Goal: Task Accomplishment & Management: Manage account settings

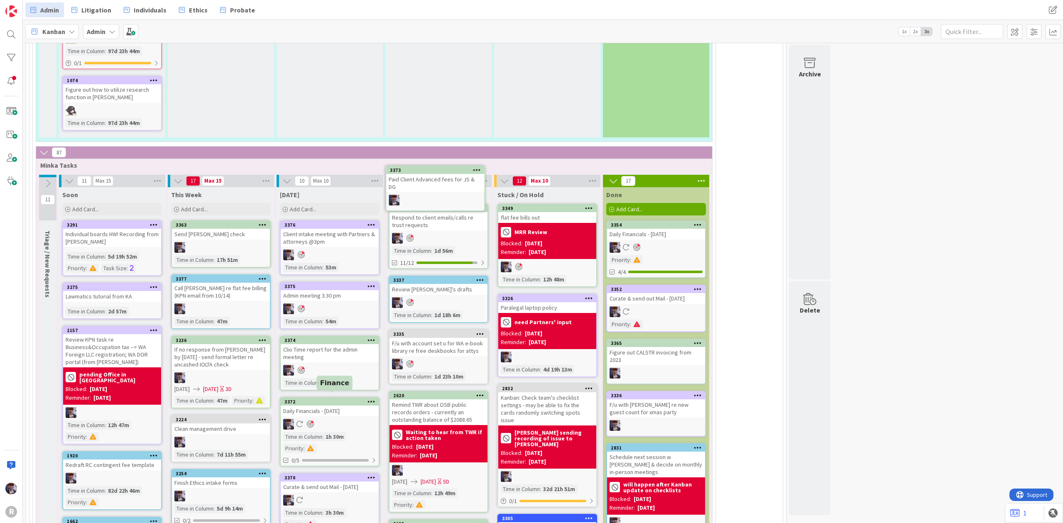
scroll to position [1662, 0]
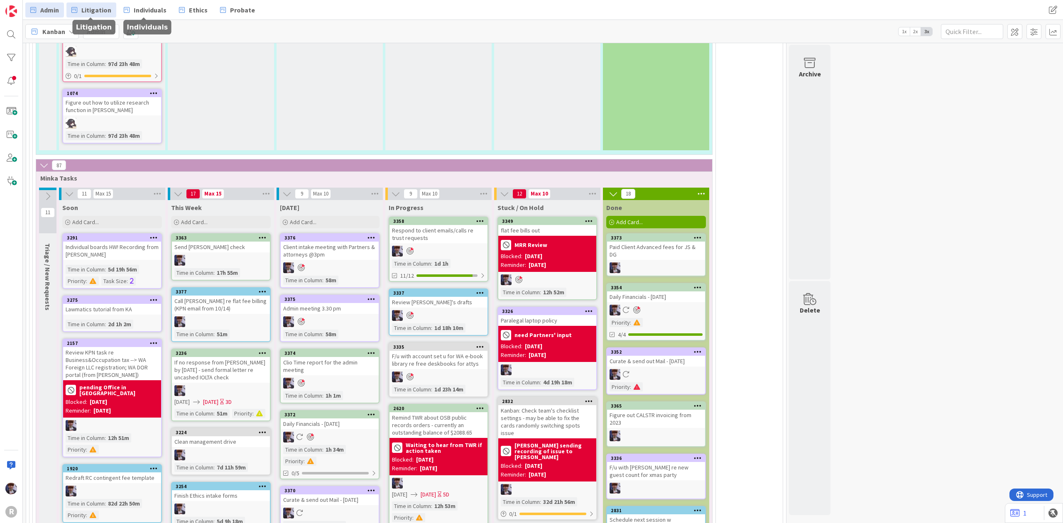
click at [108, 10] on span "Litigation" at bounding box center [96, 10] width 30 height 10
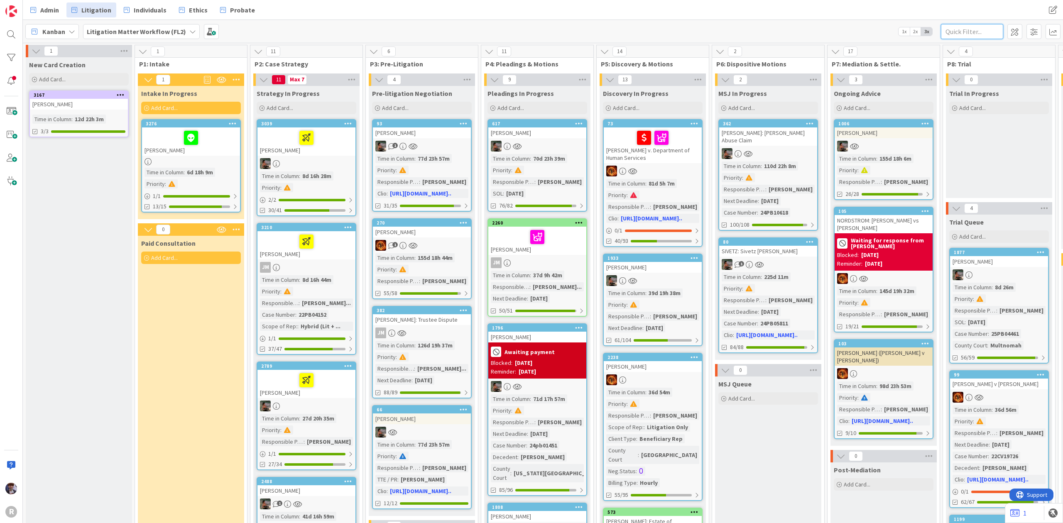
click at [958, 27] on input "text" at bounding box center [972, 31] width 62 height 15
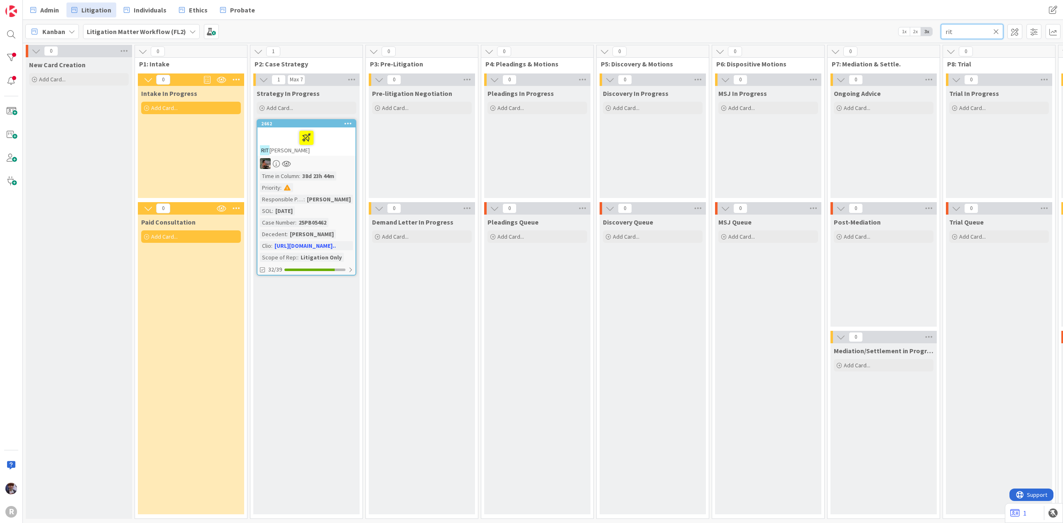
type input "rit"
click at [337, 145] on div at bounding box center [306, 137] width 93 height 17
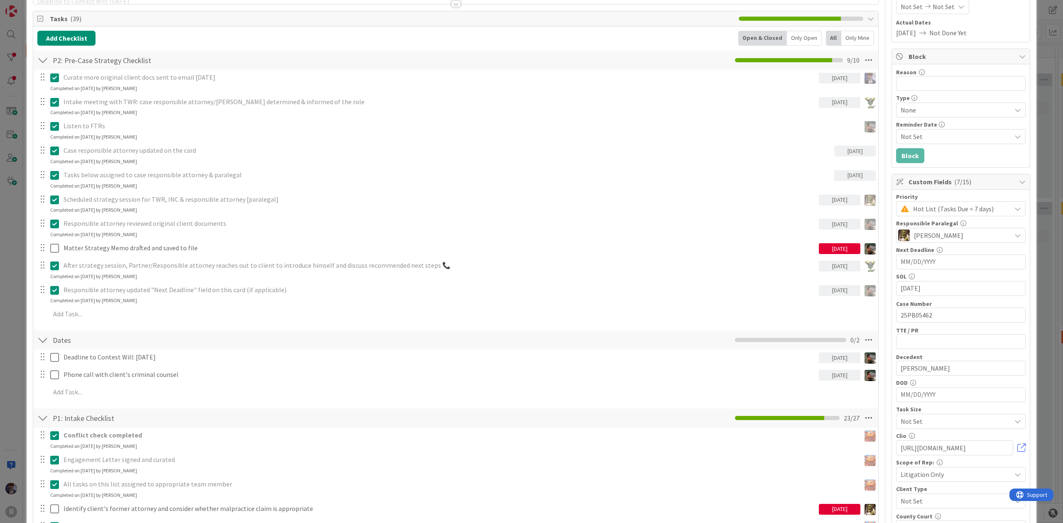
scroll to position [166, 0]
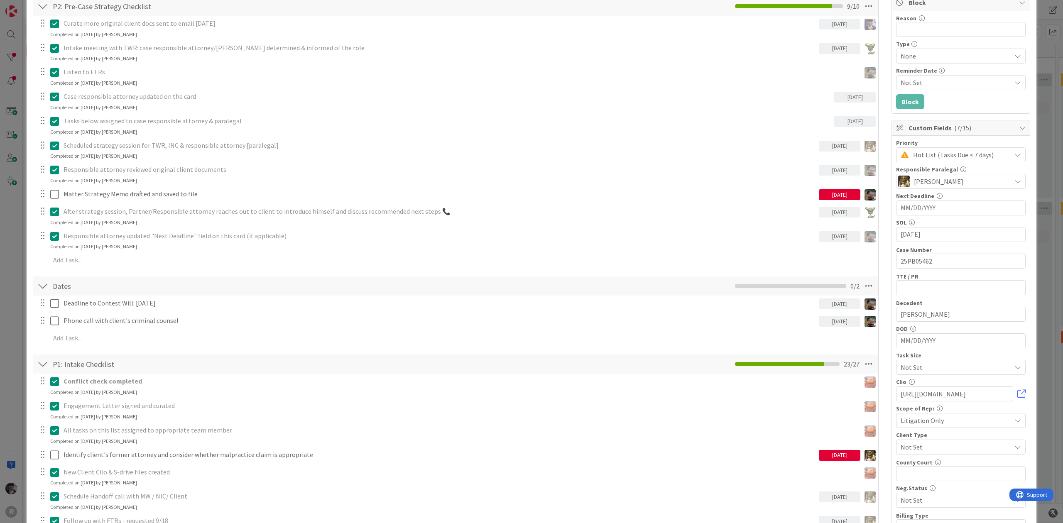
click at [17, 326] on div "ID 2662 Litigation Matter Workflow (FL2) Strategy In Progress Title 14 / 128 [P…" at bounding box center [531, 261] width 1063 height 523
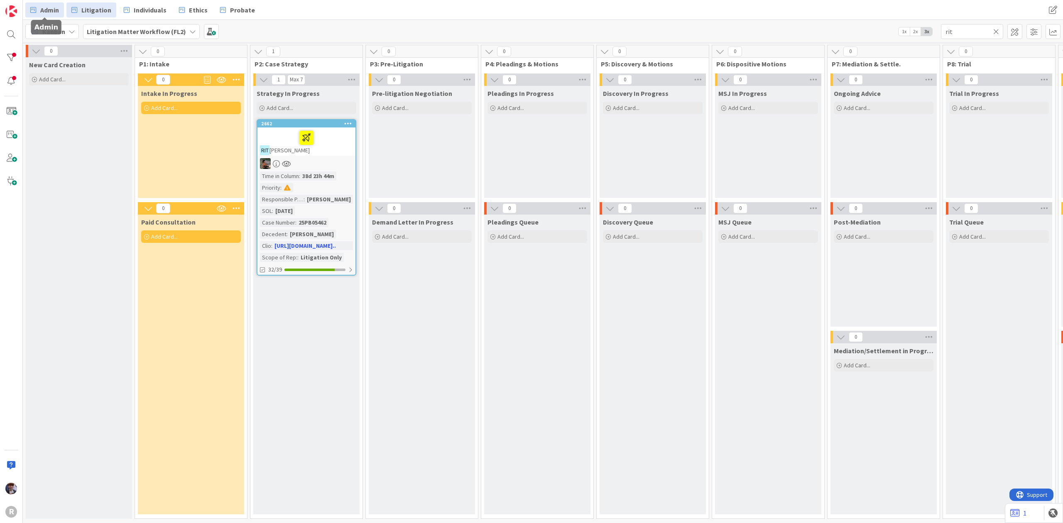
click at [34, 10] on icon at bounding box center [33, 10] width 6 height 11
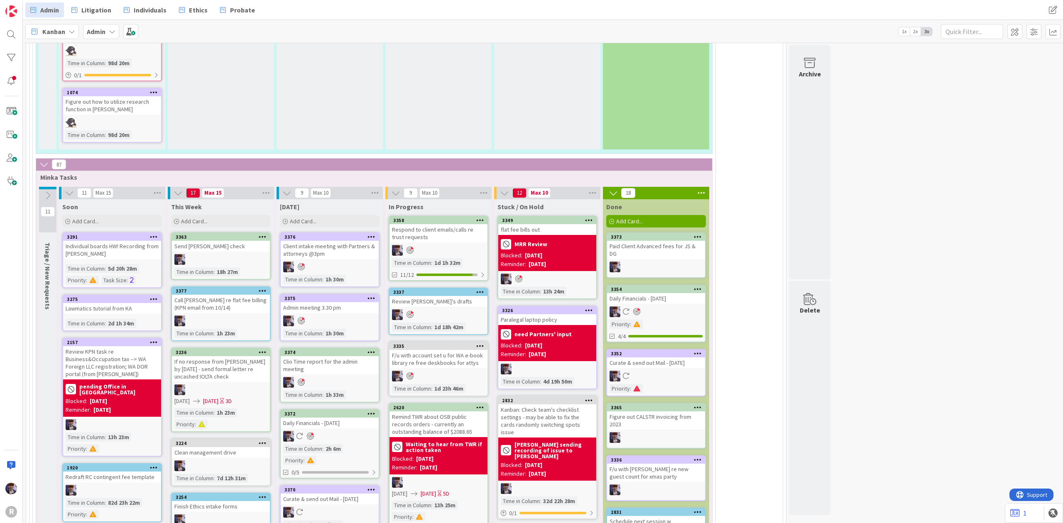
scroll to position [1771, 0]
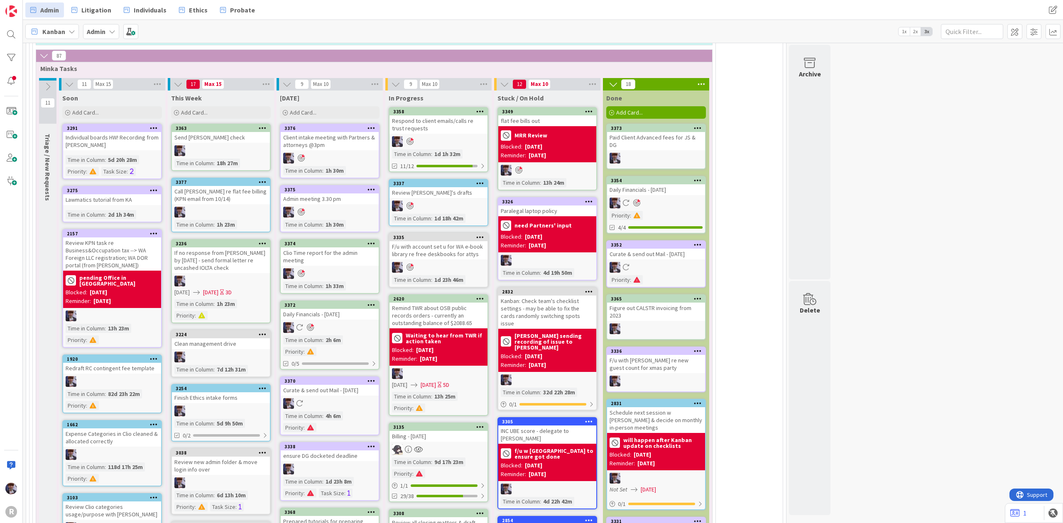
click at [432, 126] on div "Respond to client emails/calls re trust requests" at bounding box center [439, 124] width 98 height 18
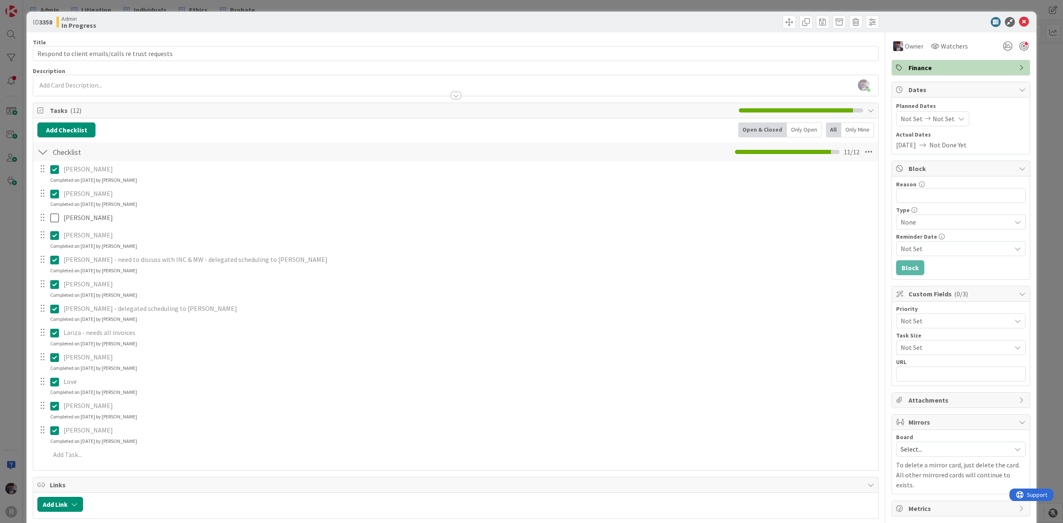
click at [53, 174] on icon at bounding box center [54, 169] width 9 height 10
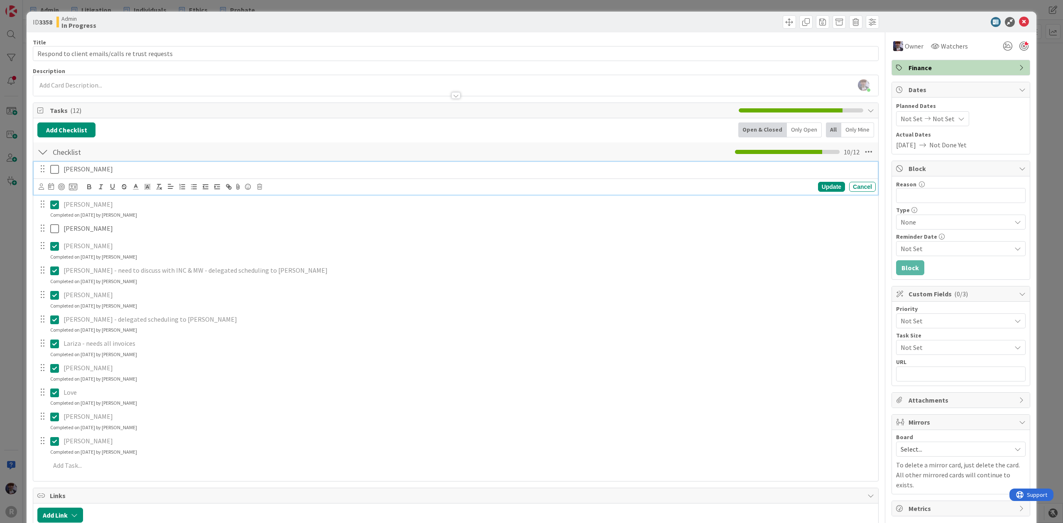
click at [52, 173] on icon at bounding box center [54, 169] width 9 height 10
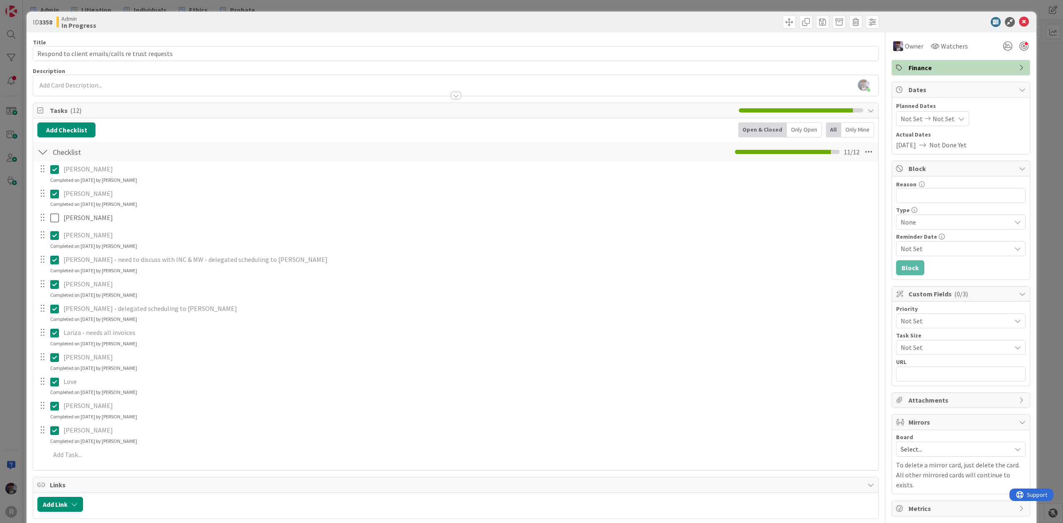
click at [11, 270] on div "ID 3358 Admin In Progress Title 49 / 128 Respond to client emails/calls re trus…" at bounding box center [531, 261] width 1063 height 523
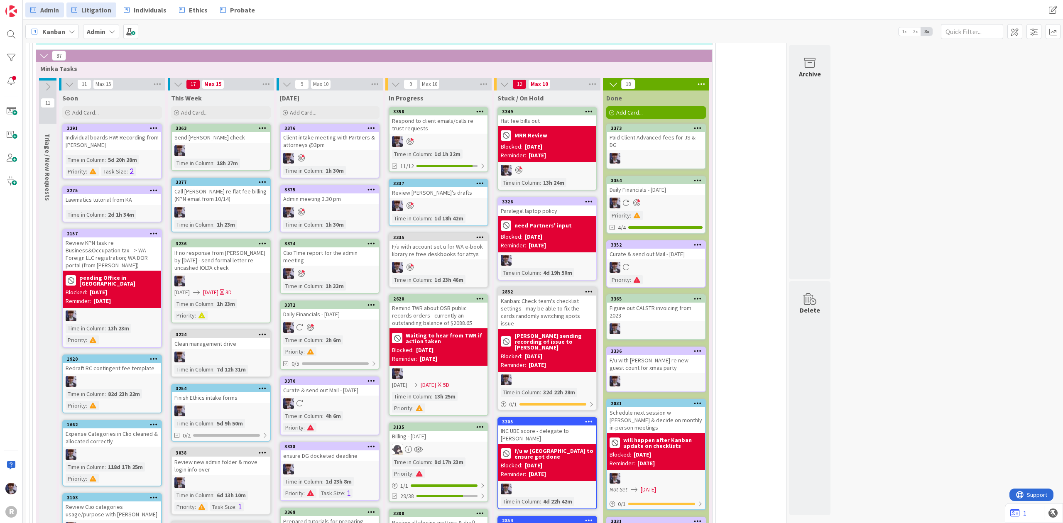
click at [103, 13] on span "Litigation" at bounding box center [96, 10] width 30 height 10
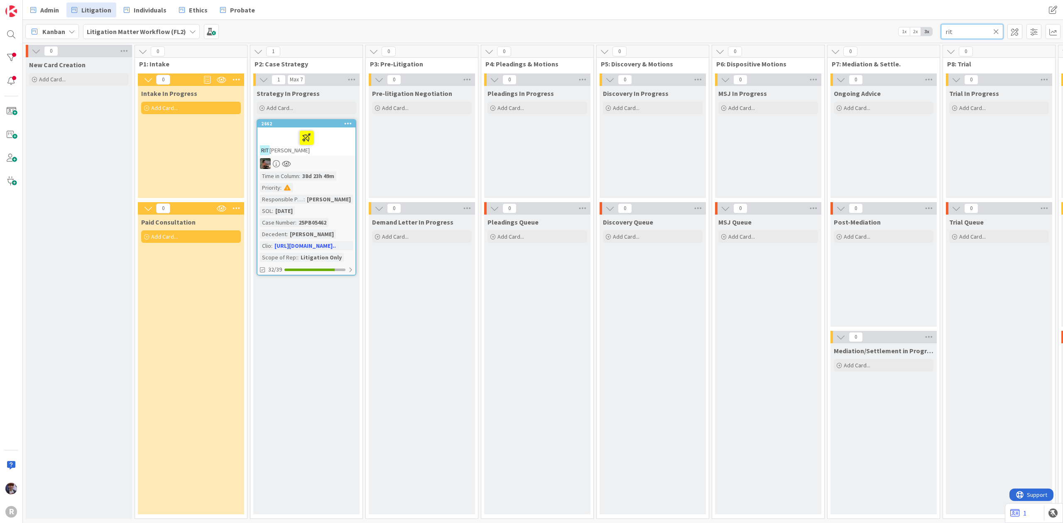
drag, startPoint x: 957, startPoint y: 37, endPoint x: 936, endPoint y: 32, distance: 21.4
click at [936, 32] on div "Kanban Litigation Matter Workflow (FL2) 1x 2x 3x rit" at bounding box center [543, 31] width 1040 height 23
type input "[PERSON_NAME]"
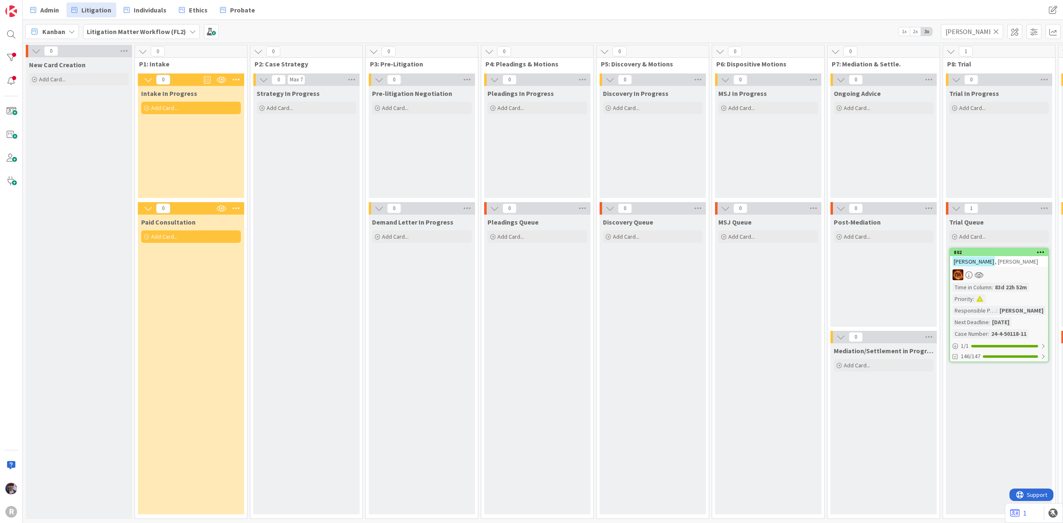
click at [1007, 267] on div "[PERSON_NAME]" at bounding box center [999, 261] width 98 height 11
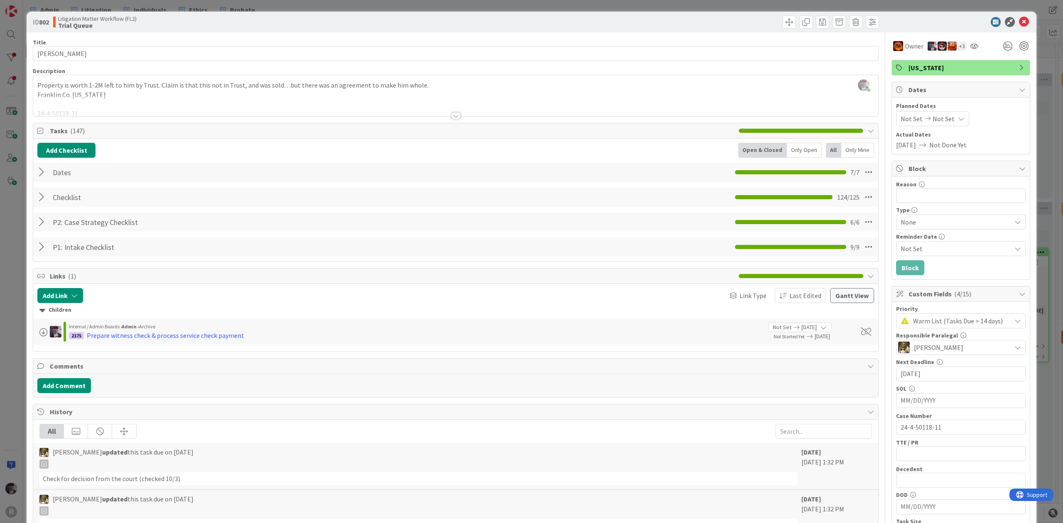
click at [74, 100] on div at bounding box center [455, 105] width 845 height 21
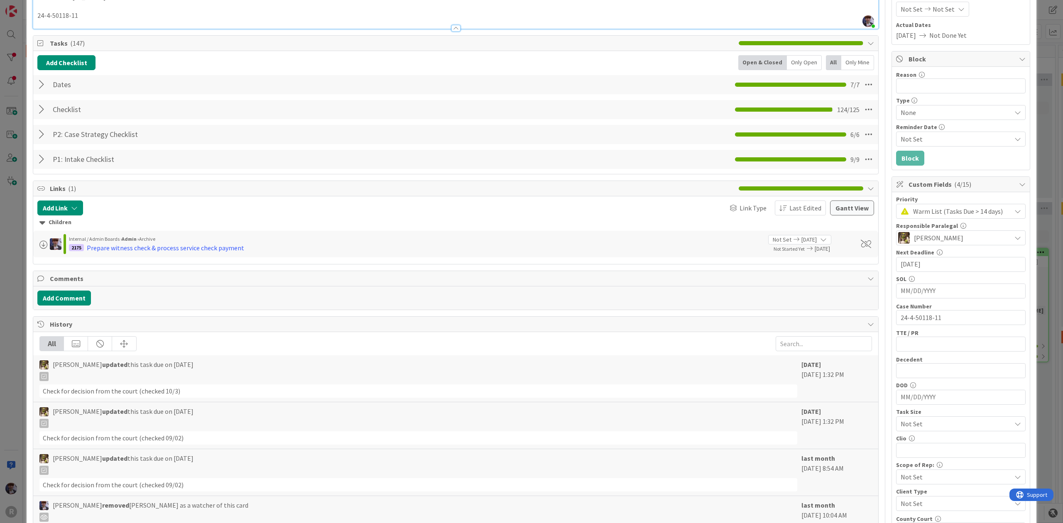
scroll to position [221, 0]
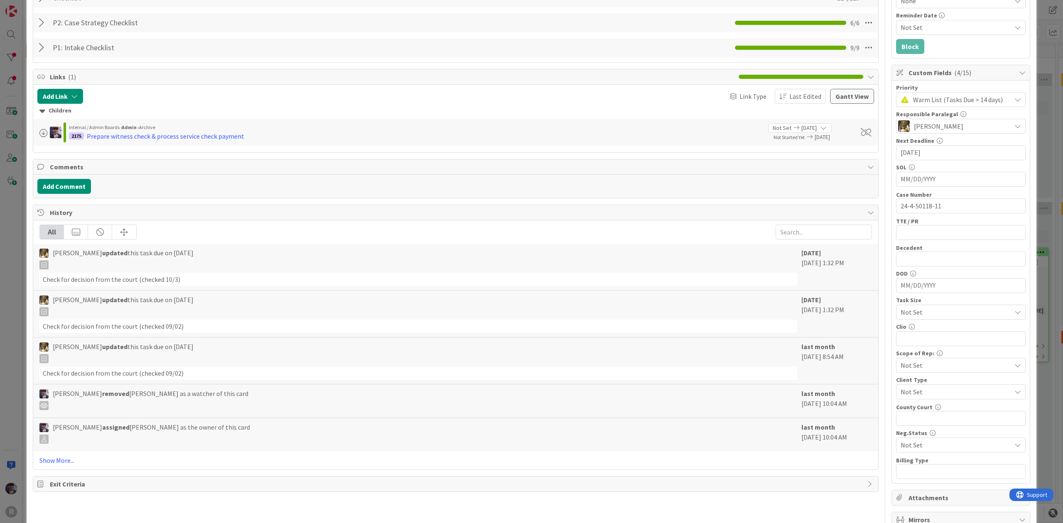
click at [0, 381] on div "ID 802 Litigation Matter Workflow (FL2) Trial Queue Title 13 / 128 [PERSON_NAME…" at bounding box center [531, 261] width 1063 height 523
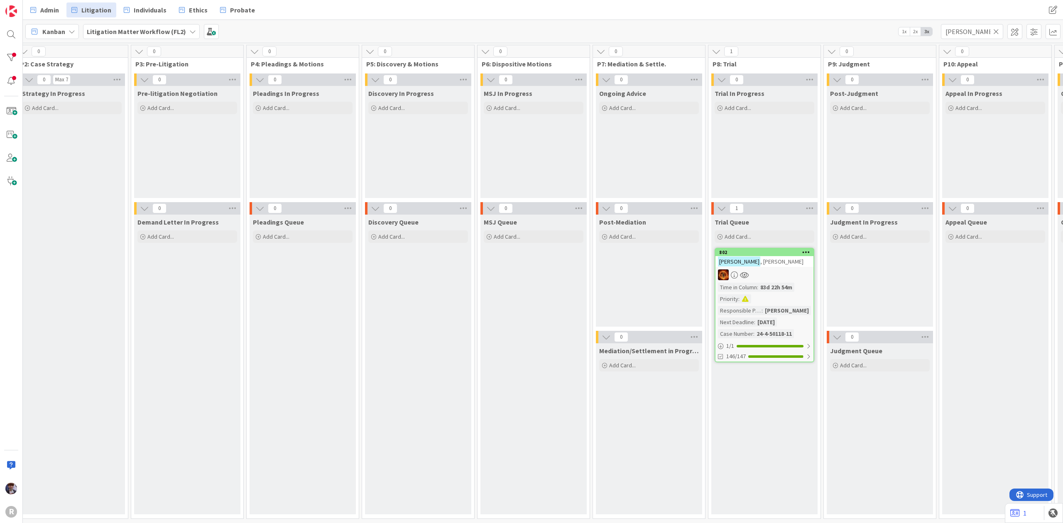
scroll to position [0, 375]
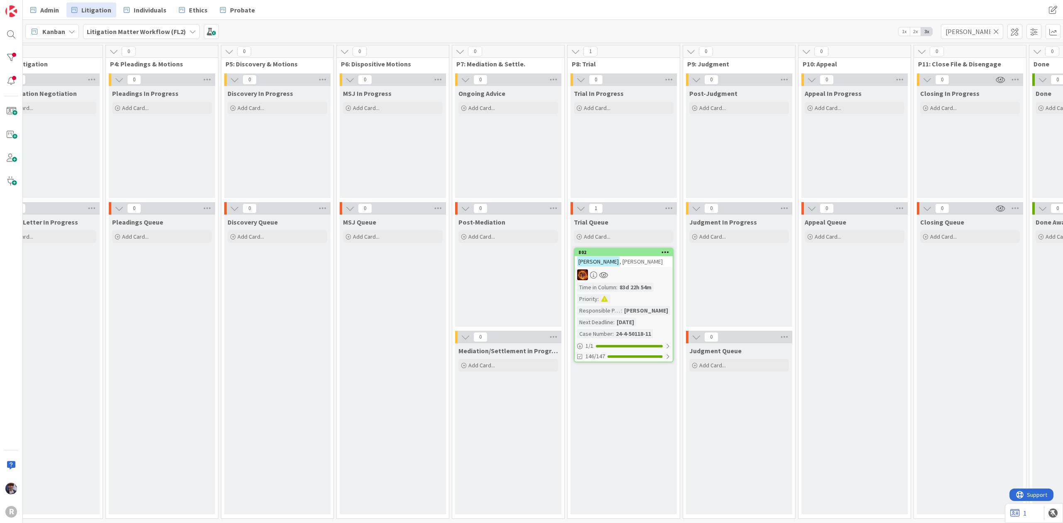
click at [615, 277] on div at bounding box center [624, 275] width 98 height 11
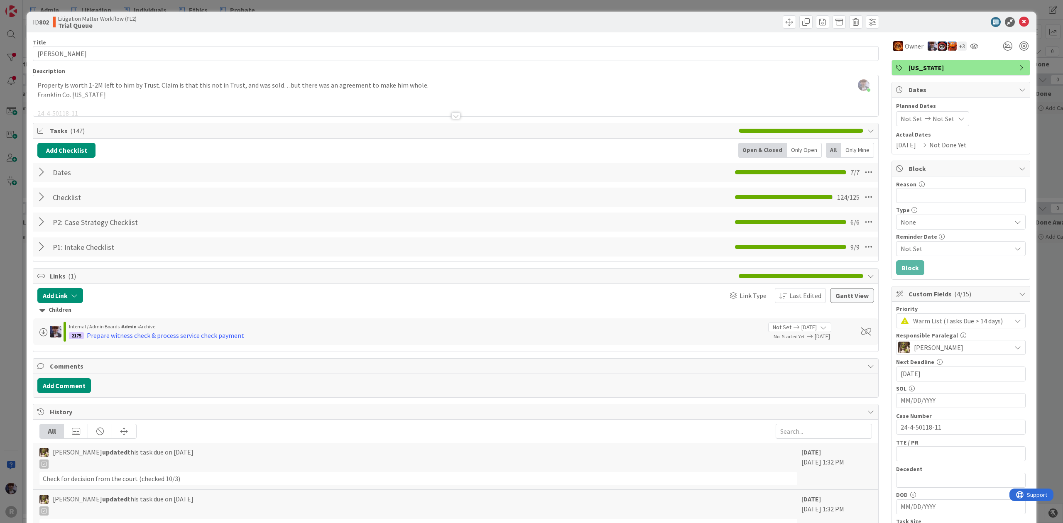
click at [37, 169] on div at bounding box center [42, 172] width 11 height 15
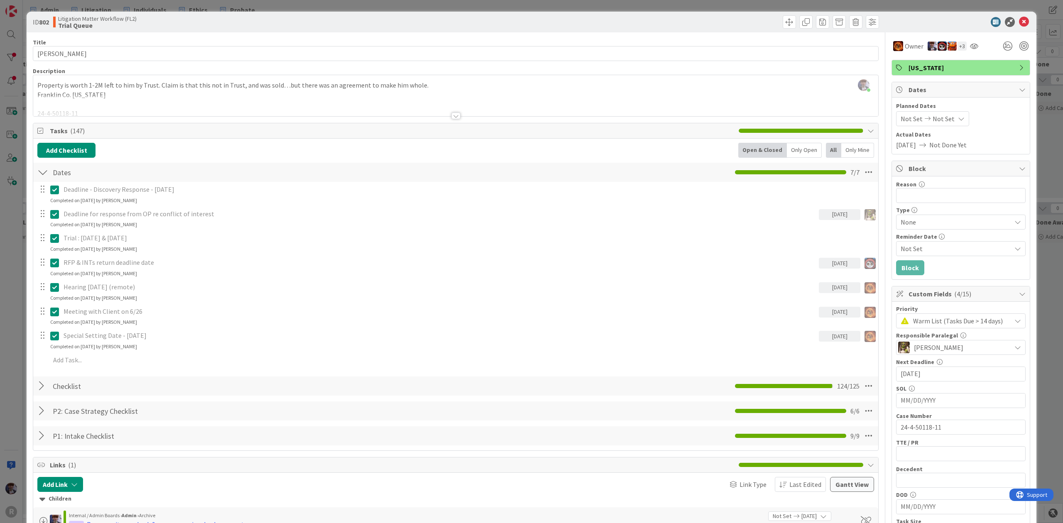
click at [18, 251] on div "ID 802 Litigation Matter Workflow (FL2) Trial Queue Title 13 / 128 [PERSON_NAME…" at bounding box center [531, 261] width 1063 height 523
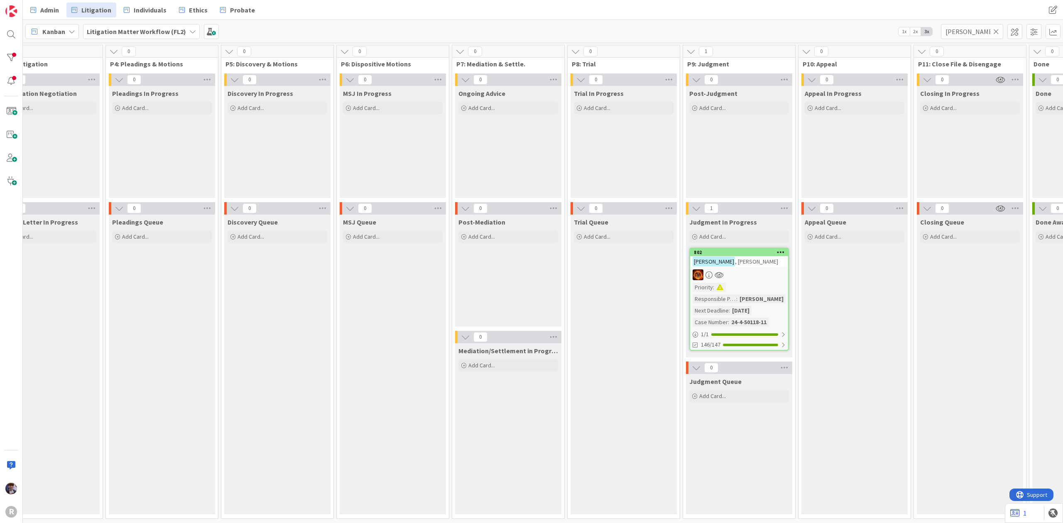
click at [736, 259] on div "[PERSON_NAME]" at bounding box center [739, 261] width 98 height 11
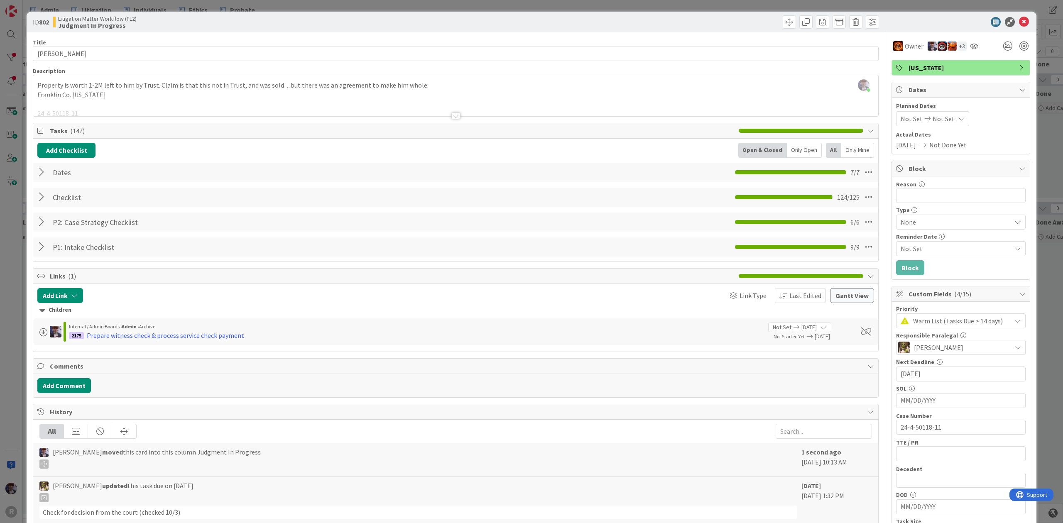
click at [14, 229] on div "ID 802 Litigation Matter Workflow (FL2) Judgment In Progress Title 13 / 128 [PE…" at bounding box center [531, 261] width 1063 height 523
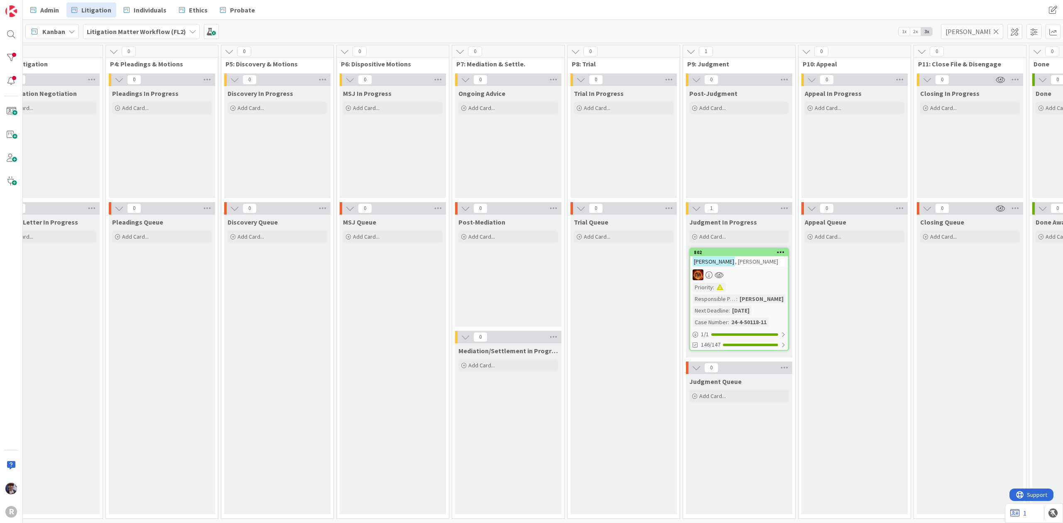
click at [877, 304] on div "Appeal Queue Add Card..." at bounding box center [854, 365] width 106 height 300
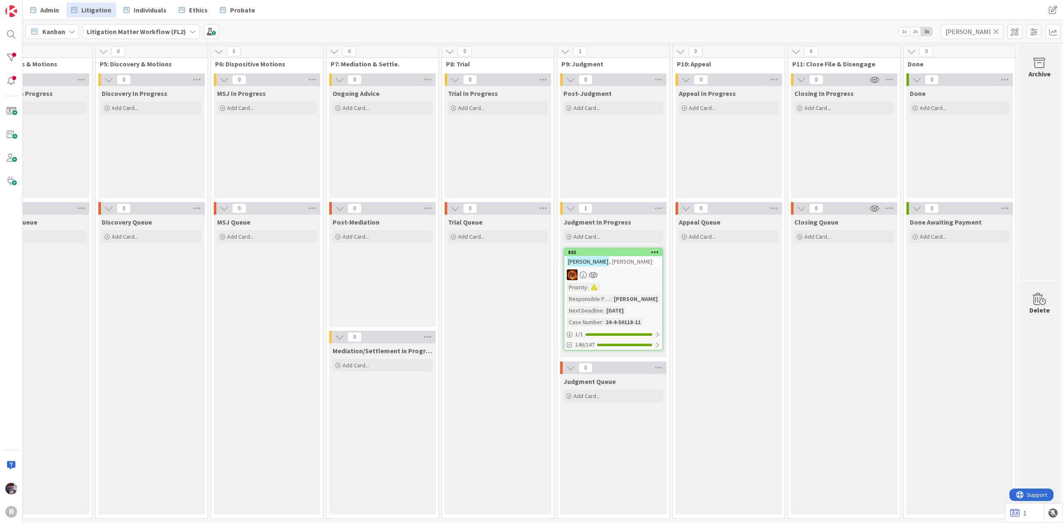
scroll to position [0, 512]
click at [630, 281] on div "802 [PERSON_NAME] : Responsible Paralegal : [PERSON_NAME] Next Deadline : [DATE…" at bounding box center [614, 299] width 100 height 103
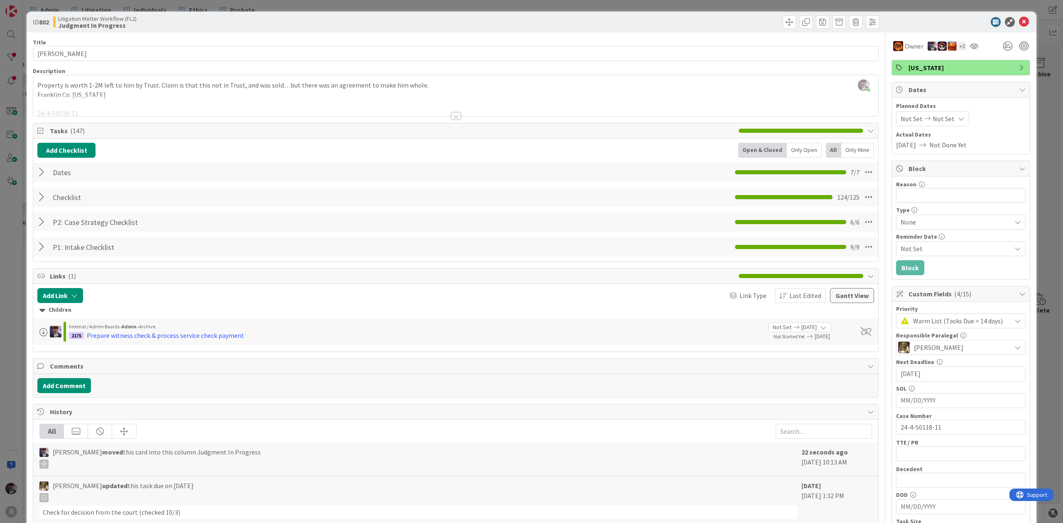
click at [143, 102] on div at bounding box center [455, 105] width 845 height 21
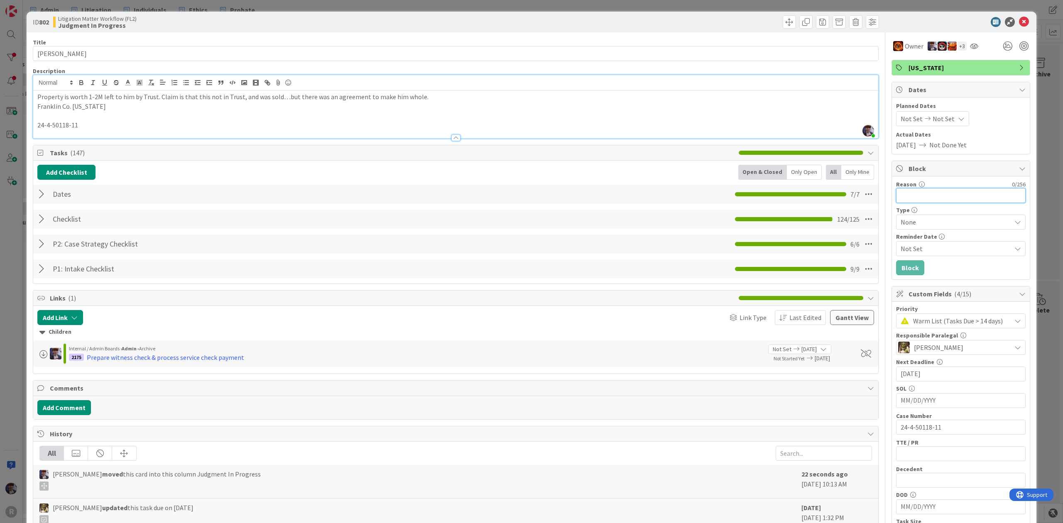
click at [942, 197] on input "Reason" at bounding box center [961, 195] width 130 height 15
type input "Waiting for judgement"
click at [937, 225] on span "None" at bounding box center [954, 222] width 106 height 12
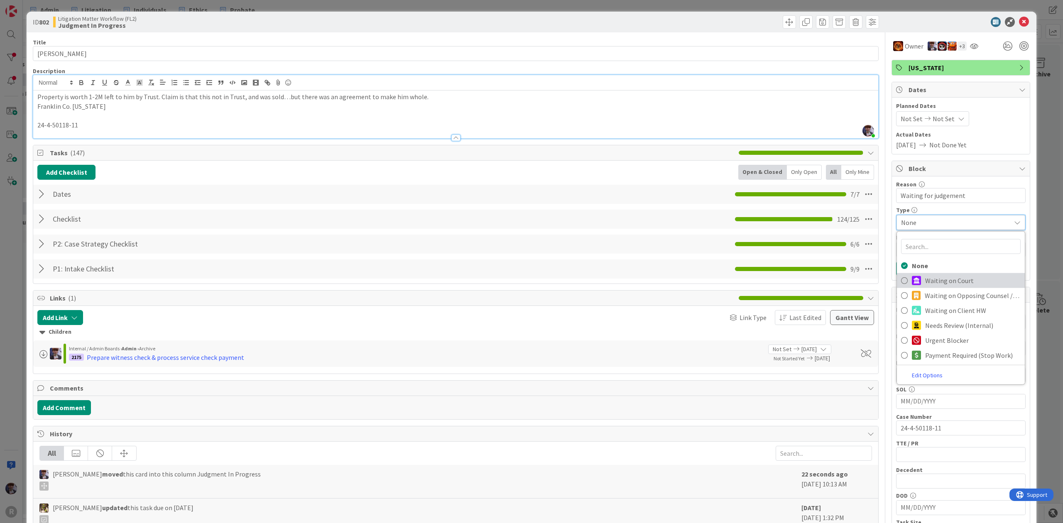
click at [958, 287] on span "Waiting on Court" at bounding box center [973, 280] width 96 height 12
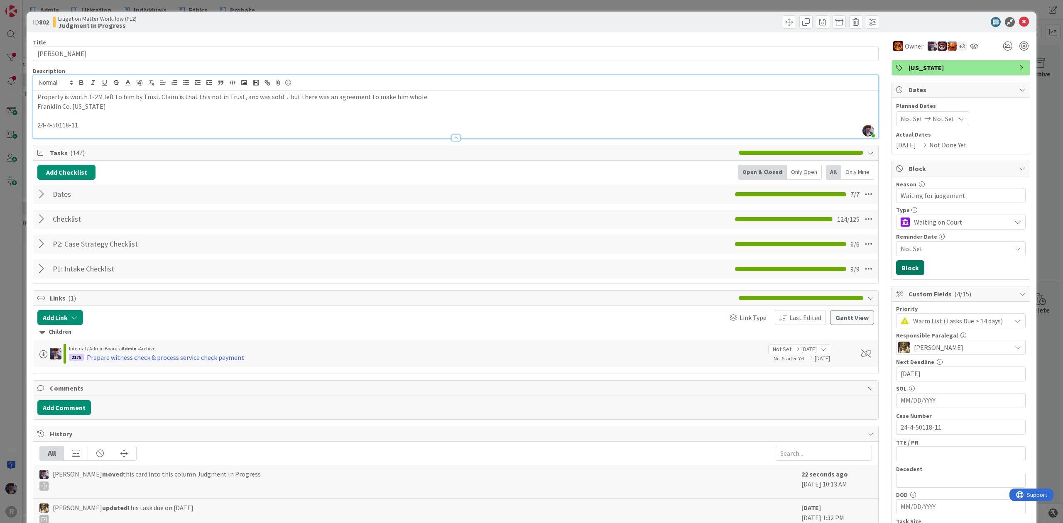
click at [913, 272] on button "Block" at bounding box center [910, 267] width 28 height 15
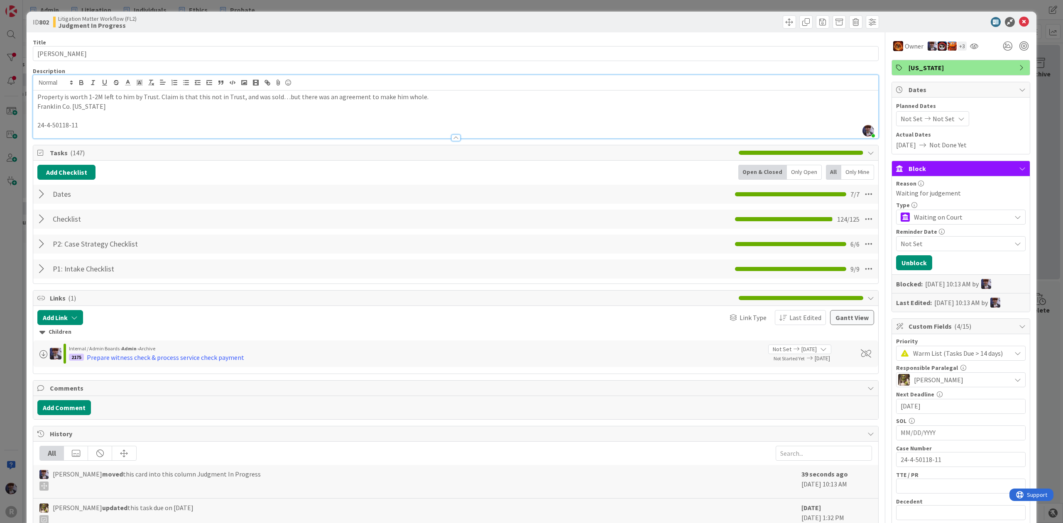
click at [1034, 170] on div "ID 802 Litigation Matter Workflow (FL2) Judgment In Progress Title 13 / 128 [PE…" at bounding box center [531, 261] width 1063 height 523
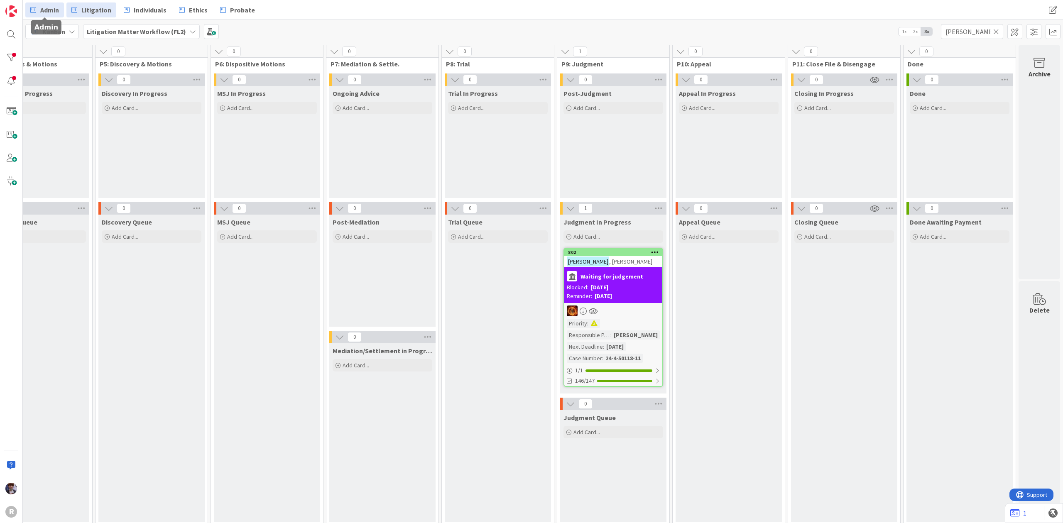
click at [40, 10] on span "Admin" at bounding box center [49, 10] width 19 height 10
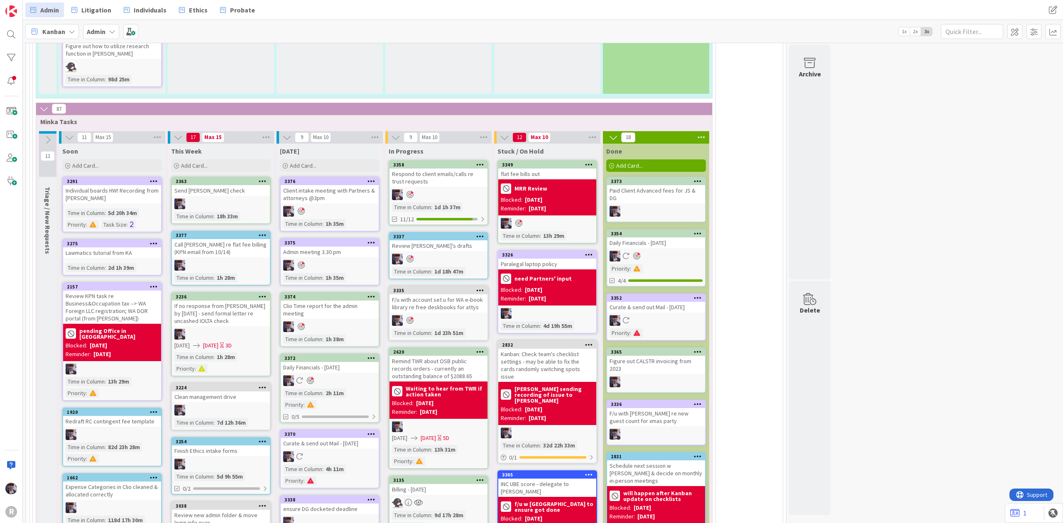
scroll to position [1605, 0]
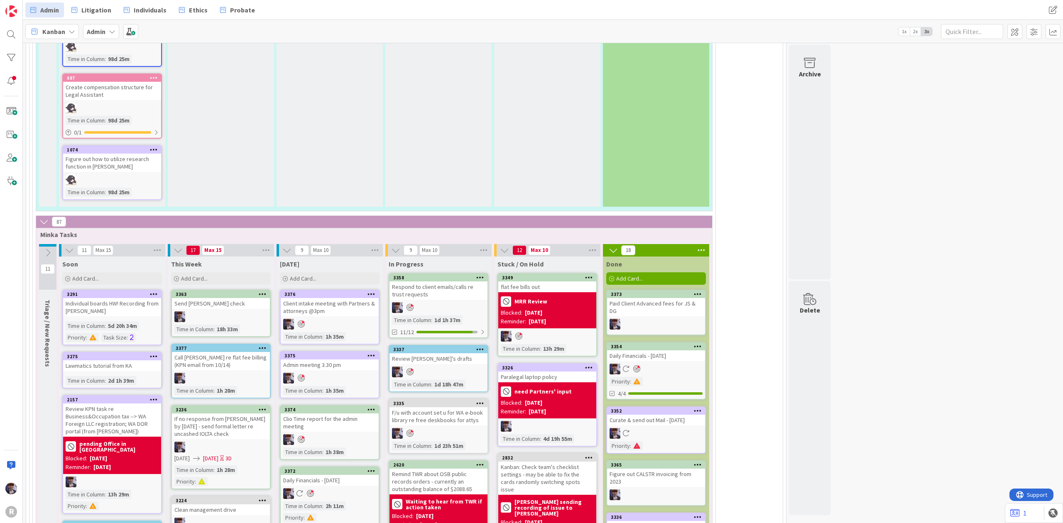
click at [434, 293] on div "Respond to client emails/calls re trust requests" at bounding box center [439, 291] width 98 height 18
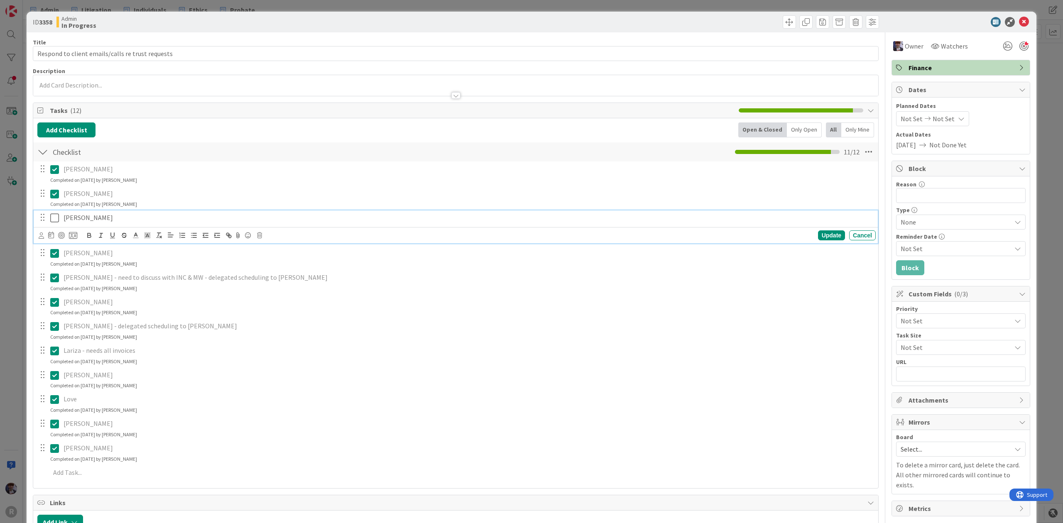
click at [52, 221] on icon at bounding box center [54, 218] width 9 height 10
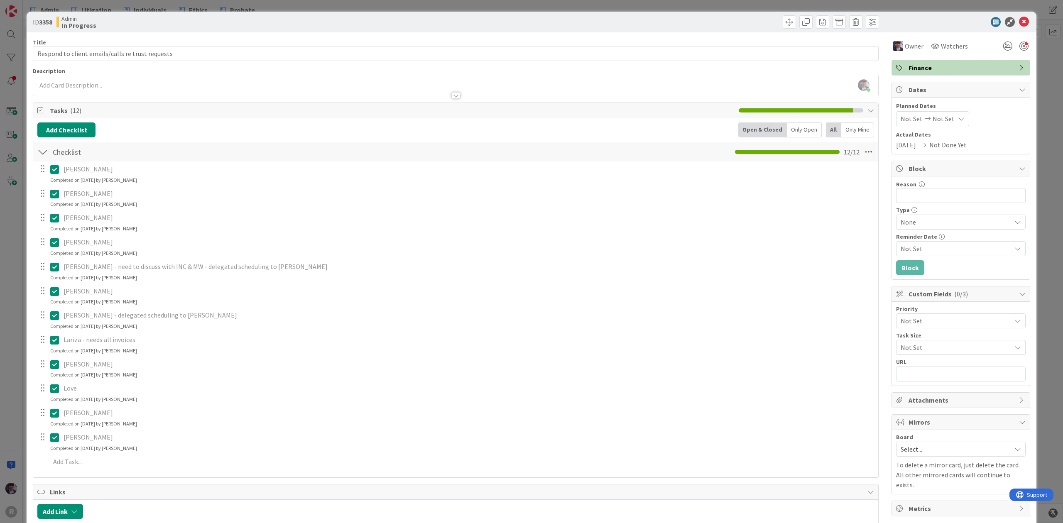
click at [1, 249] on div "ID 3358 Admin In Progress Title 49 / 128 Respond to client emails/calls re trus…" at bounding box center [531, 261] width 1063 height 523
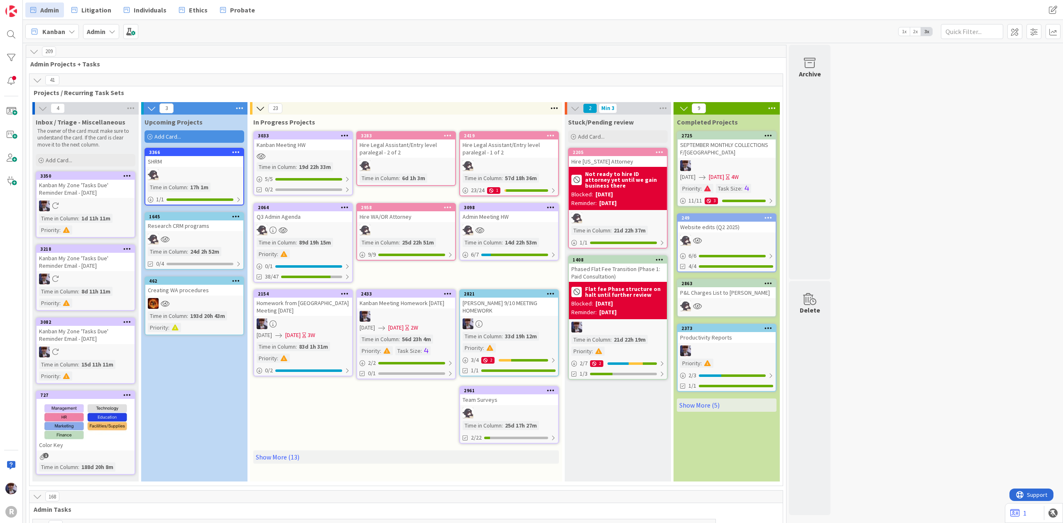
click at [313, 225] on div at bounding box center [303, 230] width 98 height 11
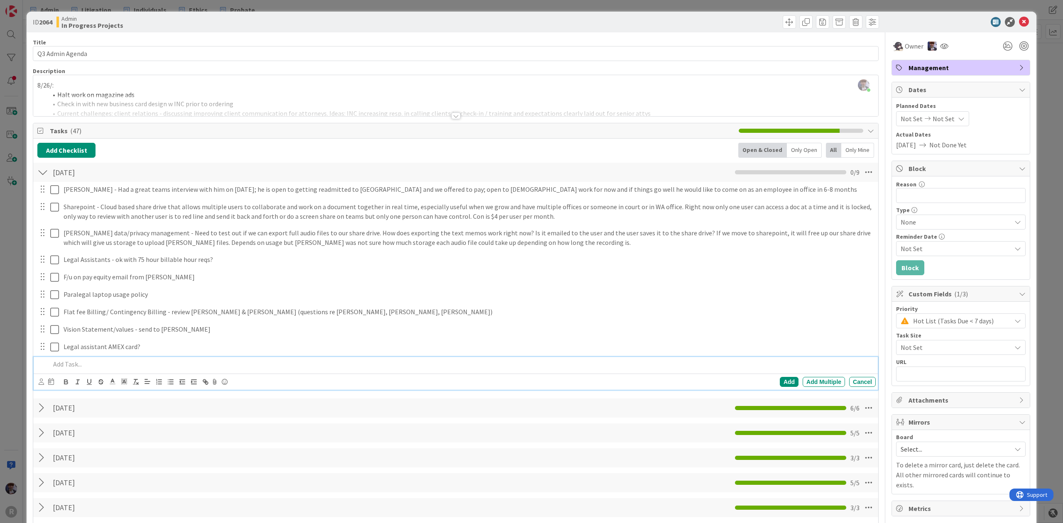
click at [84, 367] on p at bounding box center [461, 365] width 822 height 10
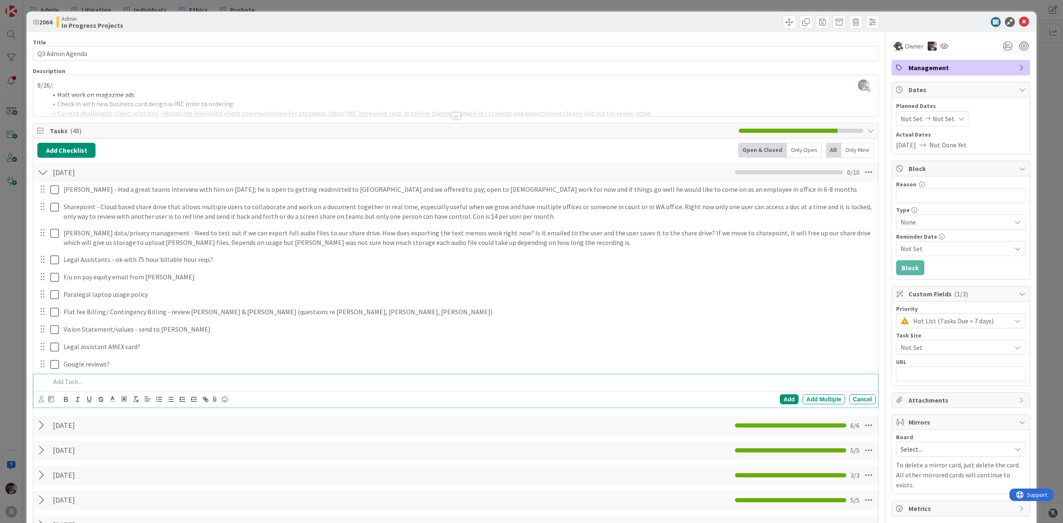
click at [12, 373] on div "ID 2064 Admin In Progress Projects Title 16 / 128 Q3 Admin Agenda Description […" at bounding box center [531, 261] width 1063 height 523
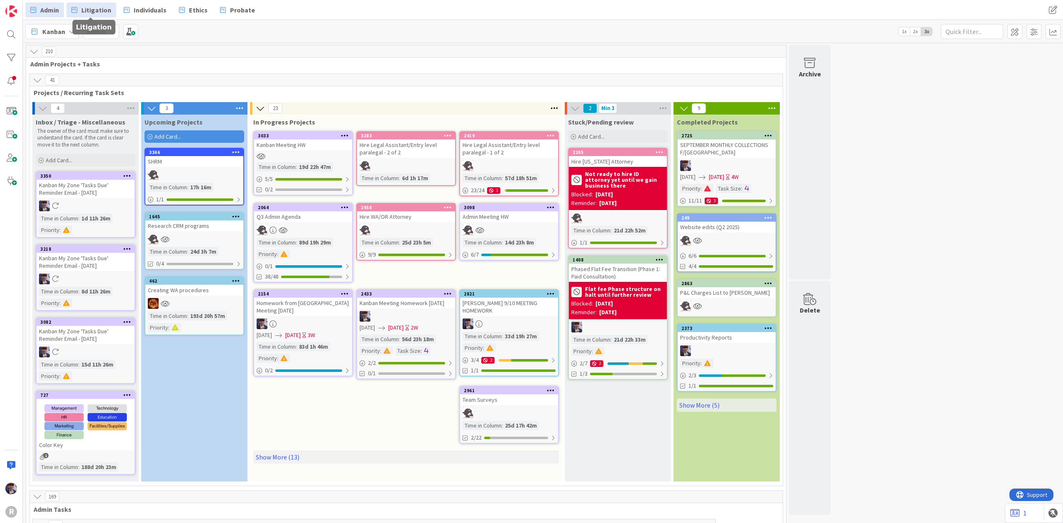
click at [98, 9] on span "Litigation" at bounding box center [96, 10] width 30 height 10
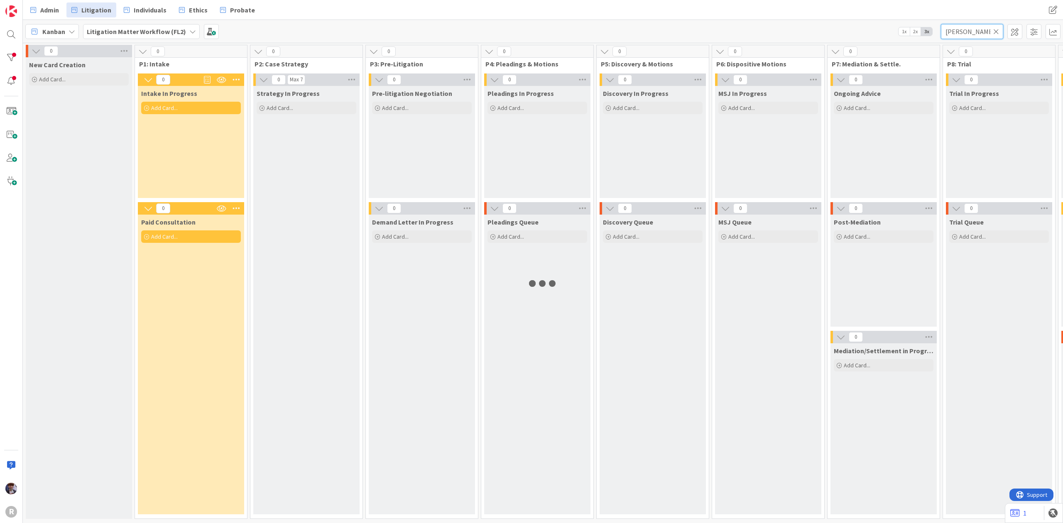
click at [956, 24] on input "[PERSON_NAME]" at bounding box center [972, 31] width 62 height 15
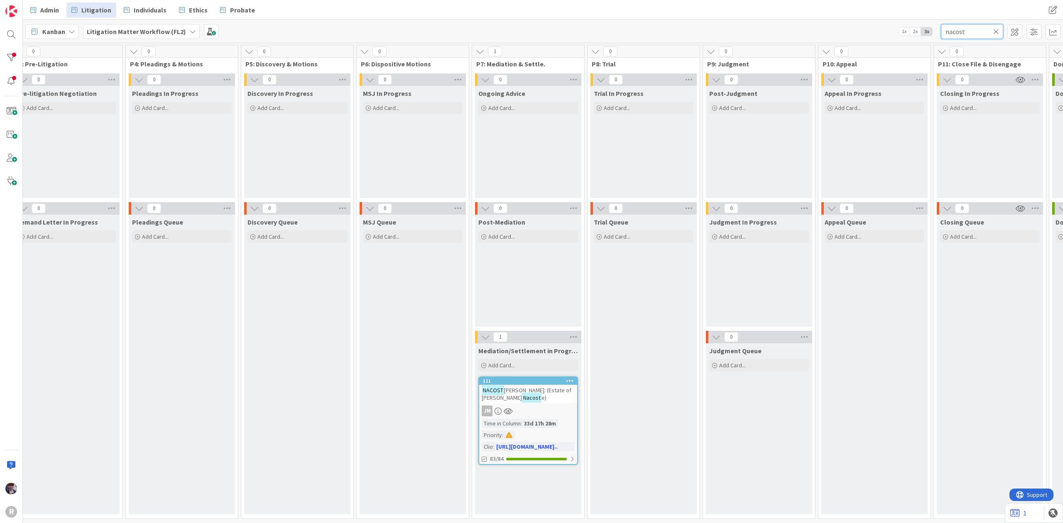
scroll to position [0, 381]
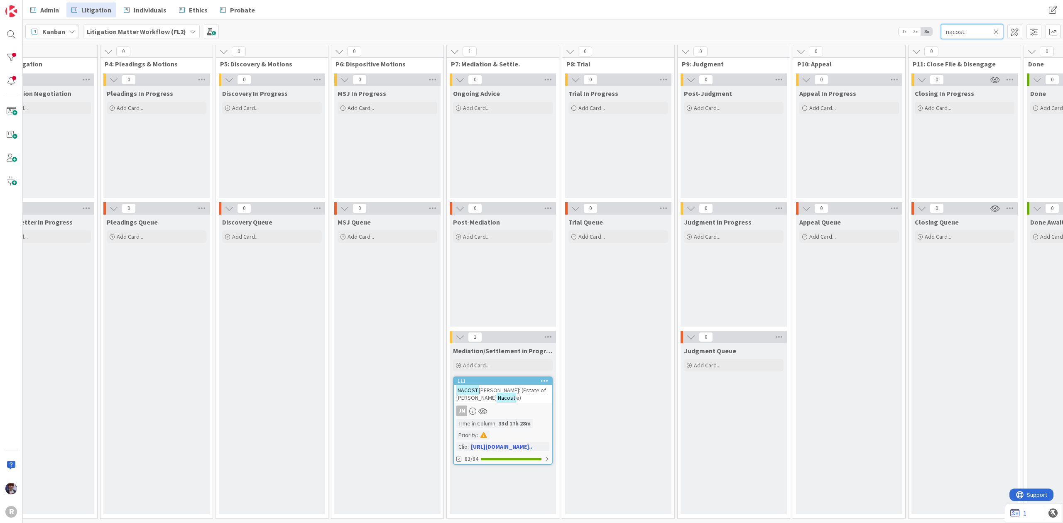
type input "nacost"
click at [497, 394] on mark "Nacost" at bounding box center [507, 398] width 20 height 10
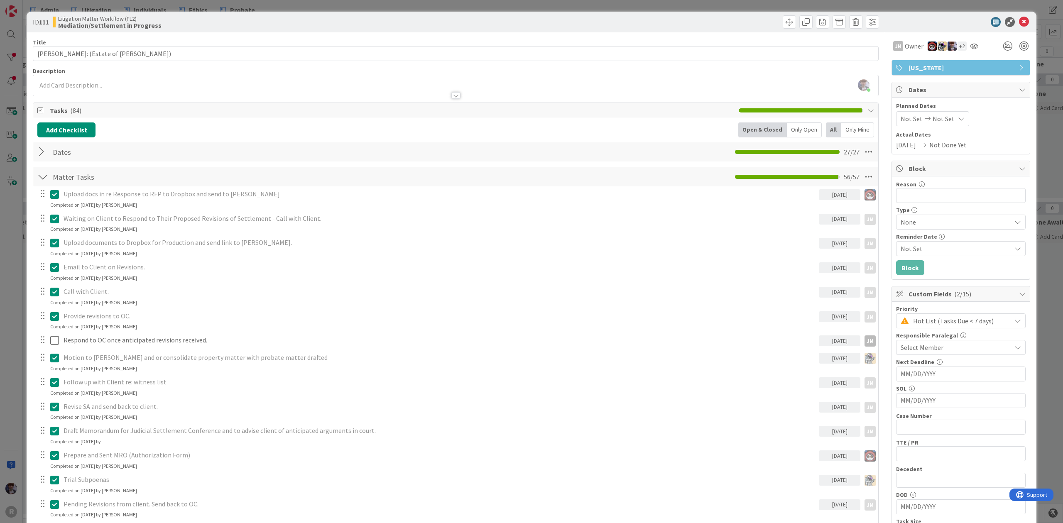
click at [794, 129] on div "Only Open" at bounding box center [804, 130] width 35 height 15
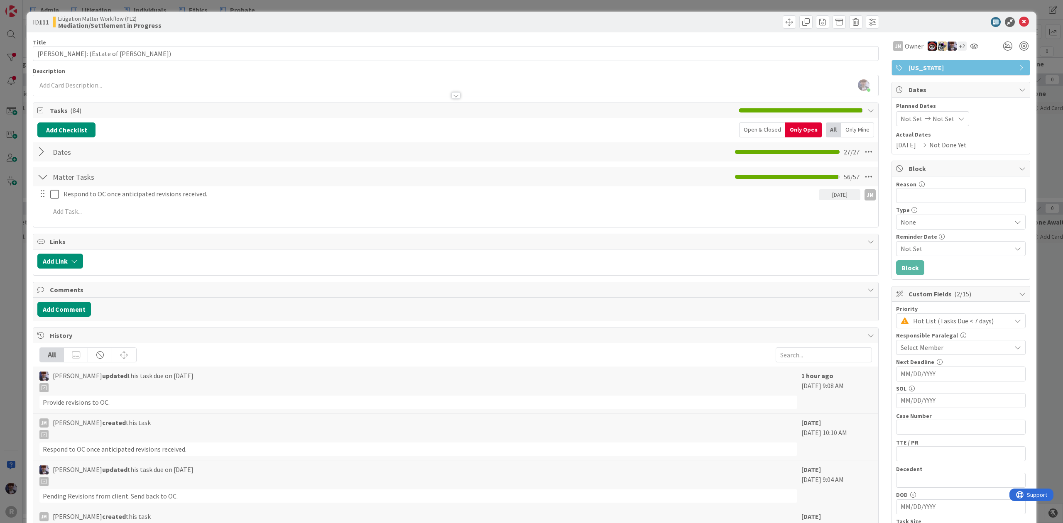
click at [268, 4] on div "ID 111 Litigation Matter Workflow (FL2) Mediation/Settlement in Progress Title …" at bounding box center [531, 261] width 1063 height 523
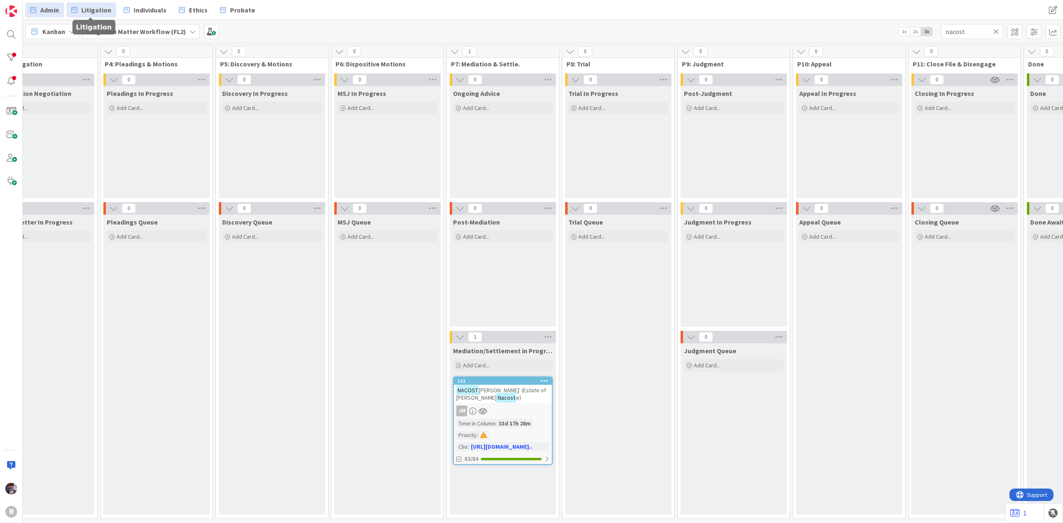
click at [60, 8] on link "Admin" at bounding box center [44, 9] width 39 height 15
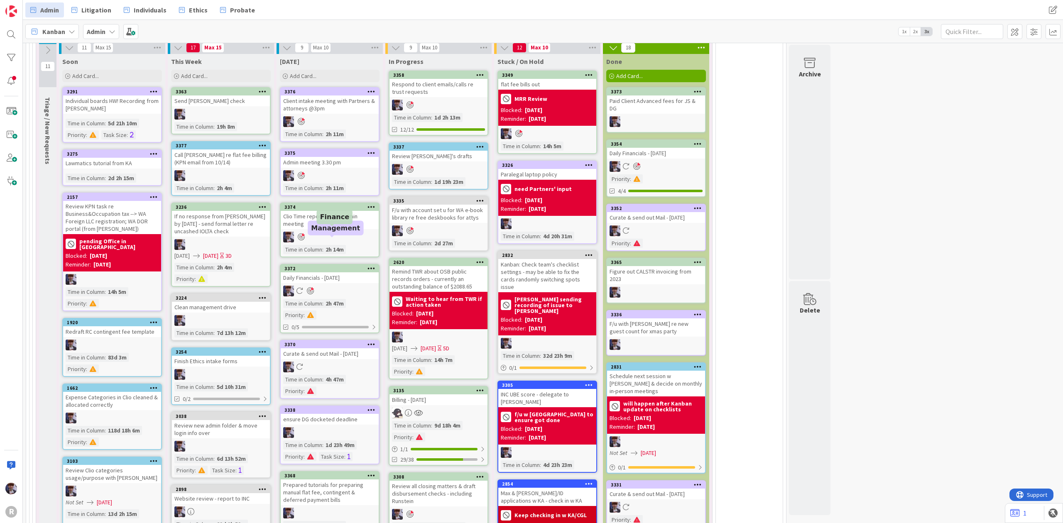
scroll to position [1771, 0]
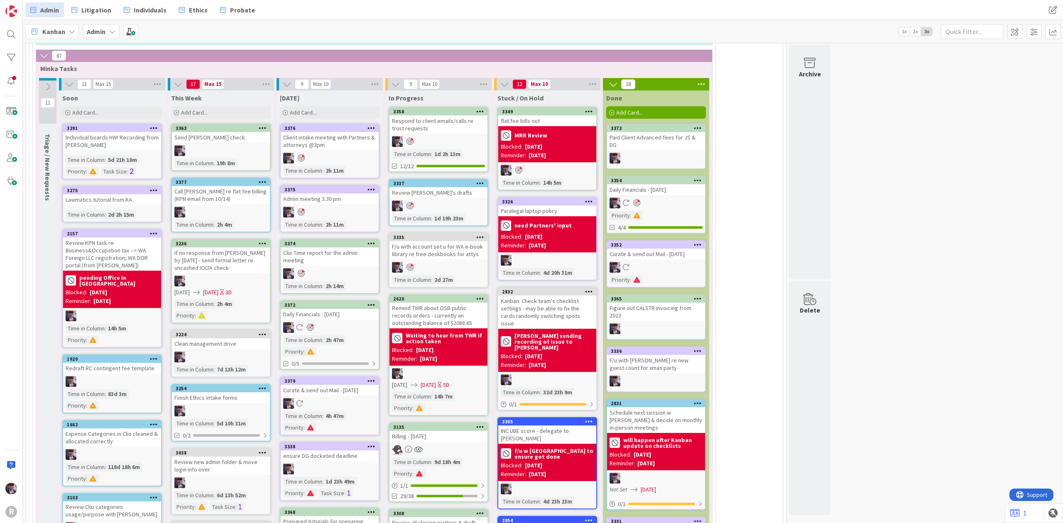
click at [439, 122] on div "Respond to client emails/calls re trust requests" at bounding box center [439, 124] width 98 height 18
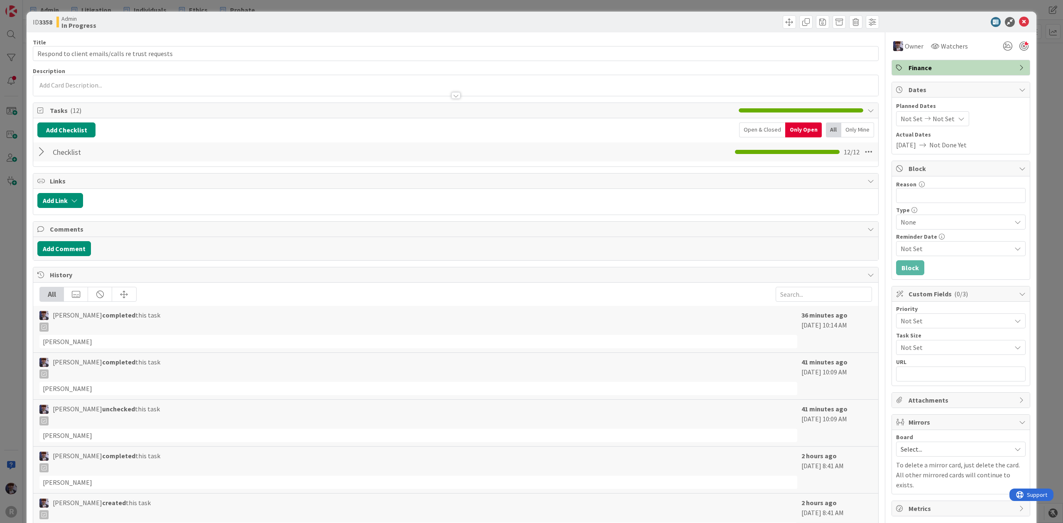
click at [46, 150] on div at bounding box center [42, 152] width 11 height 15
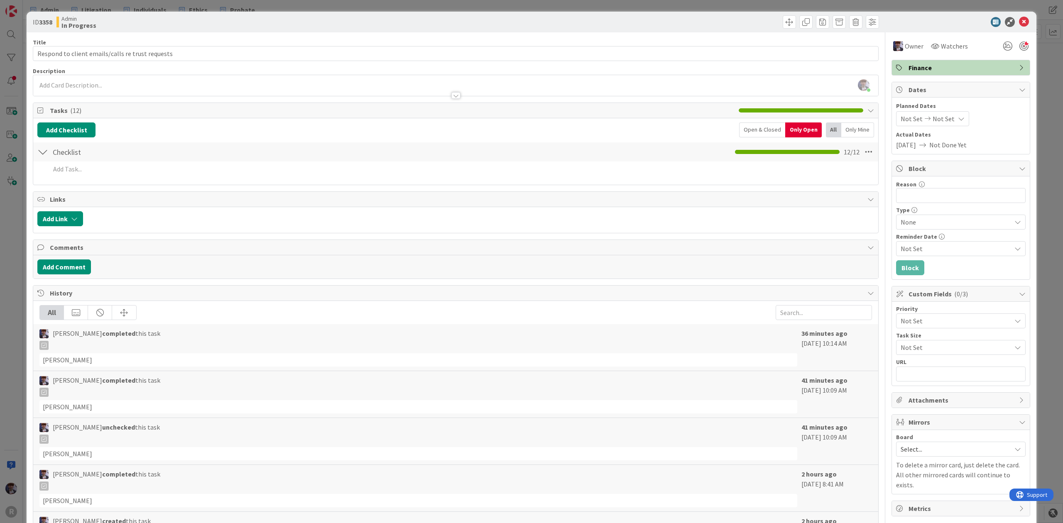
click at [46, 150] on div at bounding box center [42, 152] width 11 height 15
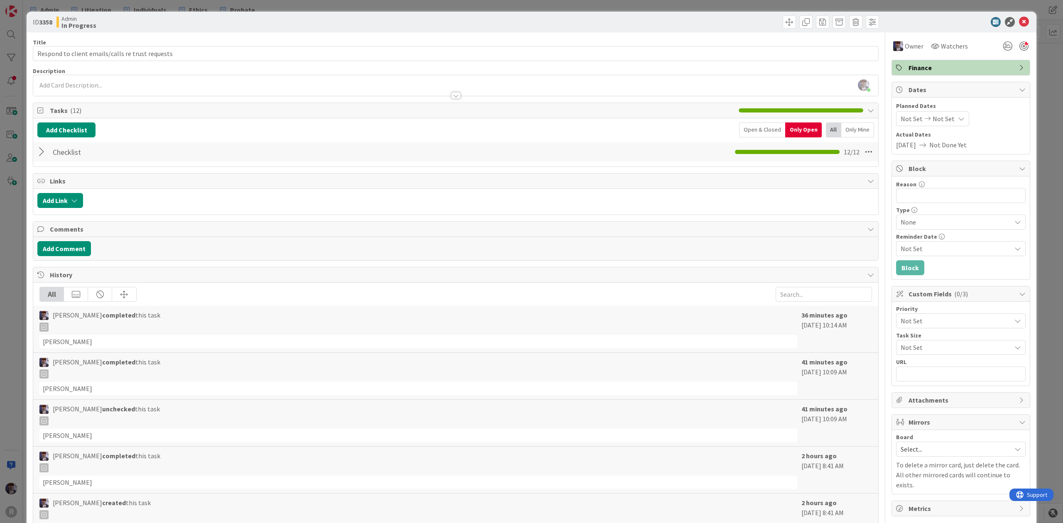
click at [46, 150] on div at bounding box center [42, 152] width 11 height 15
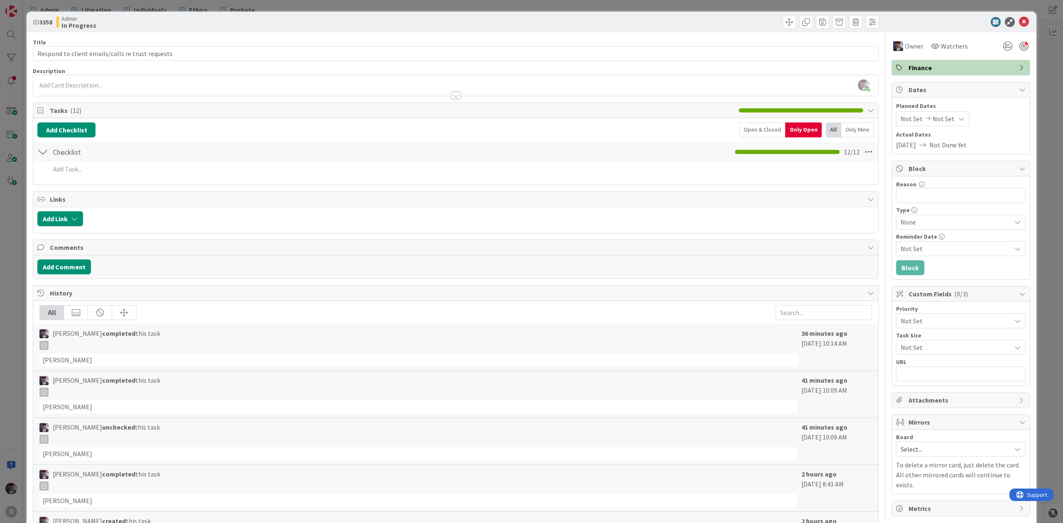
click at [768, 125] on div "Open & Closed" at bounding box center [762, 130] width 46 height 15
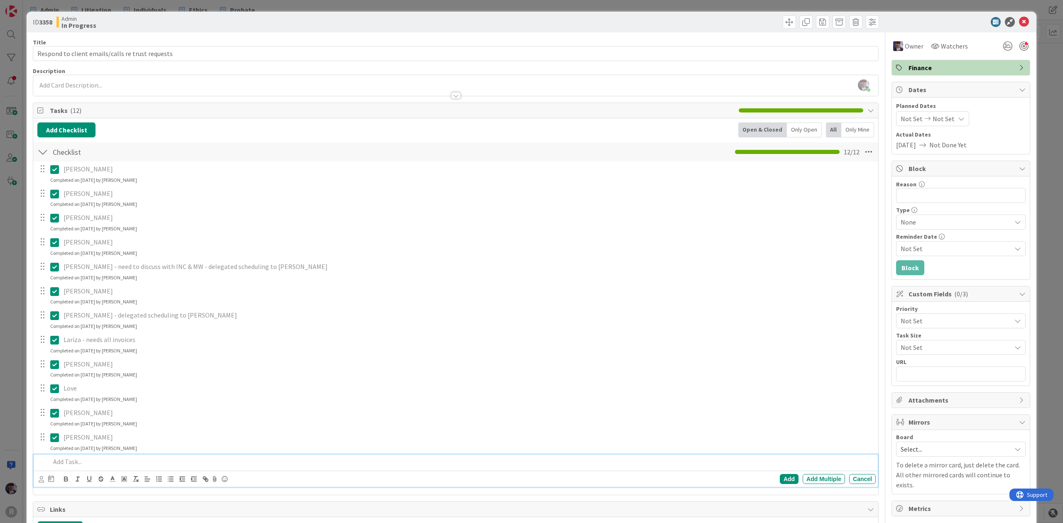
click at [97, 459] on p at bounding box center [461, 462] width 822 height 10
click at [54, 458] on icon at bounding box center [54, 462] width 9 height 10
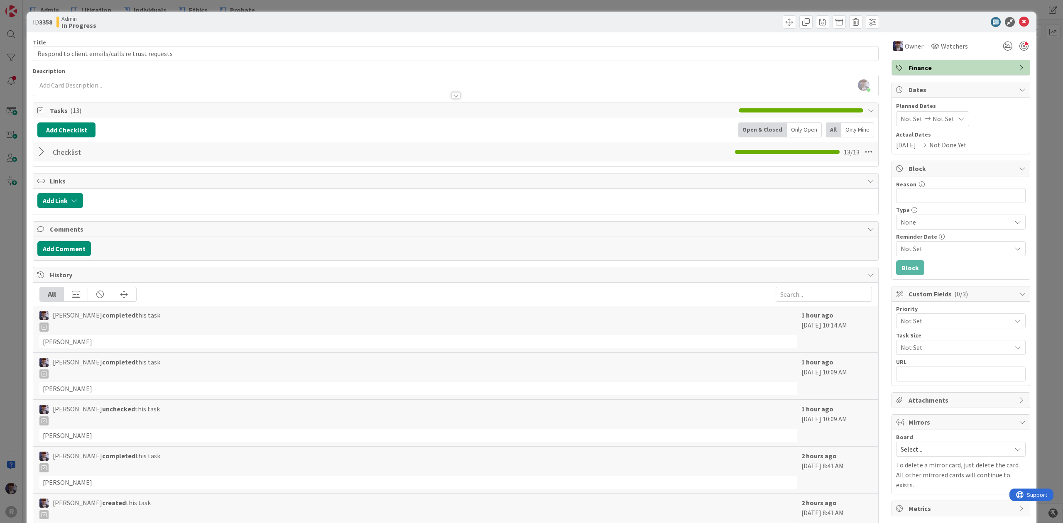
click at [9, 400] on div "ID 3358 Admin In Progress Title 49 / 128 Respond to client emails/calls re trus…" at bounding box center [531, 261] width 1063 height 523
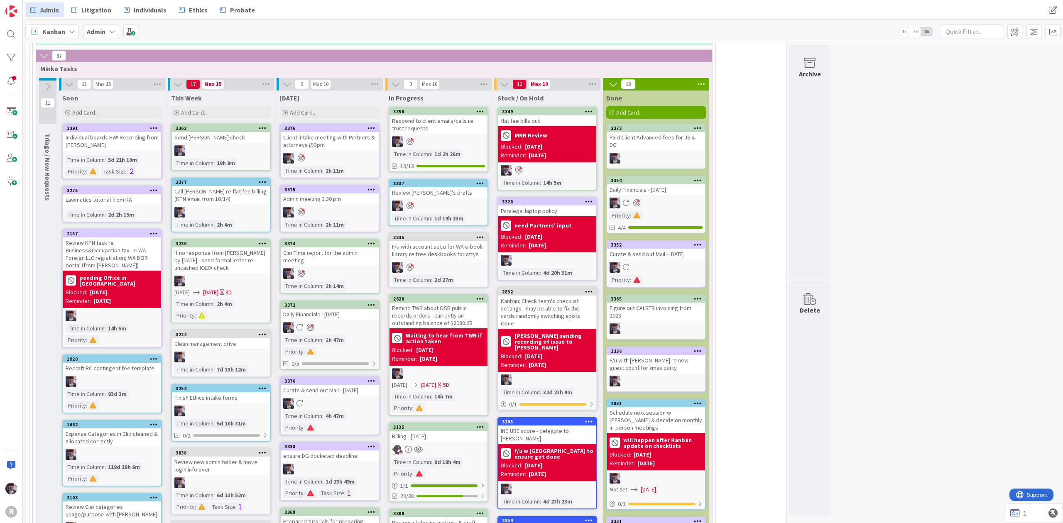
click at [51, 32] on span "Kanban" at bounding box center [53, 32] width 23 height 10
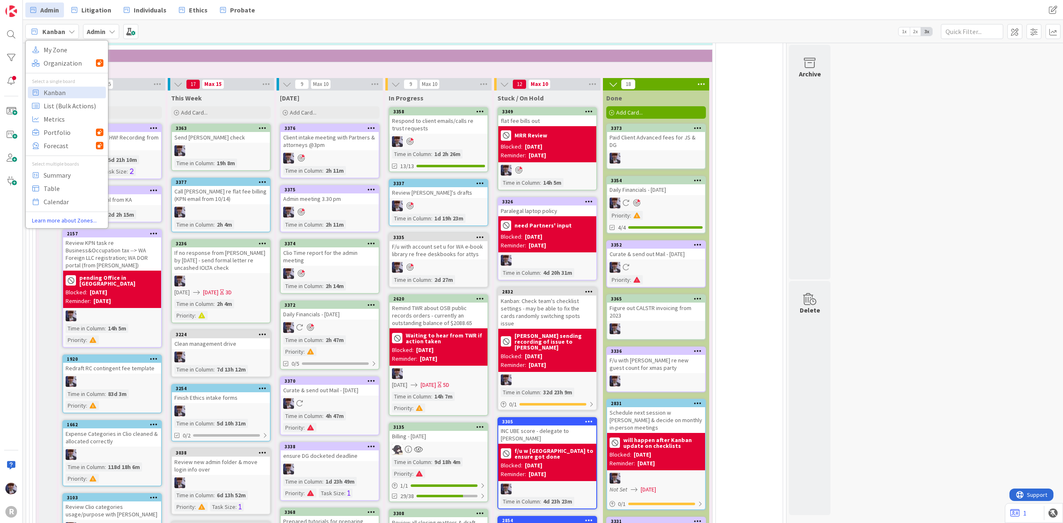
click at [572, 37] on div "Kanban My Zone Organization Select a single board Kanban List (Bulk Actions) Me…" at bounding box center [543, 31] width 1040 height 23
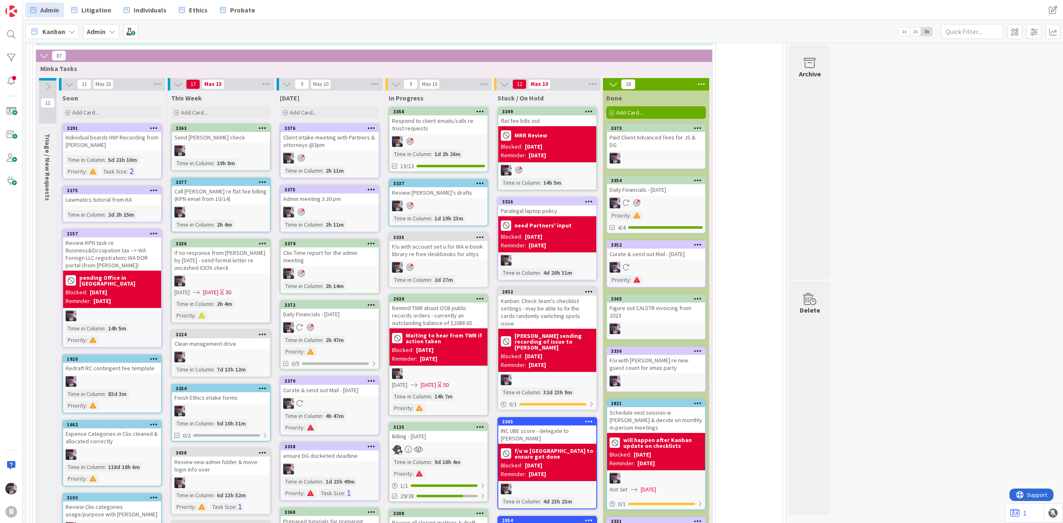
click at [49, 32] on span "Kanban" at bounding box center [53, 32] width 23 height 10
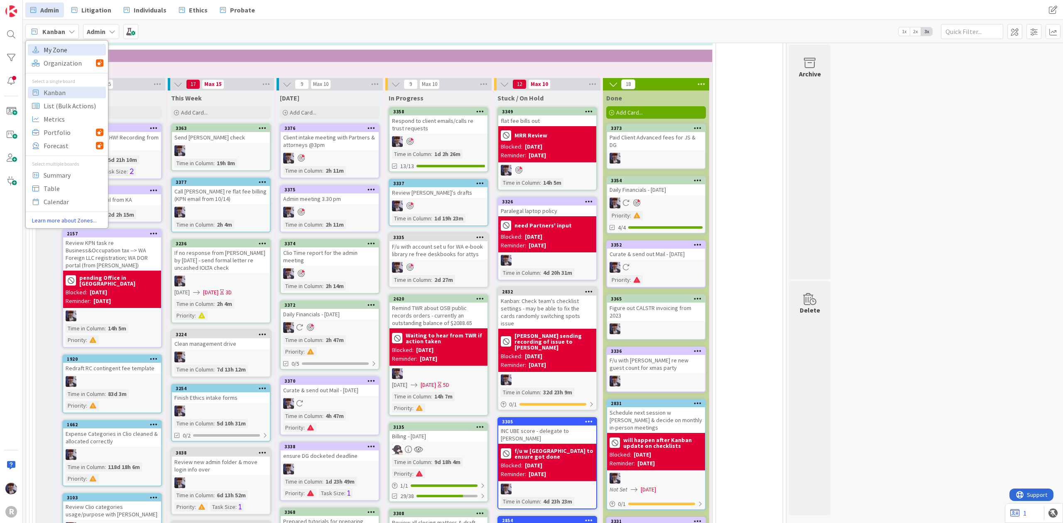
click at [69, 53] on span "My Zone" at bounding box center [74, 49] width 60 height 12
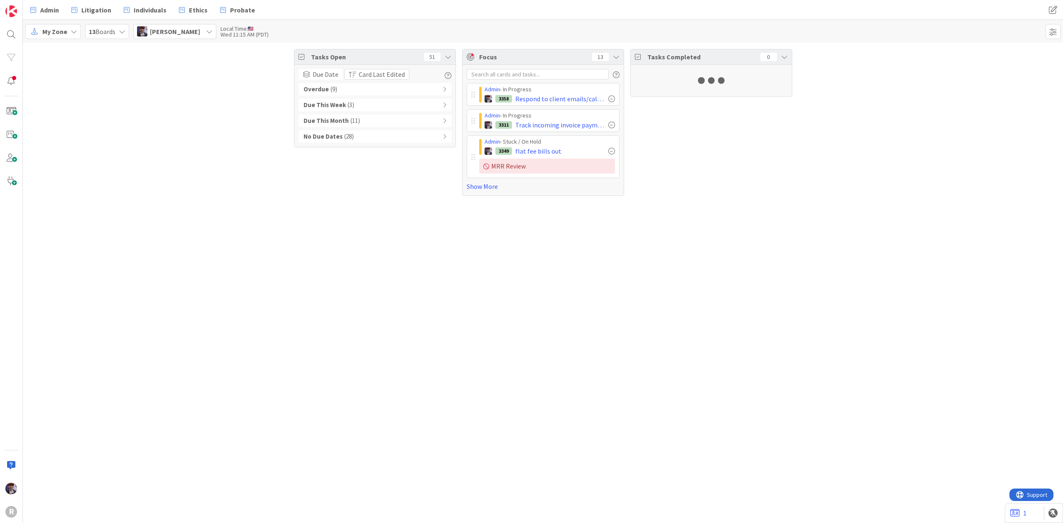
click at [192, 31] on span "[PERSON_NAME]" at bounding box center [175, 32] width 50 height 10
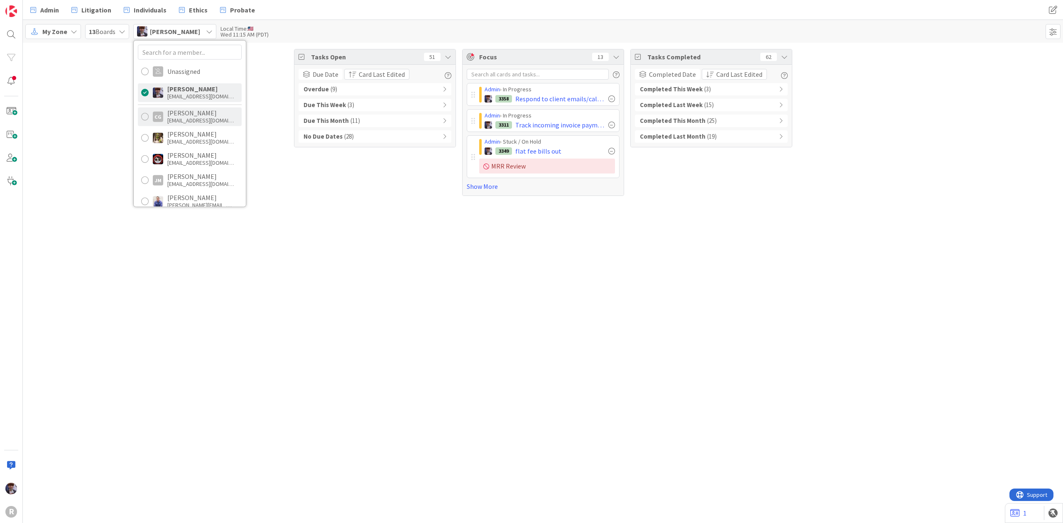
click at [176, 114] on div "[PERSON_NAME]" at bounding box center [200, 112] width 66 height 7
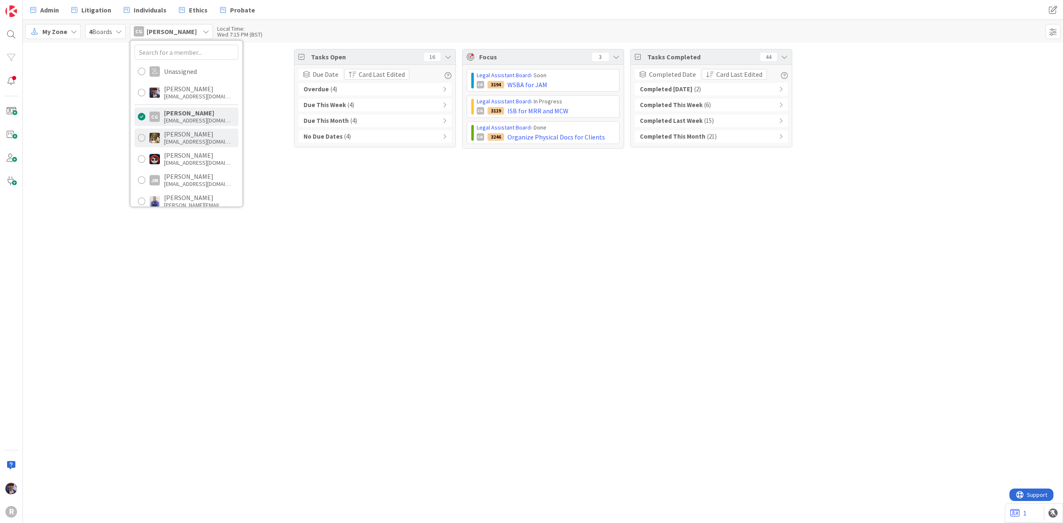
click at [162, 132] on div "[PERSON_NAME] [EMAIL_ADDRESS][DOMAIN_NAME]" at bounding box center [187, 137] width 104 height 19
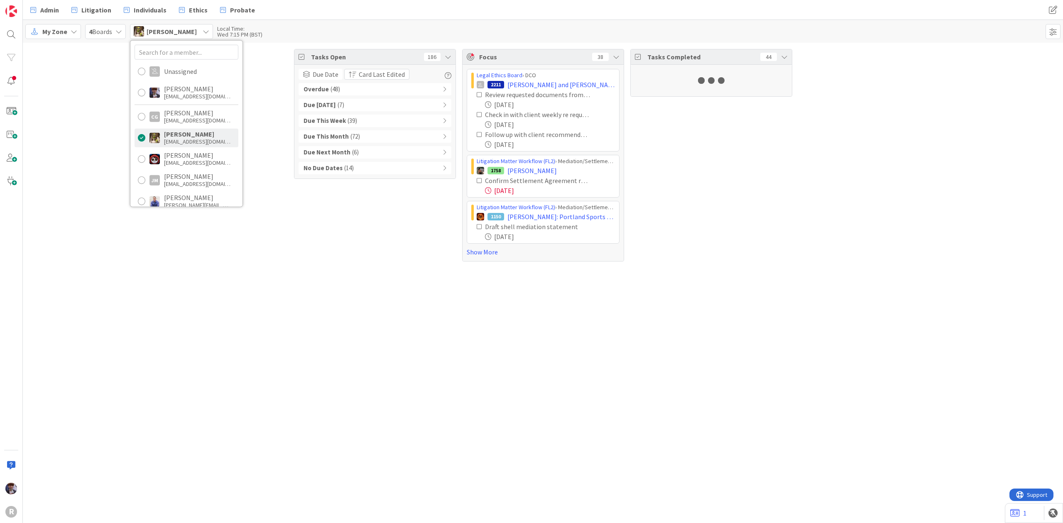
click at [804, 203] on div "Tasks Open 186 Due Date Card Last Edited Overdue ( 48 ) Due [DATE] ( 7 ) Due Th…" at bounding box center [543, 155] width 1040 height 225
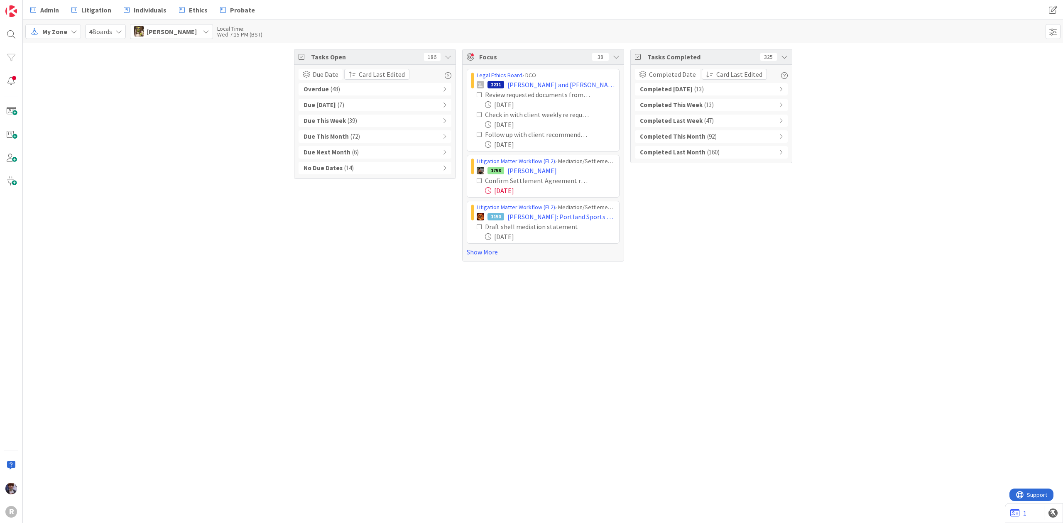
click at [705, 85] on div "Completed [DATE] ( 13 )" at bounding box center [711, 89] width 153 height 12
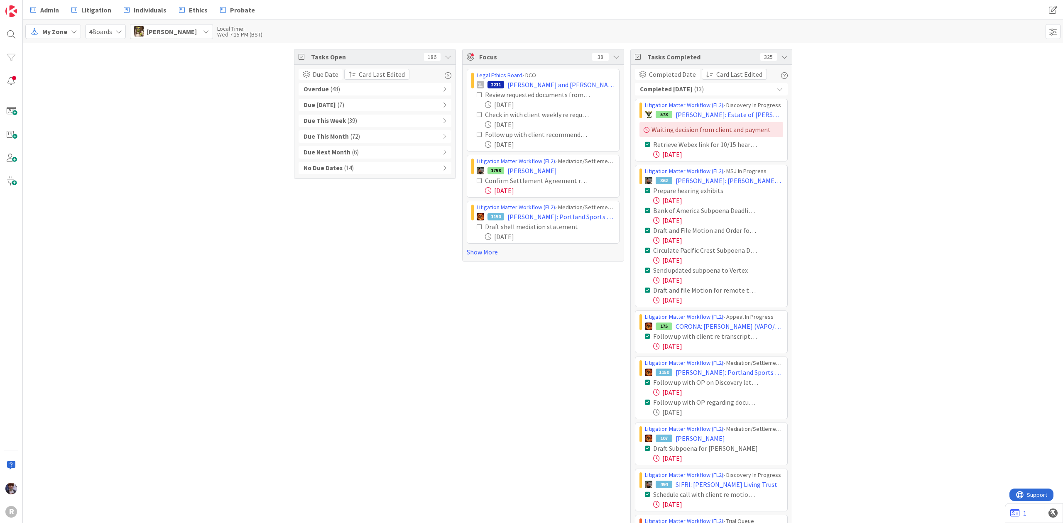
click at [456, 375] on div "Tasks Open 186 Due Date Card Last Edited Overdue ( 48 ) Due [DATE] ( 7 ) Due Th…" at bounding box center [543, 337] width 1040 height 589
click at [186, 31] on div "[PERSON_NAME]" at bounding box center [171, 31] width 83 height 15
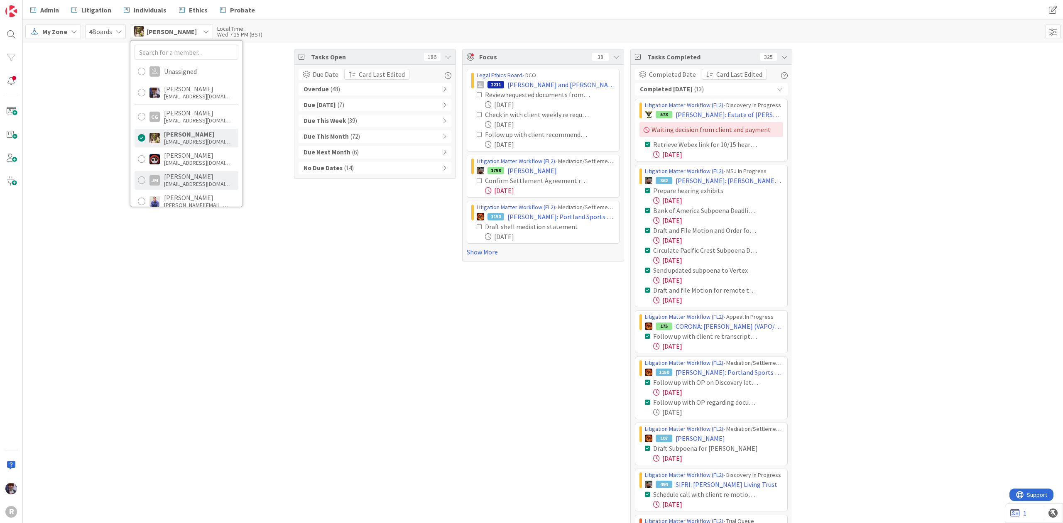
click at [170, 179] on div "[PERSON_NAME]" at bounding box center [197, 176] width 66 height 7
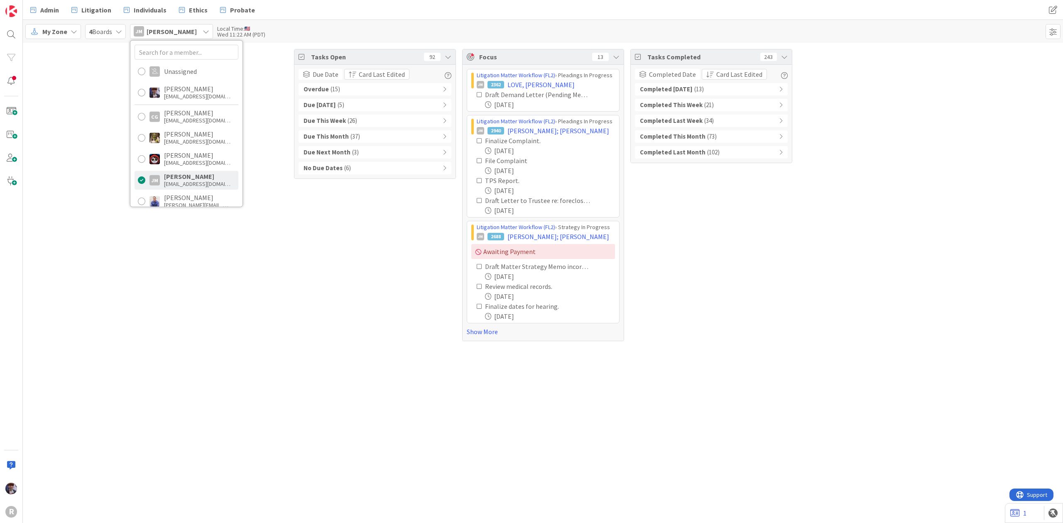
click at [853, 74] on div "Tasks Open 92 Due Date Card Last Edited Overdue ( 15 ) Due [DATE] ( 5 ) Due Thi…" at bounding box center [543, 195] width 1040 height 305
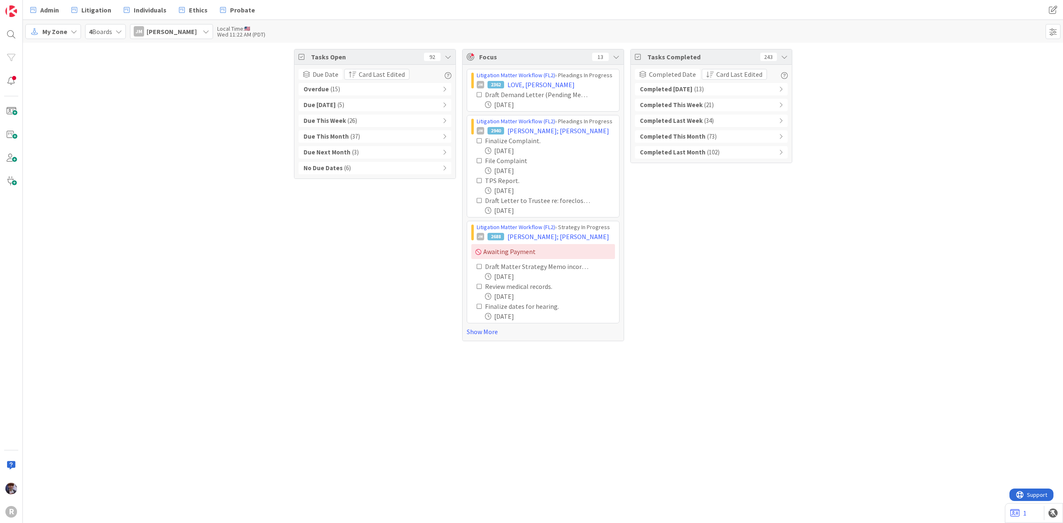
click at [717, 89] on div "Completed [DATE] ( 13 )" at bounding box center [711, 89] width 153 height 12
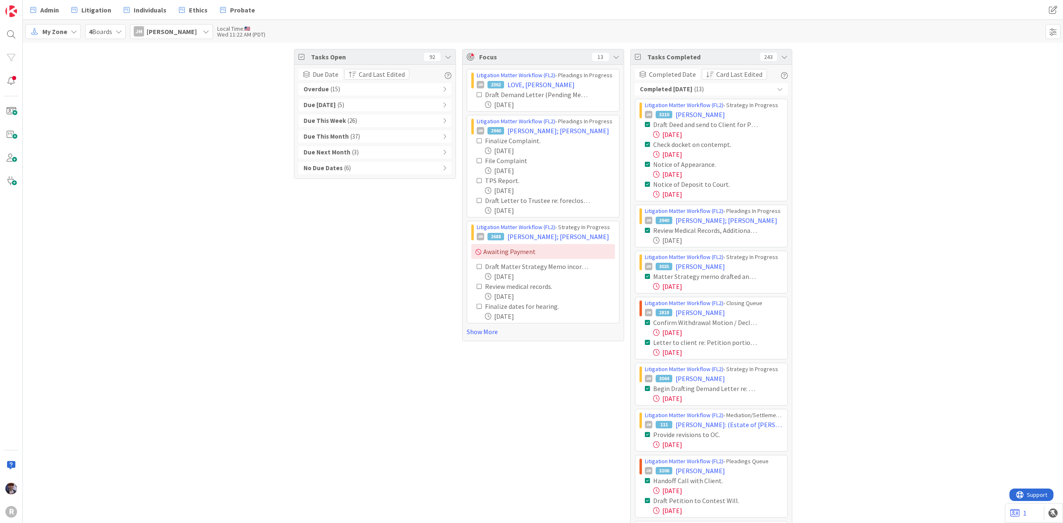
click at [294, 226] on div "Tasks Open 92 Due Date Card Last Edited Overdue ( 15 ) Due [DATE] ( 5 ) Due Thi…" at bounding box center [375, 340] width 162 height 583
click at [747, 93] on div "Completed [DATE] ( 13 )" at bounding box center [711, 89] width 153 height 12
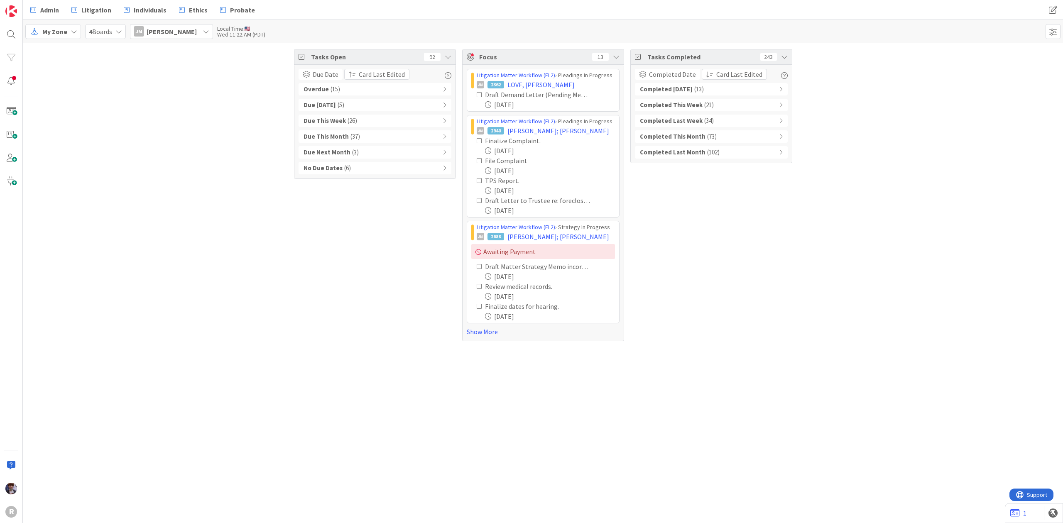
click at [742, 86] on div "Completed [DATE] ( 13 )" at bounding box center [711, 89] width 153 height 12
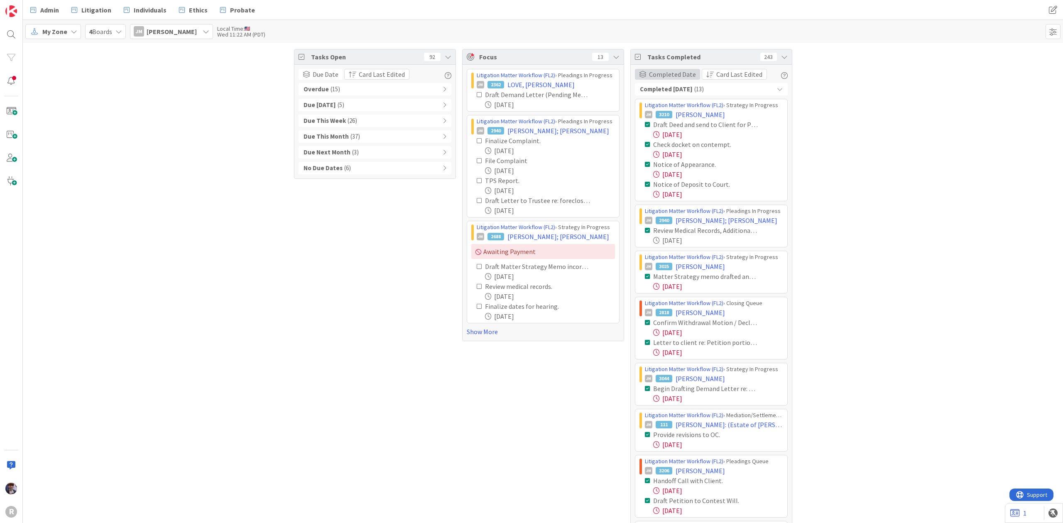
click at [675, 75] on span "Completed Date" at bounding box center [672, 74] width 47 height 10
drag, startPoint x: 657, startPoint y: 145, endPoint x: 662, endPoint y: 137, distance: 9.3
click at [657, 145] on span "Completed Date" at bounding box center [688, 146] width 76 height 12
click at [733, 79] on span "Card Last Edited" at bounding box center [739, 74] width 46 height 10
click at [729, 100] on span "Card Last Edited" at bounding box center [741, 101] width 49 height 10
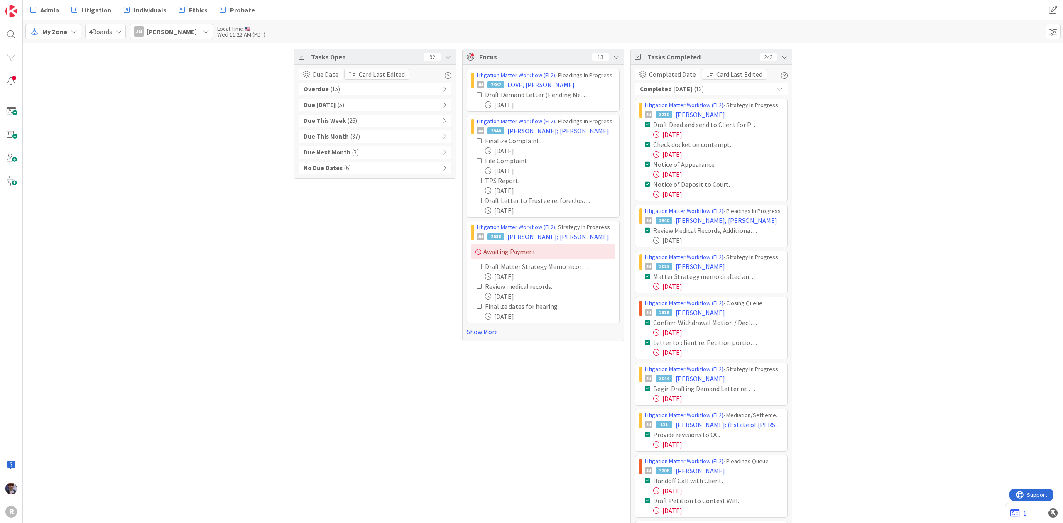
click at [854, 107] on div "Tasks Open 92 Due Date Card Last Edited Overdue ( 15 ) Due [DATE] ( 5 ) Due Thi…" at bounding box center [543, 340] width 1040 height 595
click at [175, 33] on span "[PERSON_NAME]" at bounding box center [172, 32] width 50 height 10
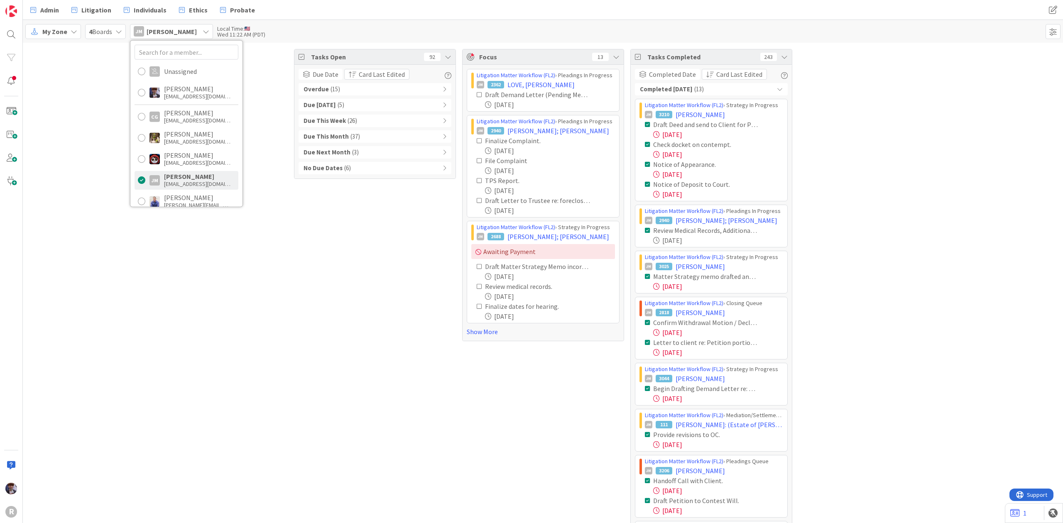
click at [360, 306] on div "Tasks Open 92 Due Date Card Last Edited Overdue ( 15 ) Due [DATE] ( 5 ) Due Thi…" at bounding box center [375, 340] width 162 height 583
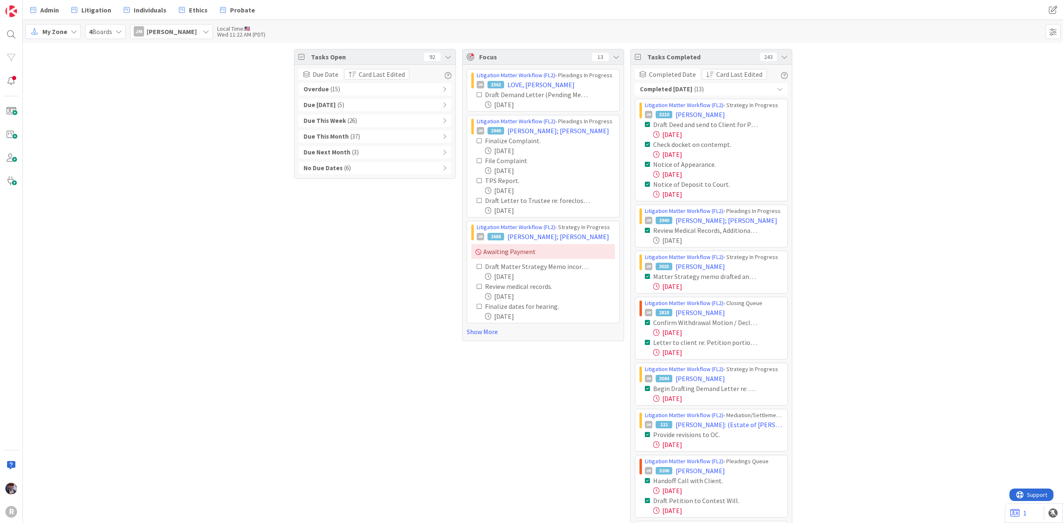
click at [359, 94] on div "Overdue ( 15 )" at bounding box center [375, 89] width 153 height 12
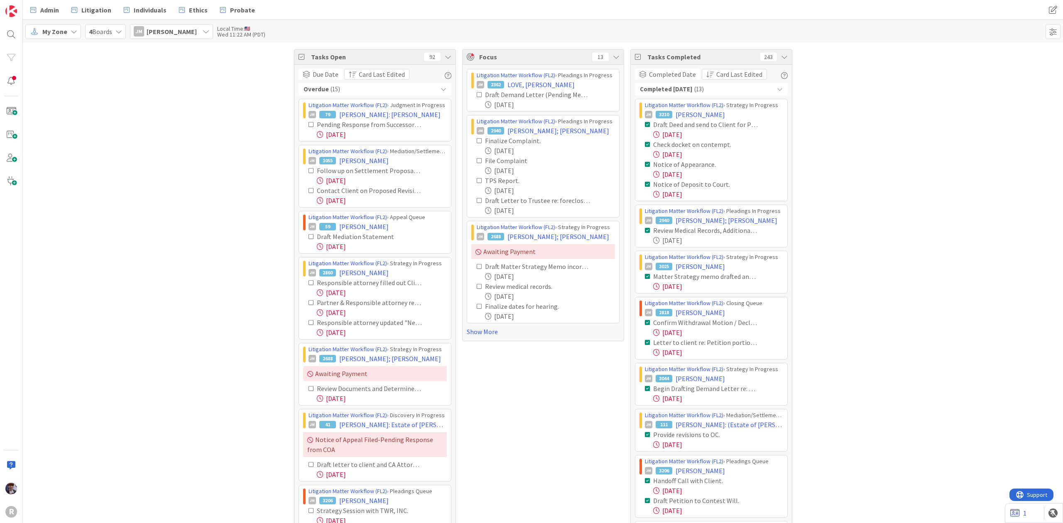
click at [365, 88] on div "Overdue ( 15 )" at bounding box center [375, 89] width 153 height 12
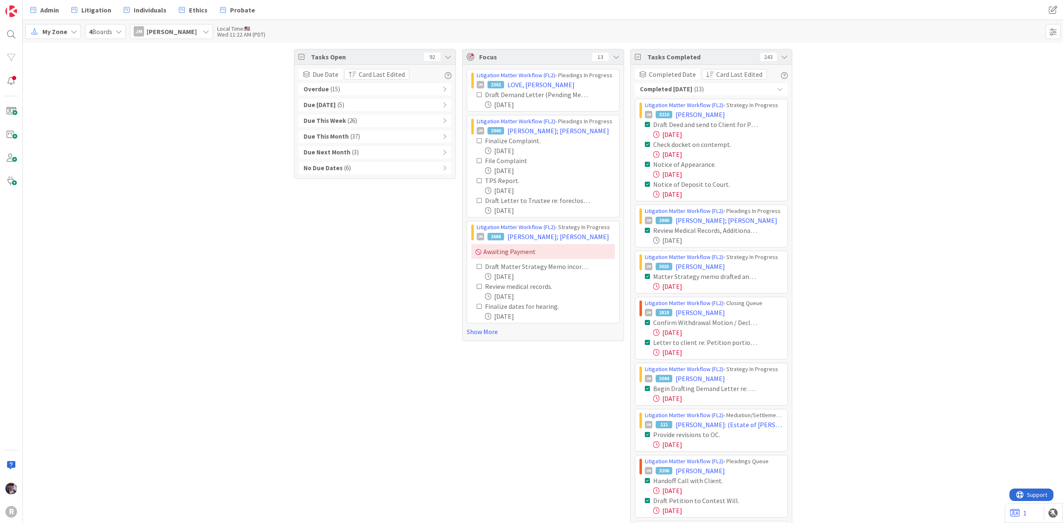
click at [760, 89] on div "Completed [DATE] ( 13 )" at bounding box center [711, 89] width 153 height 12
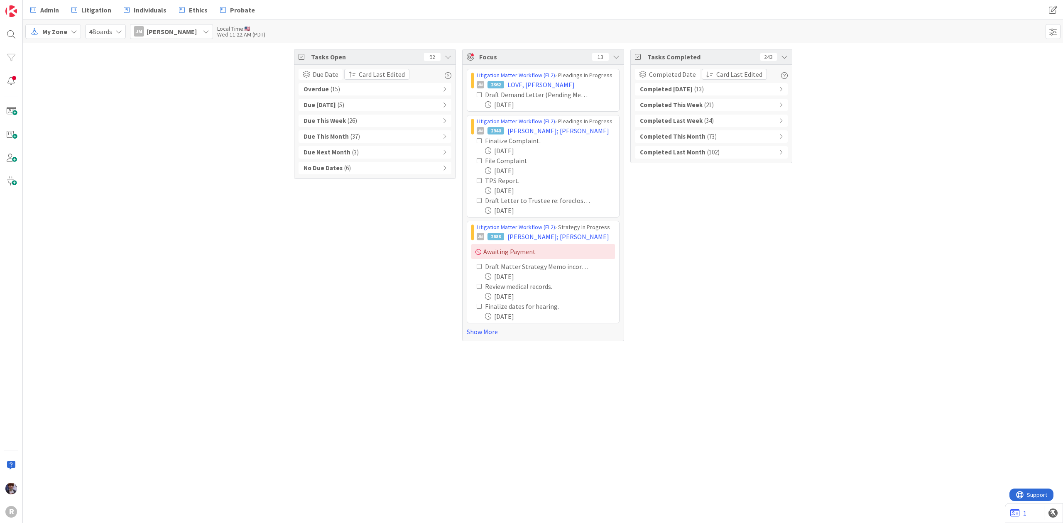
click at [740, 104] on div "Completed This Week ( 21 )" at bounding box center [711, 105] width 153 height 12
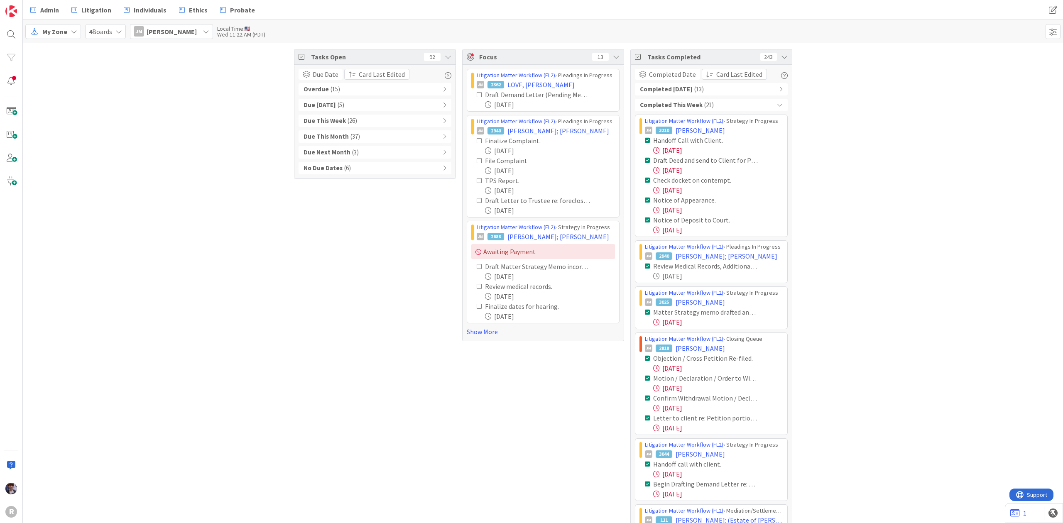
click at [838, 173] on div "Tasks Open 92 Due Date Card Last Edited Overdue ( 15 ) Due [DATE] ( 5 ) Due Thi…" at bounding box center [543, 433] width 1040 height 781
click at [169, 40] on div "My Zone 4 Boards [PERSON_NAME] [PERSON_NAME] Unassigned Minka [PERSON_NAME] [EM…" at bounding box center [543, 31] width 1040 height 23
click at [172, 28] on span "[PERSON_NAME]" at bounding box center [172, 32] width 50 height 10
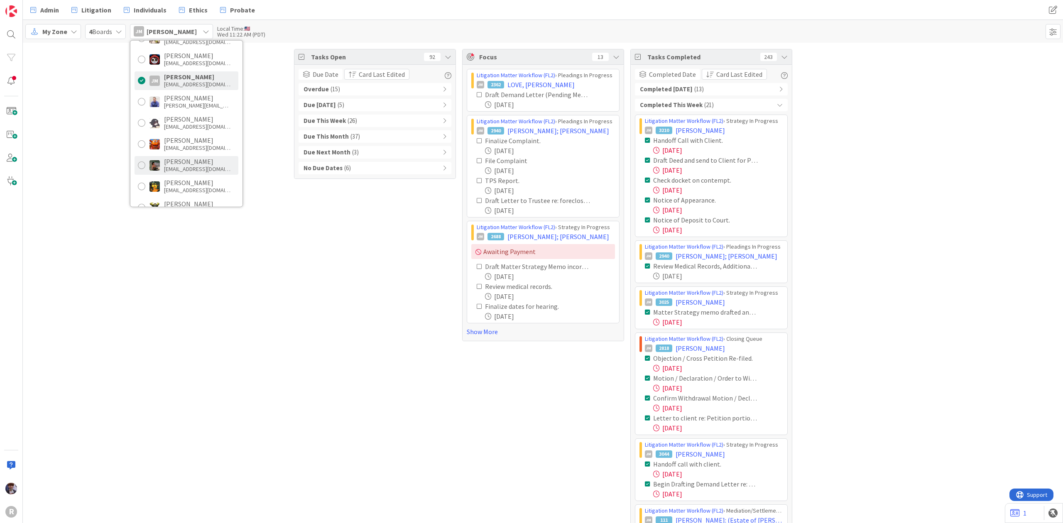
scroll to position [110, 0]
click at [193, 158] on div "[EMAIL_ADDRESS][DOMAIN_NAME]" at bounding box center [197, 157] width 66 height 7
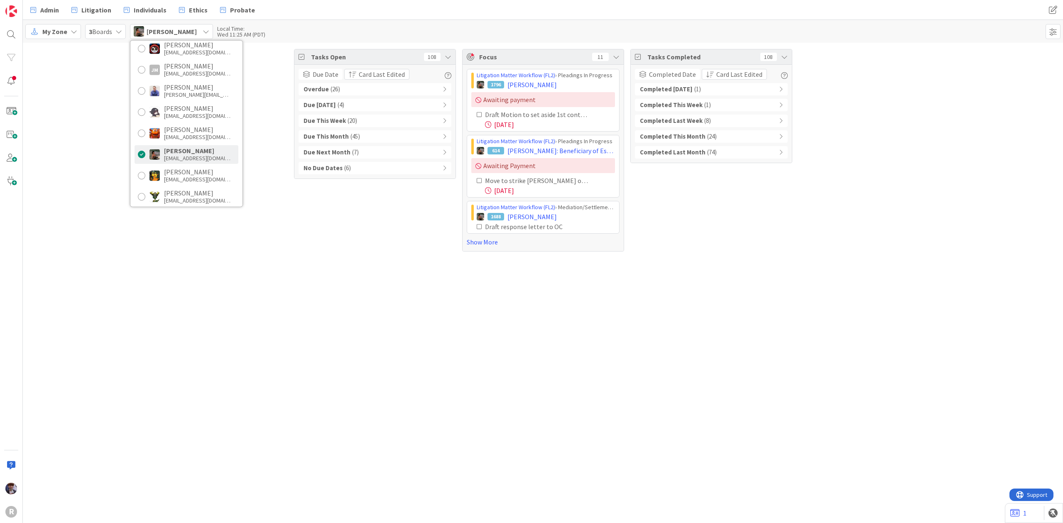
click at [692, 98] on div "Completed [DATE] ( 1 ) Completed This Week ( 1 ) Completed Last Week ( 8 ) Comp…" at bounding box center [711, 121] width 153 height 76
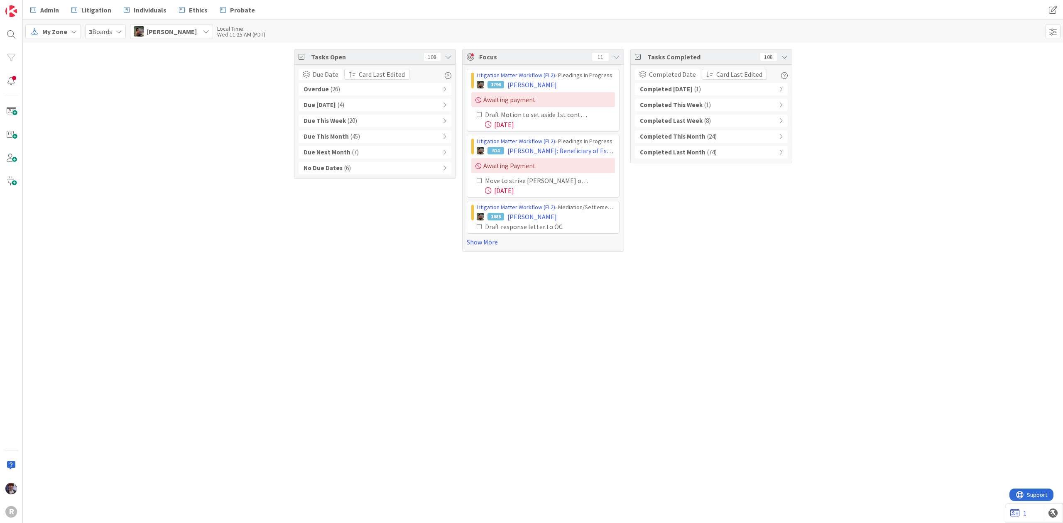
click at [695, 95] on div "Completed [DATE] ( 1 )" at bounding box center [711, 89] width 153 height 12
click at [704, 154] on span "( 1 )" at bounding box center [707, 152] width 7 height 10
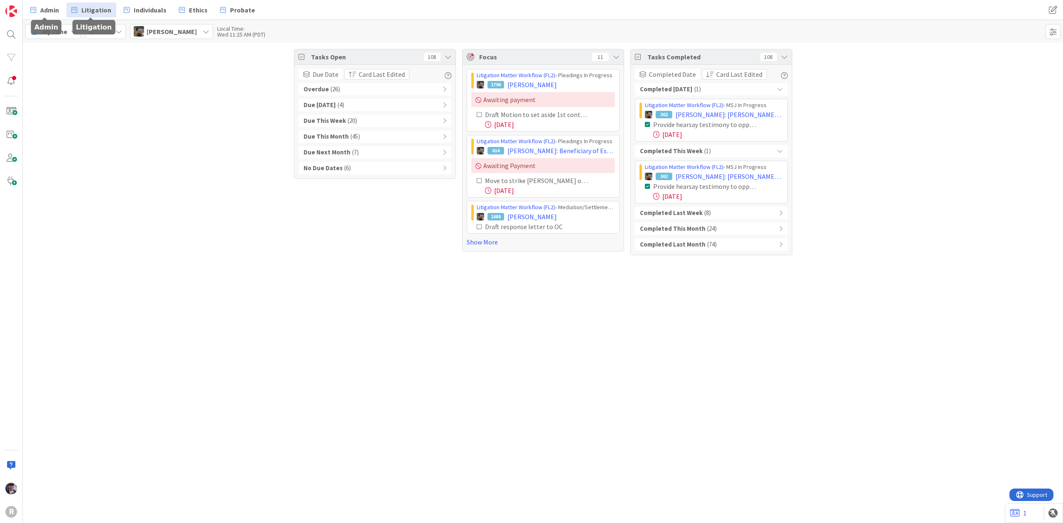
click at [86, 15] on link "Litigation" at bounding box center [91, 9] width 50 height 15
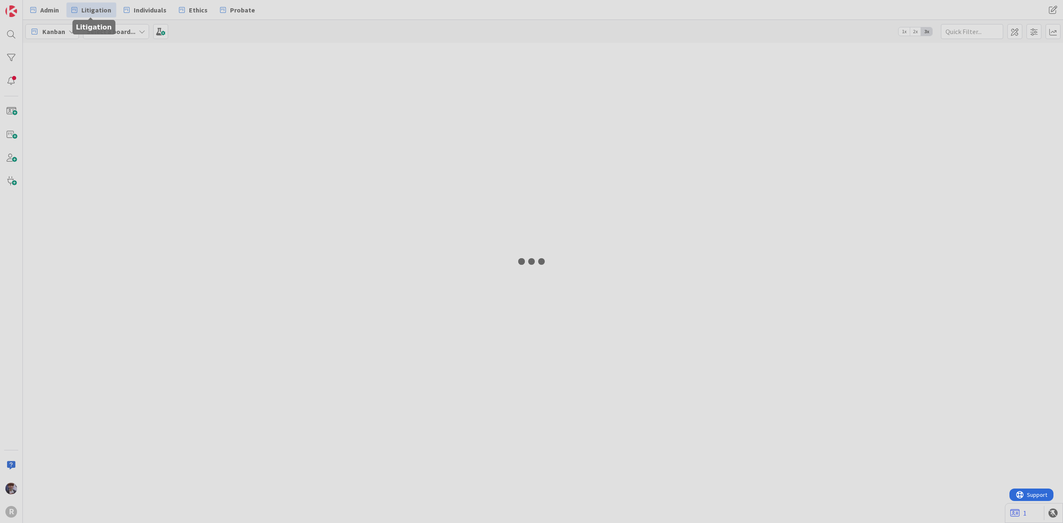
type input "nacost"
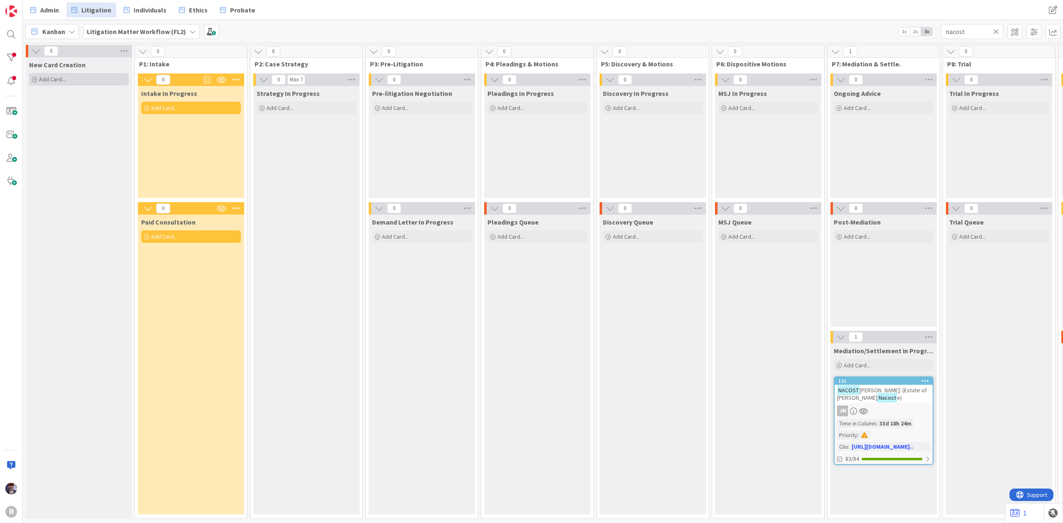
click at [77, 81] on div "Add Card..." at bounding box center [79, 79] width 100 height 12
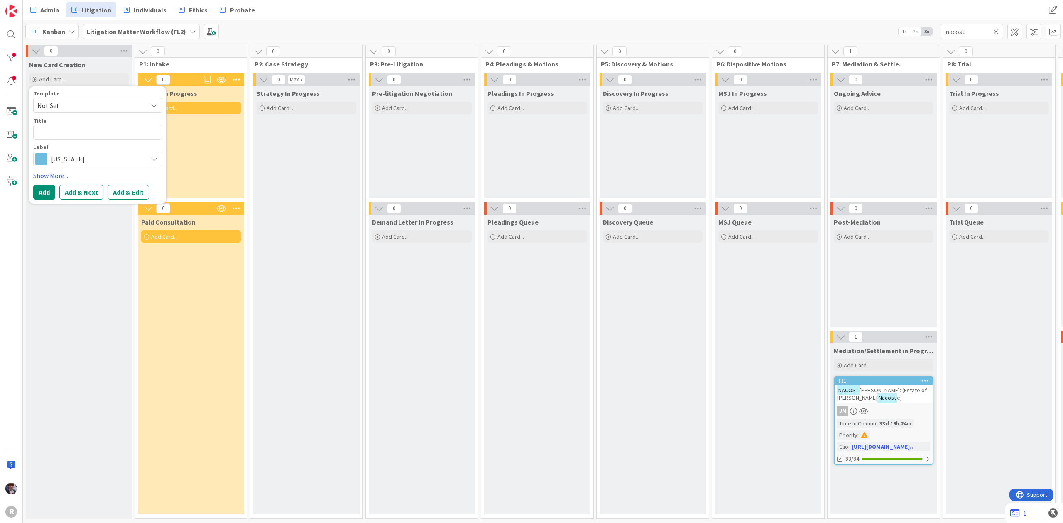
type textarea "x"
type textarea "T"
type textarea "x"
type textarea "Tes"
type textarea "x"
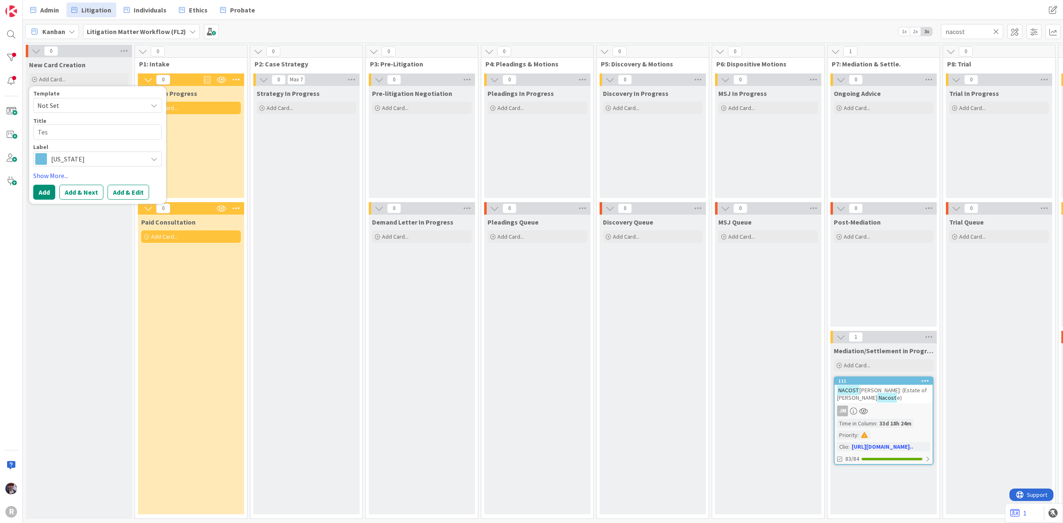
type textarea "Test"
type textarea "x"
type textarea "Test m"
type textarea "x"
type textarea "Test mf"
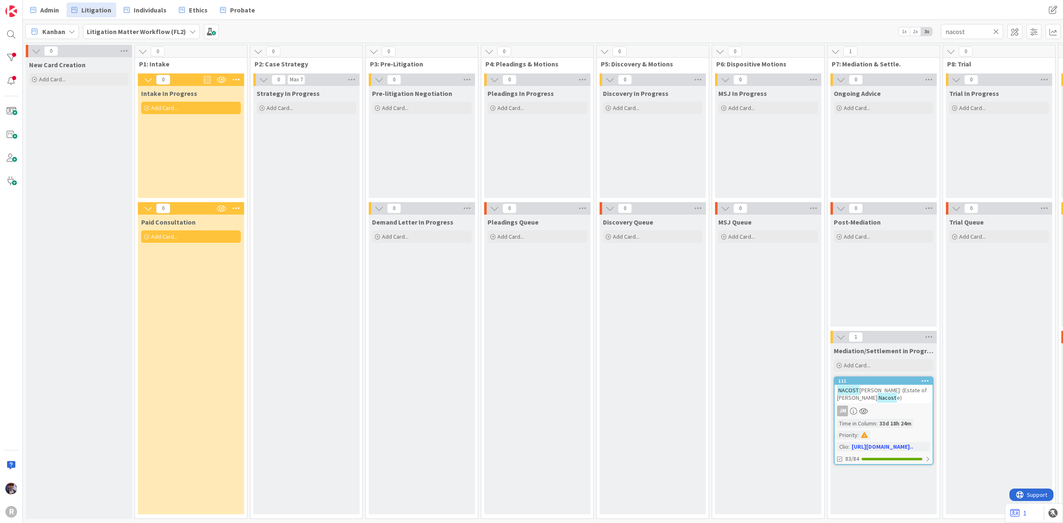
click at [995, 30] on icon at bounding box center [996, 31] width 6 height 7
click at [789, 12] on div "Admin Litigation Individuals Ethics Probate Admin Litigation Individuals Ethics…" at bounding box center [543, 10] width 1040 height 20
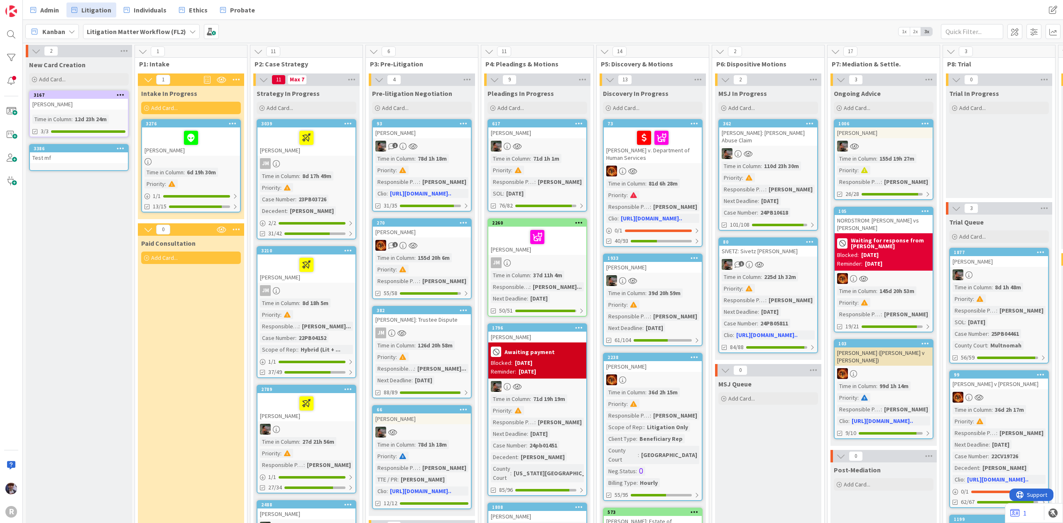
click at [77, 102] on div "[PERSON_NAME]" at bounding box center [79, 104] width 98 height 11
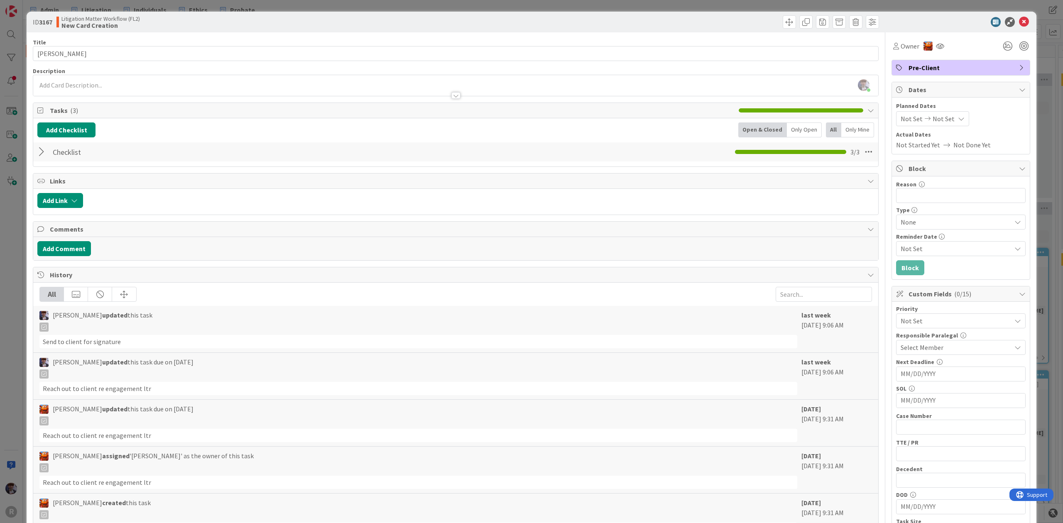
click at [808, 130] on div "Only Open" at bounding box center [804, 130] width 35 height 15
click at [41, 154] on div at bounding box center [42, 152] width 11 height 15
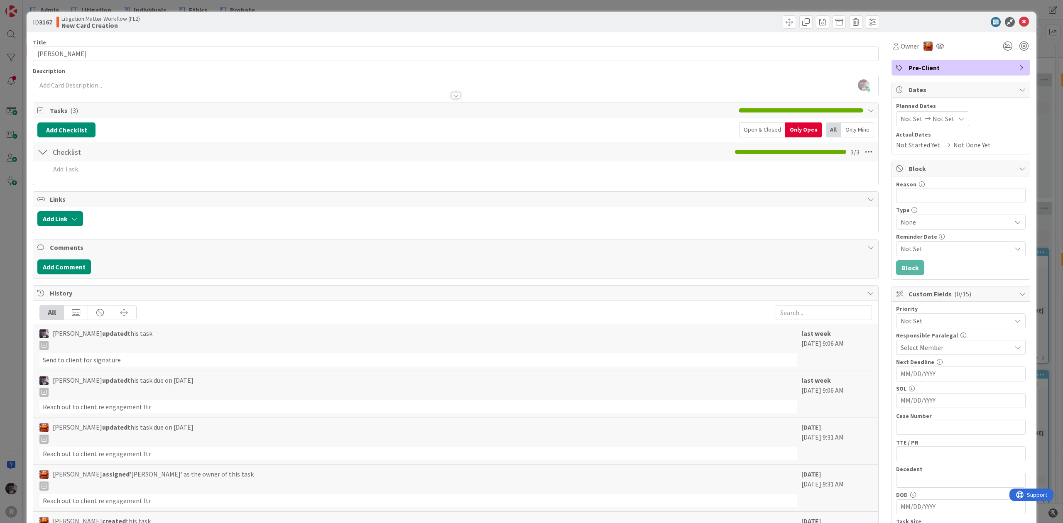
click at [766, 128] on div "Open & Closed" at bounding box center [762, 130] width 46 height 15
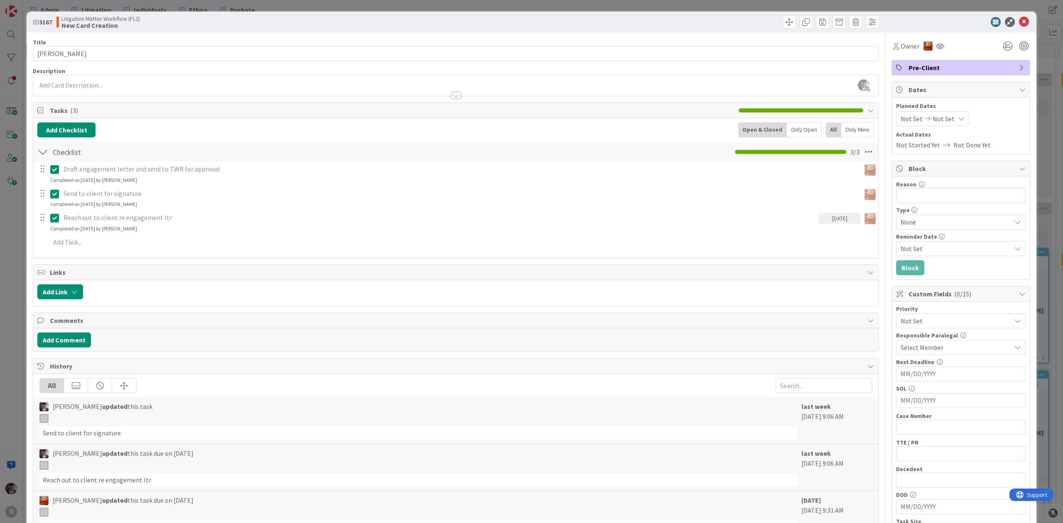
click at [8, 241] on div "ID 3167 Litigation Matter Workflow (FL2) New Card Creation Title 15 / 128 [PERS…" at bounding box center [531, 261] width 1063 height 523
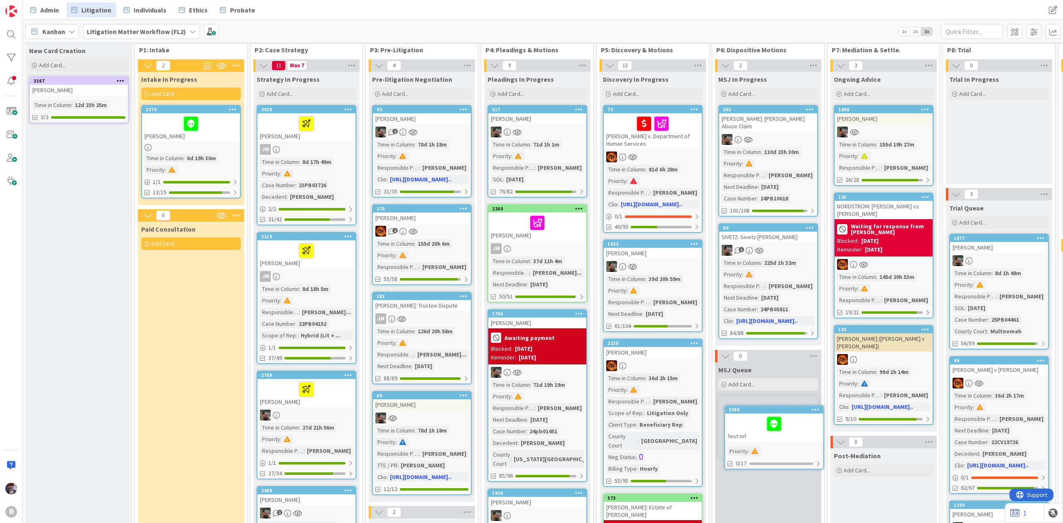
scroll to position [21, 0]
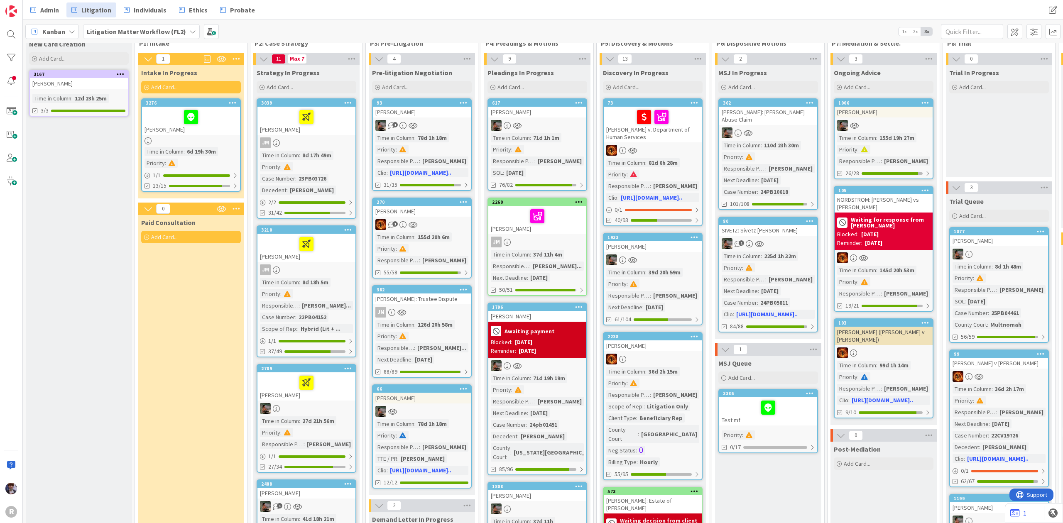
click at [748, 399] on div at bounding box center [768, 407] width 93 height 17
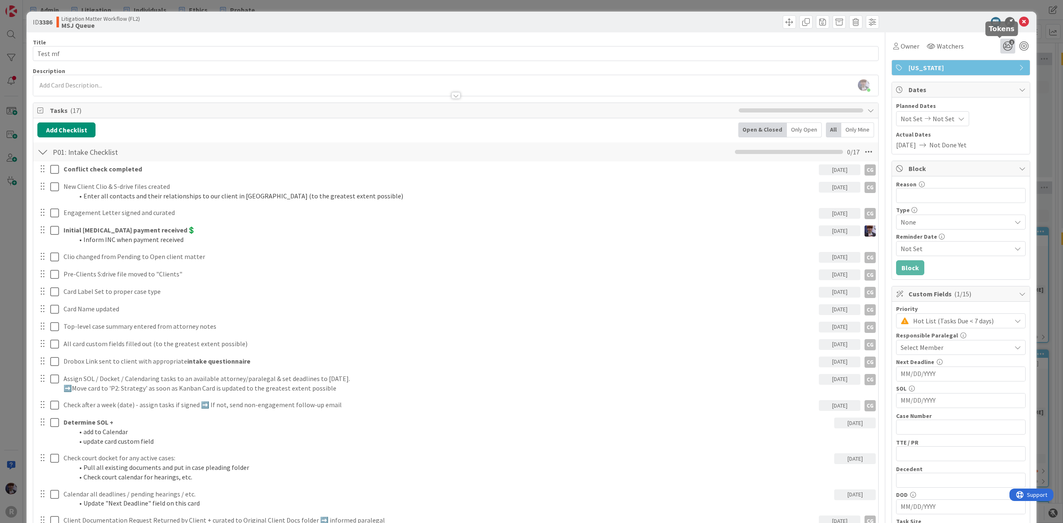
click at [1006, 45] on icon "1" at bounding box center [1007, 46] width 15 height 15
click at [1005, 125] on icon at bounding box center [1008, 128] width 7 height 7
click at [899, 33] on div "Owner Watchers Tokens Deadline Now! Client Needs to Pay! Needs Strategy Active …" at bounding box center [961, 42] width 139 height 21
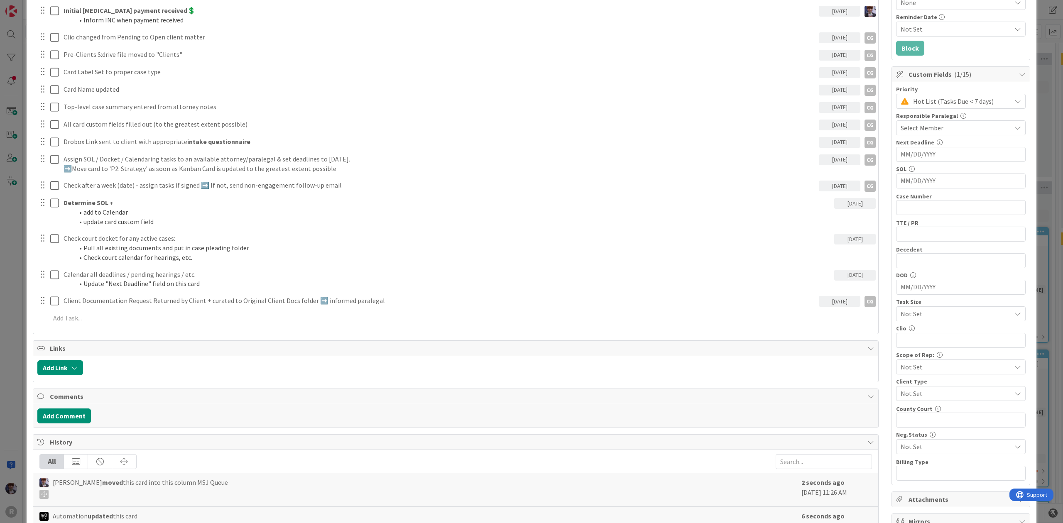
scroll to position [63, 0]
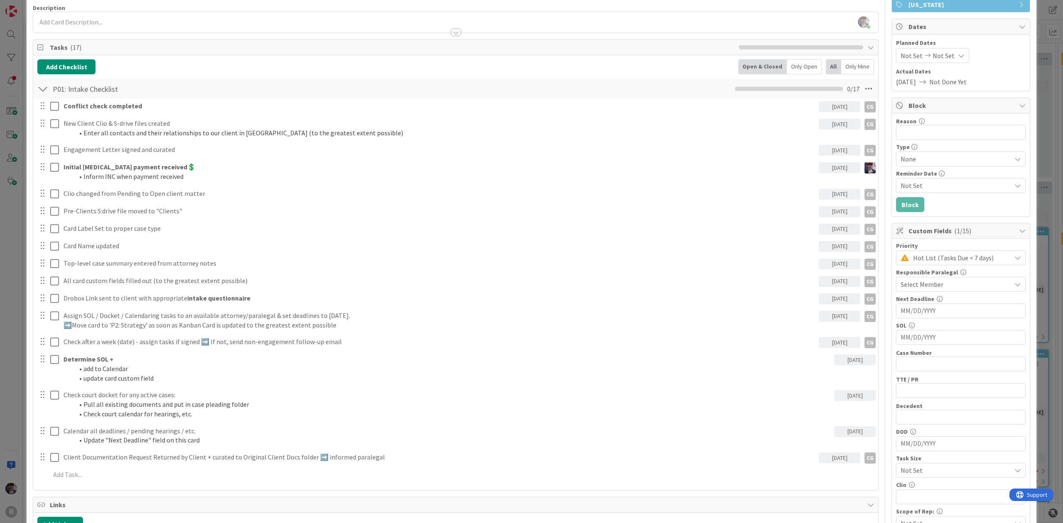
click at [127, 114] on div "Conflict check completed [DATE] CG CG Update Cancel" at bounding box center [456, 106] width 844 height 15
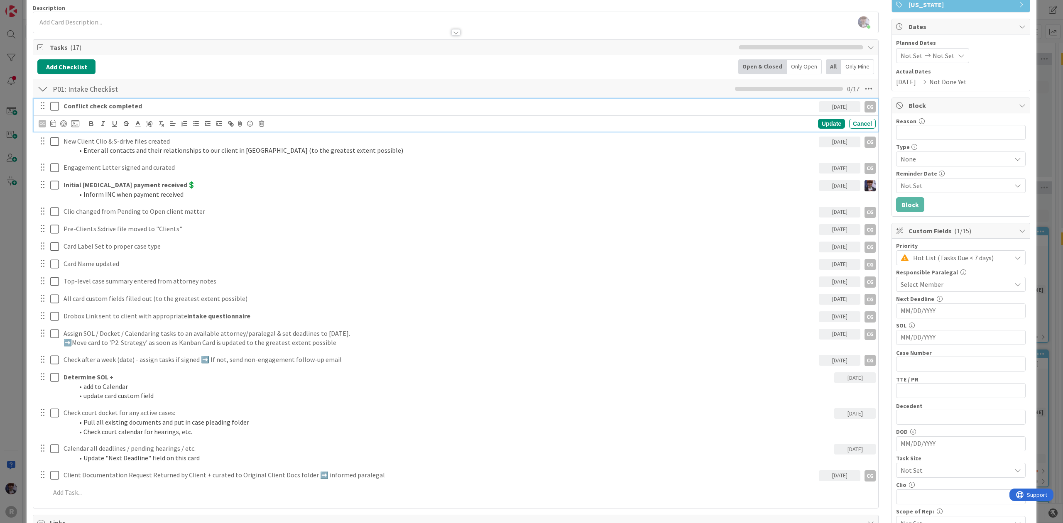
click at [127, 107] on strong "Conflict check completed" at bounding box center [103, 106] width 78 height 8
click at [44, 120] on div "CG" at bounding box center [42, 123] width 7 height 9
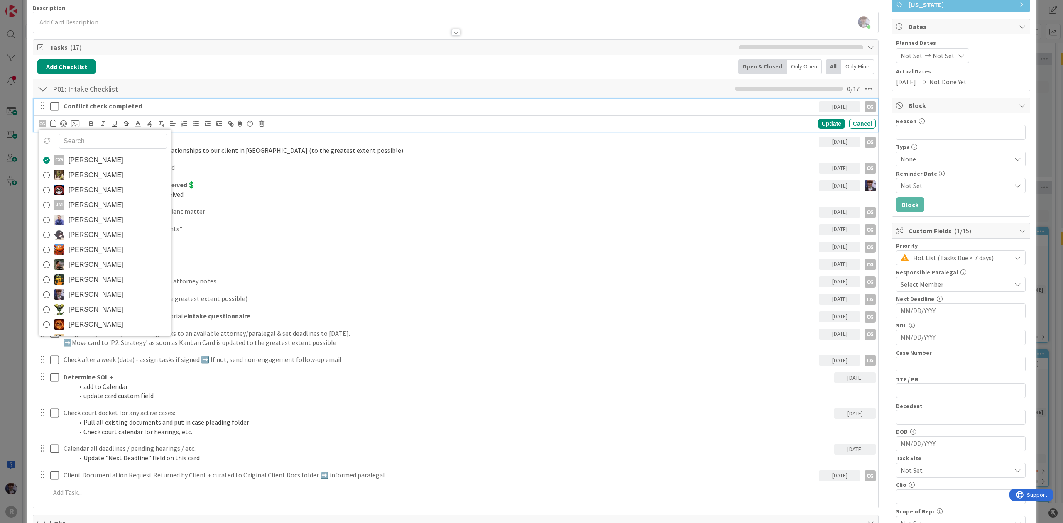
drag, startPoint x: 83, startPoint y: 296, endPoint x: 74, endPoint y: 264, distance: 33.1
click at [83, 296] on span "[PERSON_NAME]" at bounding box center [96, 295] width 55 height 12
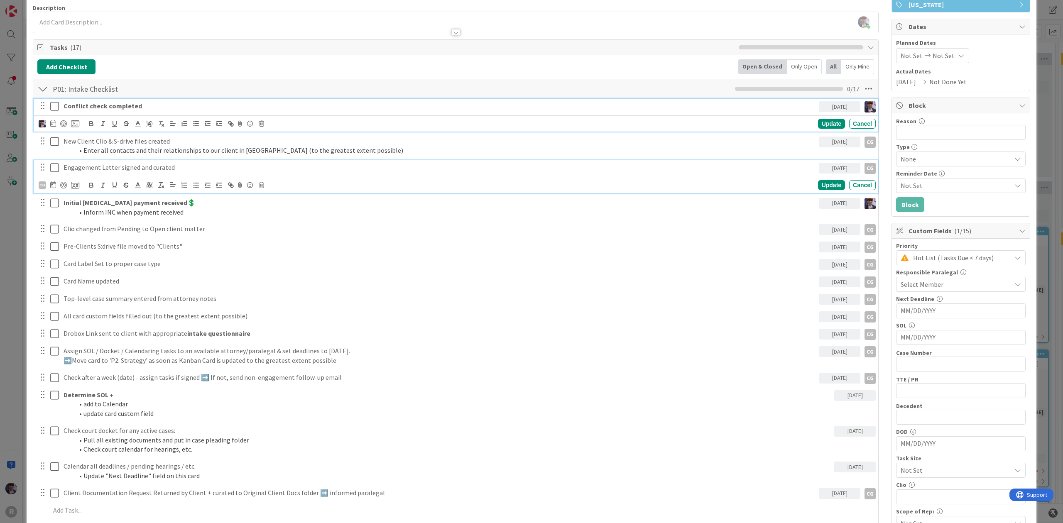
click at [86, 168] on p "Engagement Letter signed and curated" at bounding box center [440, 168] width 752 height 10
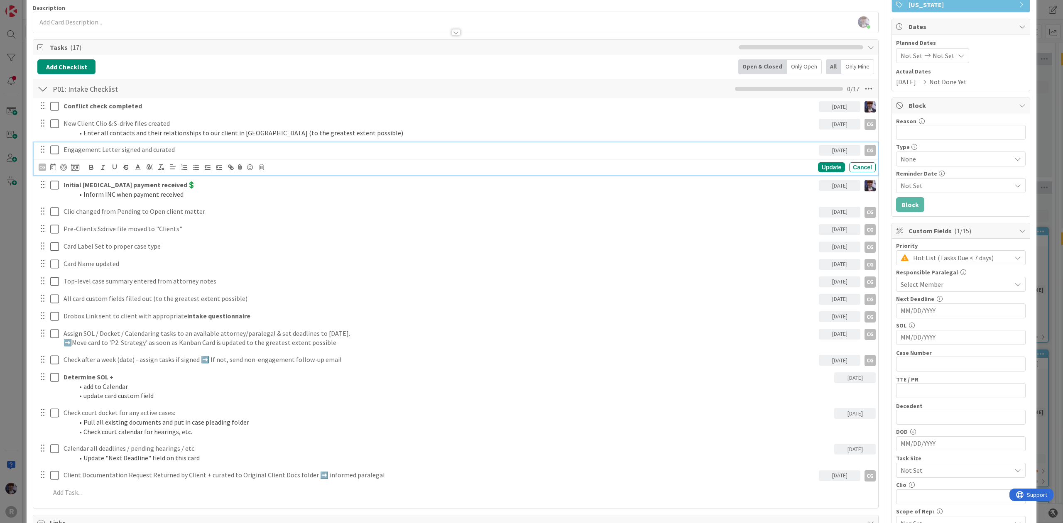
scroll to position [45, 0]
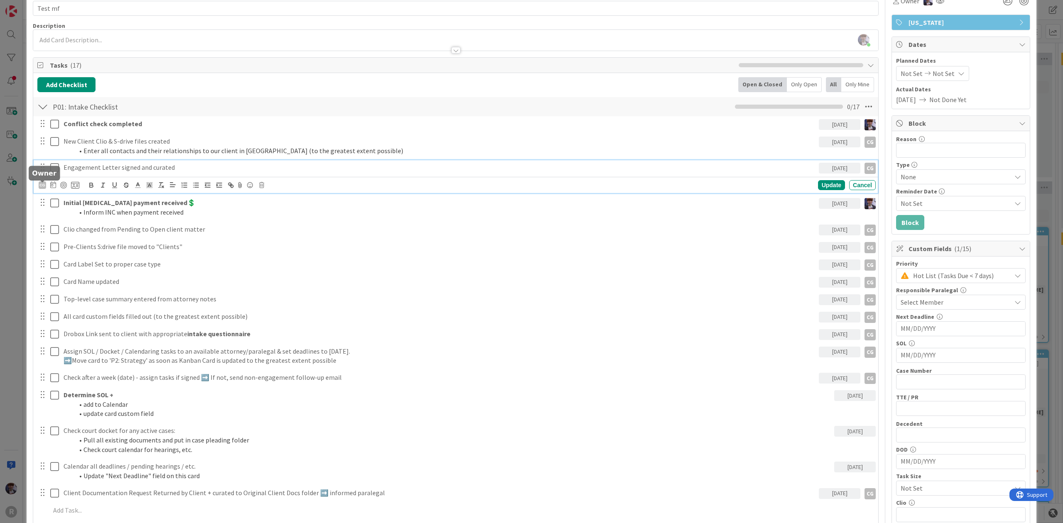
click at [40, 184] on div "CG" at bounding box center [42, 184] width 7 height 7
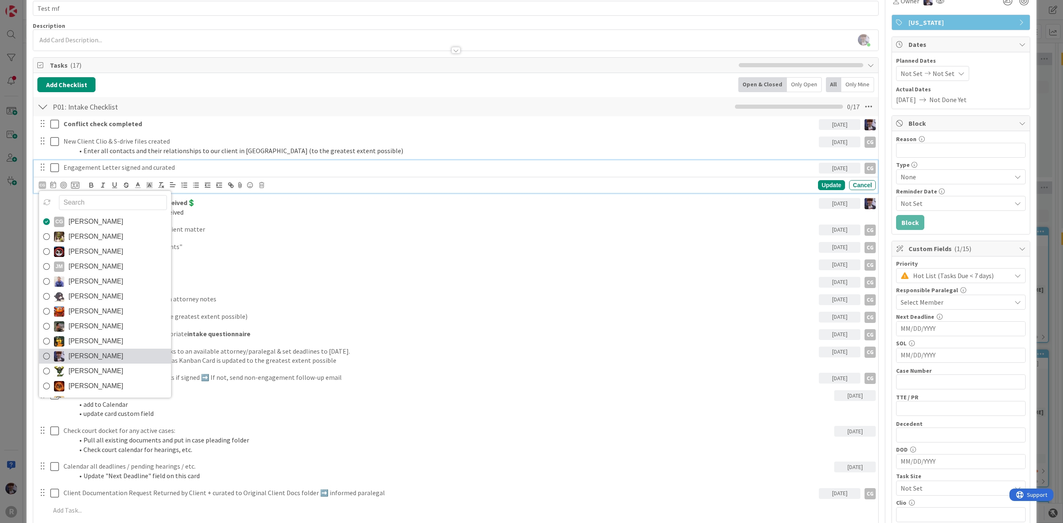
click at [99, 358] on span "[PERSON_NAME]" at bounding box center [96, 356] width 55 height 12
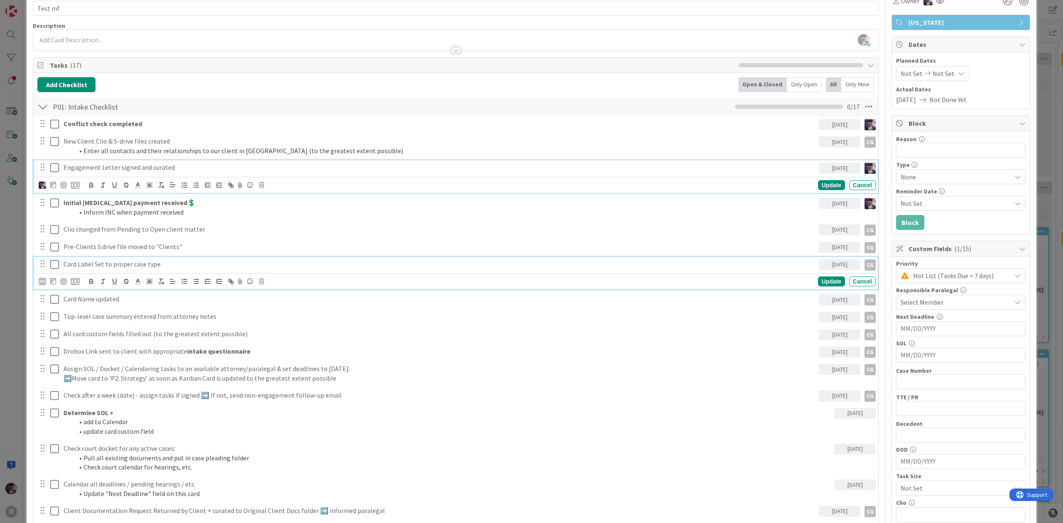
click at [101, 266] on p "Card Label Set to proper case type" at bounding box center [440, 265] width 752 height 10
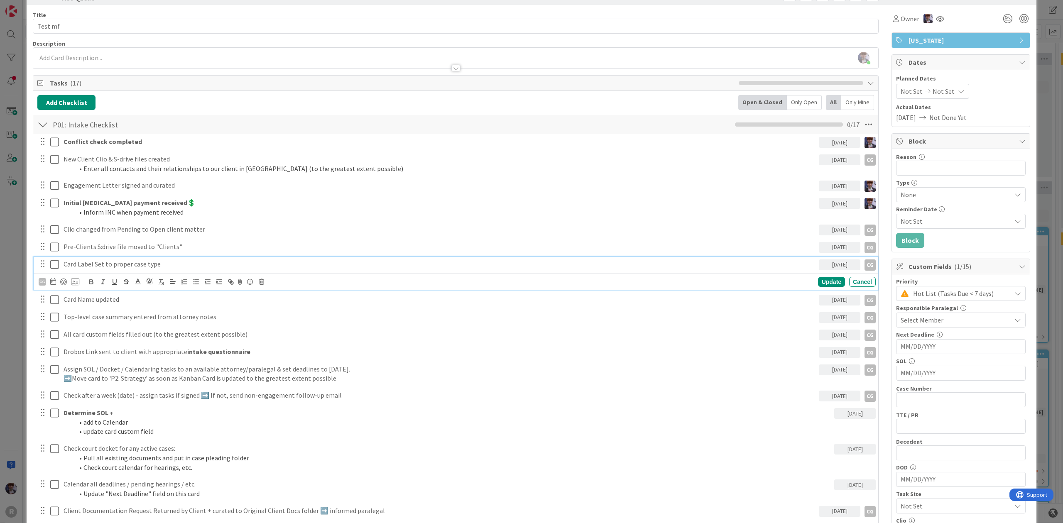
click at [45, 283] on div "CG" at bounding box center [42, 281] width 7 height 7
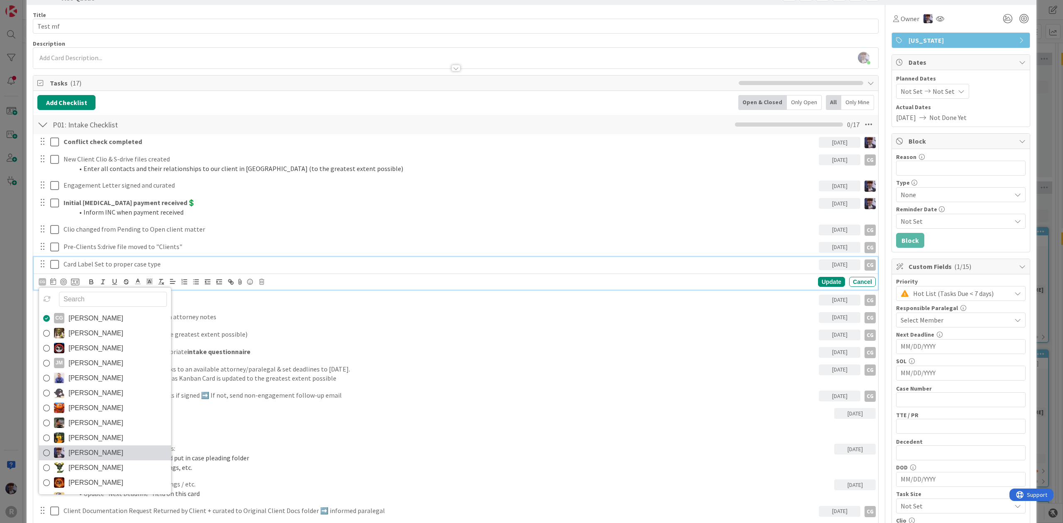
click at [104, 453] on span "[PERSON_NAME]" at bounding box center [96, 453] width 55 height 12
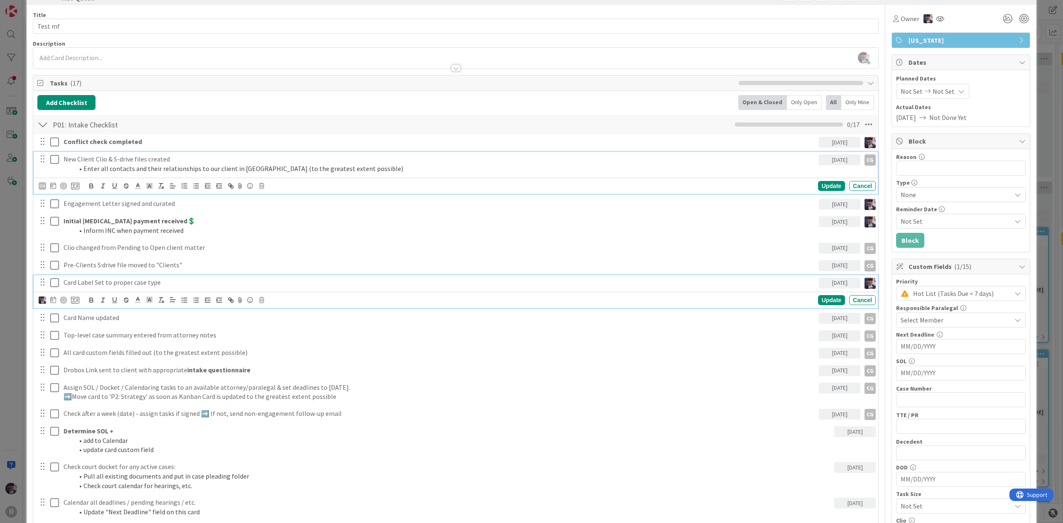
click at [108, 173] on li "Enter all contacts and their relationships to our client in [GEOGRAPHIC_DATA] (…" at bounding box center [445, 169] width 742 height 10
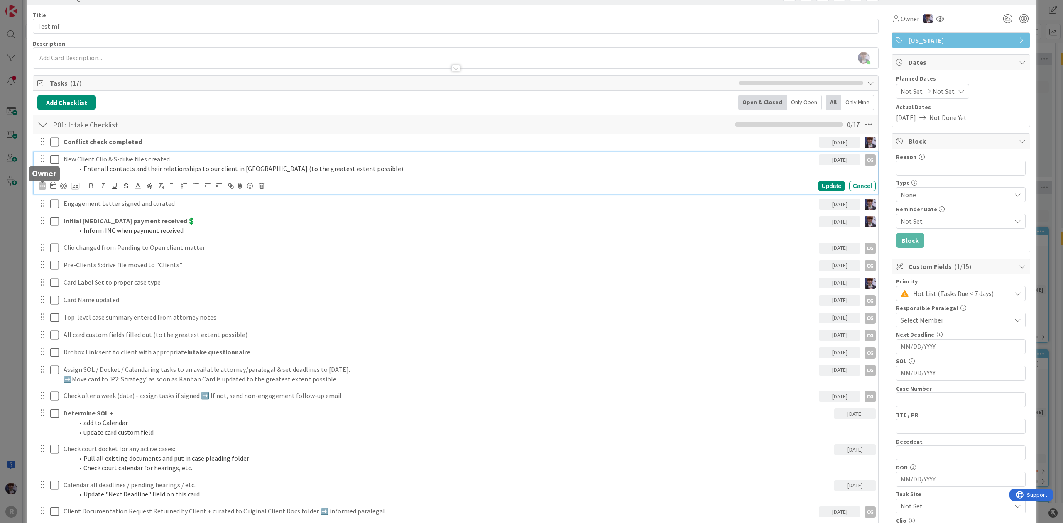
click at [42, 190] on div "CG" at bounding box center [42, 185] width 7 height 7
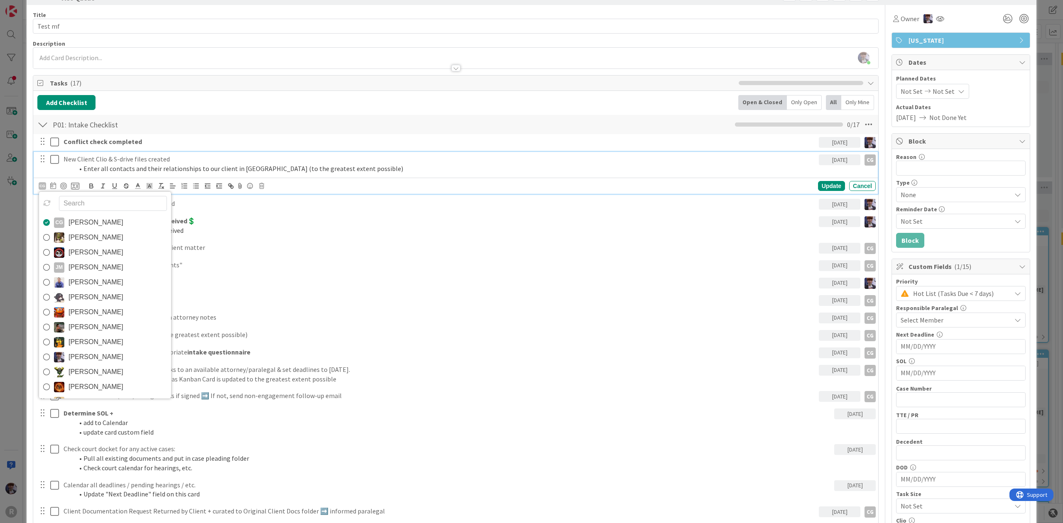
click at [93, 359] on span "[PERSON_NAME]" at bounding box center [96, 357] width 55 height 12
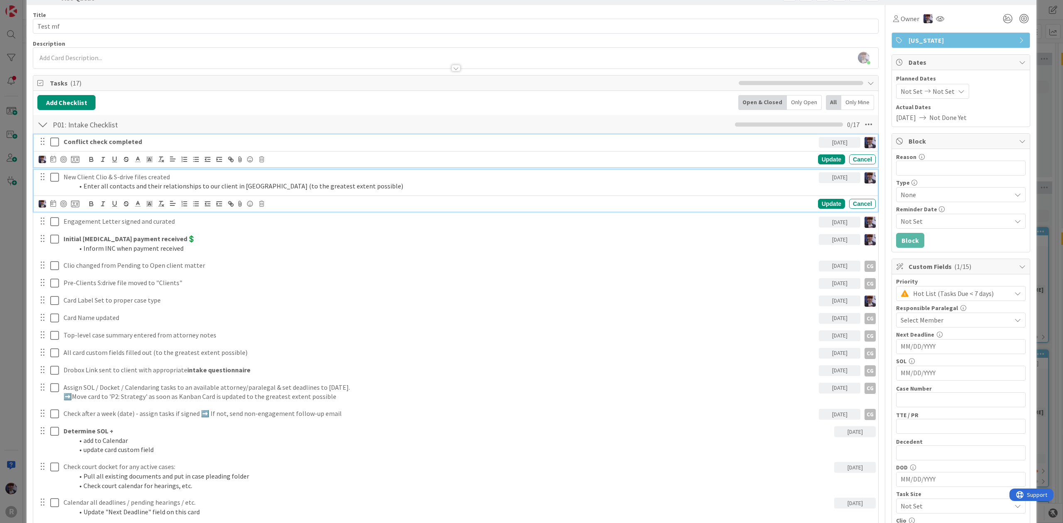
click at [55, 143] on icon at bounding box center [54, 142] width 9 height 10
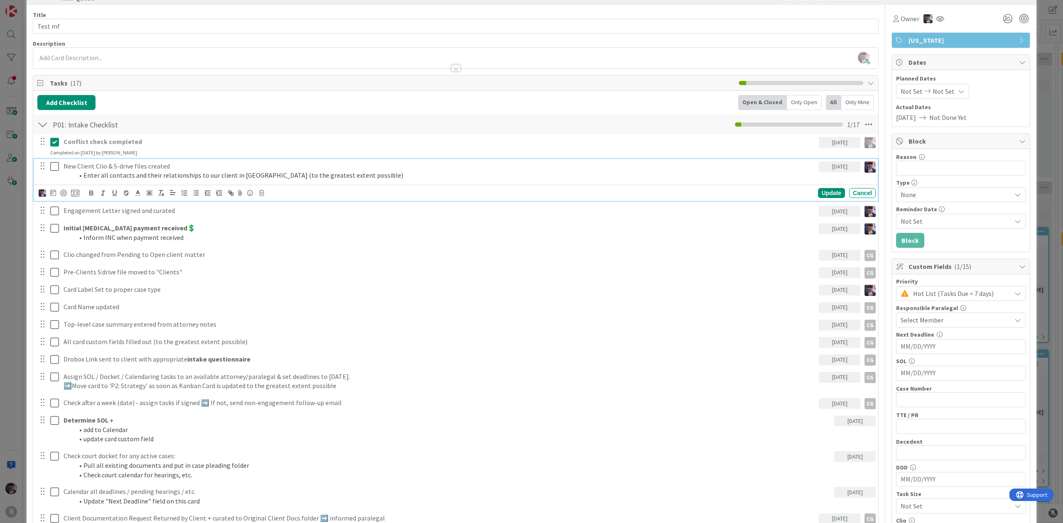
click at [52, 163] on icon at bounding box center [54, 167] width 9 height 10
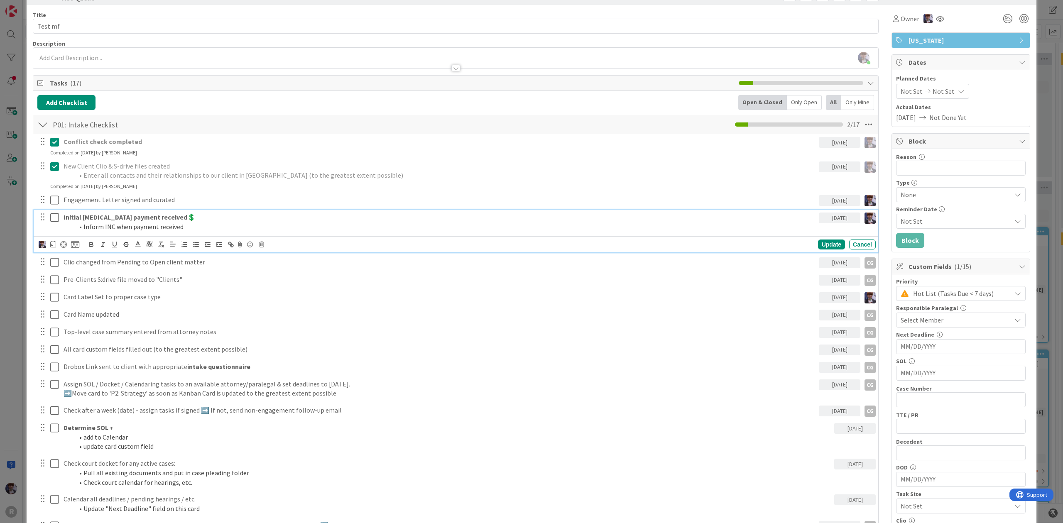
click at [51, 221] on icon at bounding box center [54, 218] width 9 height 10
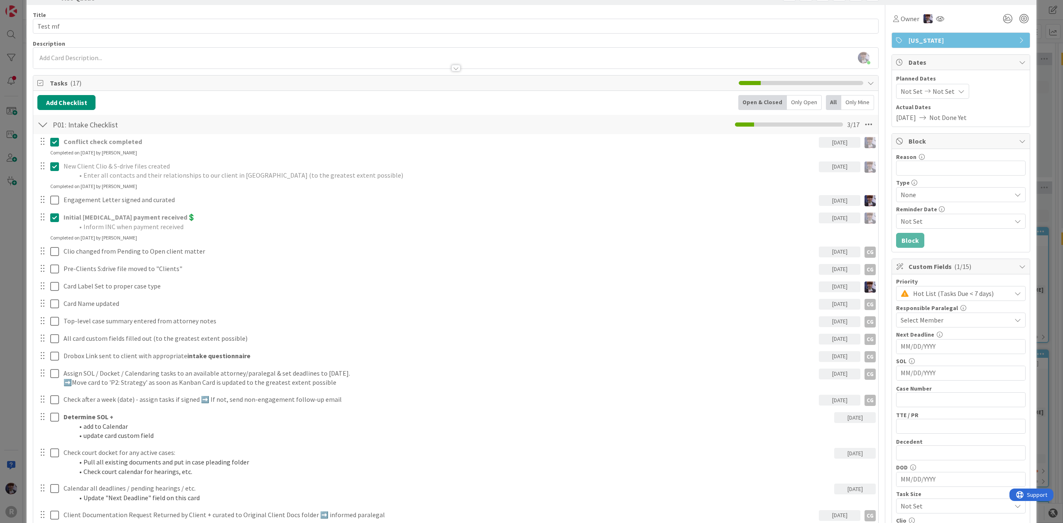
click at [22, 243] on div "ID 3386 Litigation Matter Workflow (FL2) MSJ Queue Title 7 / 128 Test mf Descri…" at bounding box center [531, 261] width 1063 height 523
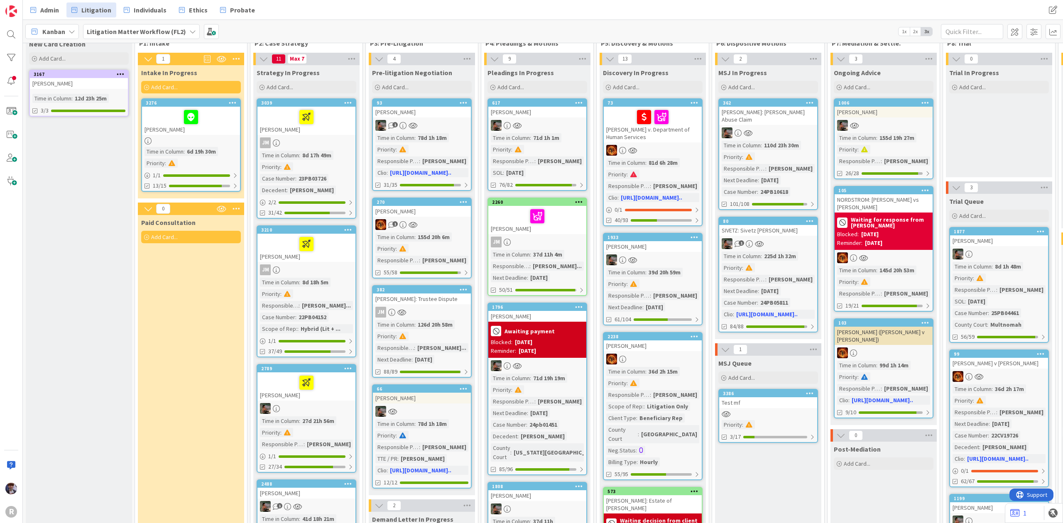
click at [51, 32] on span "Kanban" at bounding box center [53, 32] width 23 height 10
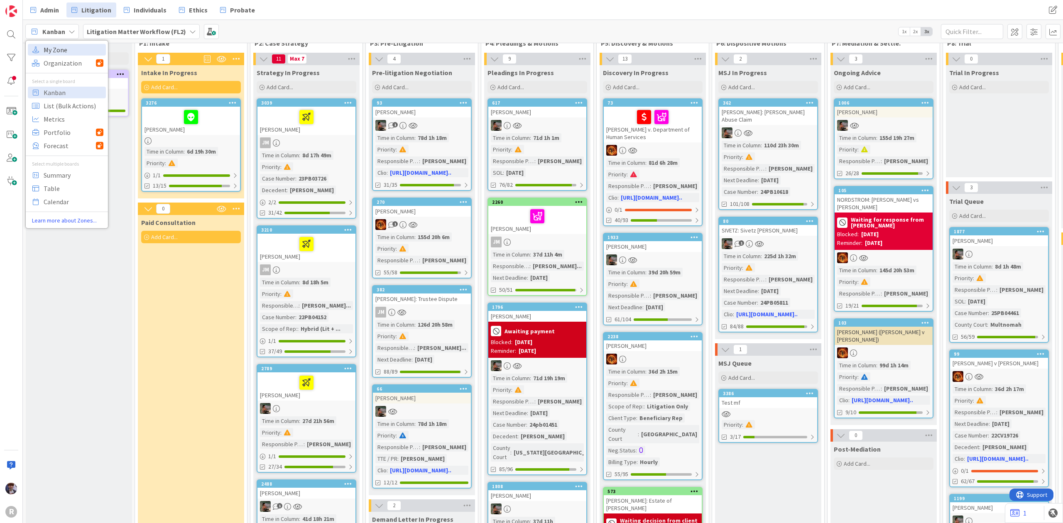
click at [68, 52] on span "My Zone" at bounding box center [74, 49] width 60 height 12
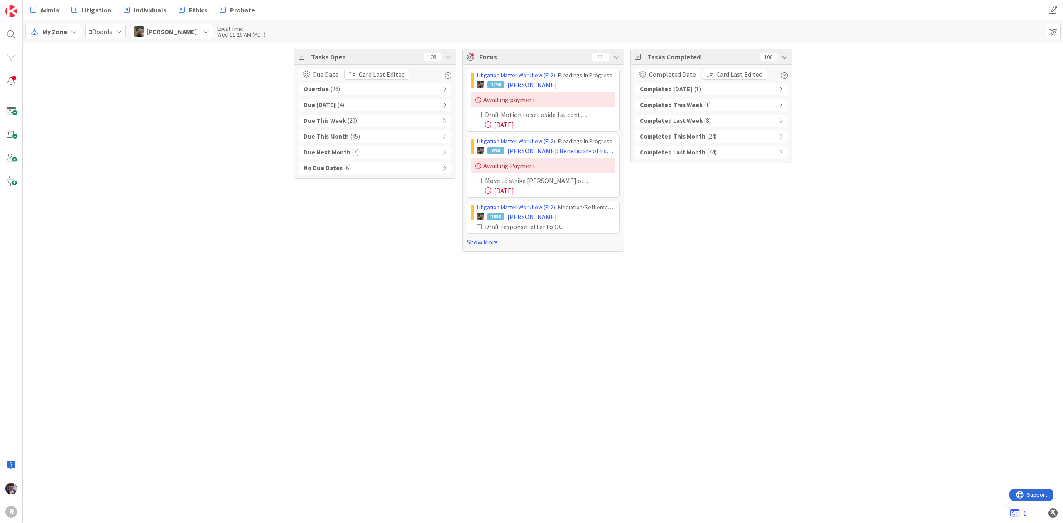
click at [691, 102] on b "Completed This Week" at bounding box center [671, 105] width 63 height 10
click at [671, 85] on b "Completed [DATE]" at bounding box center [666, 90] width 53 height 10
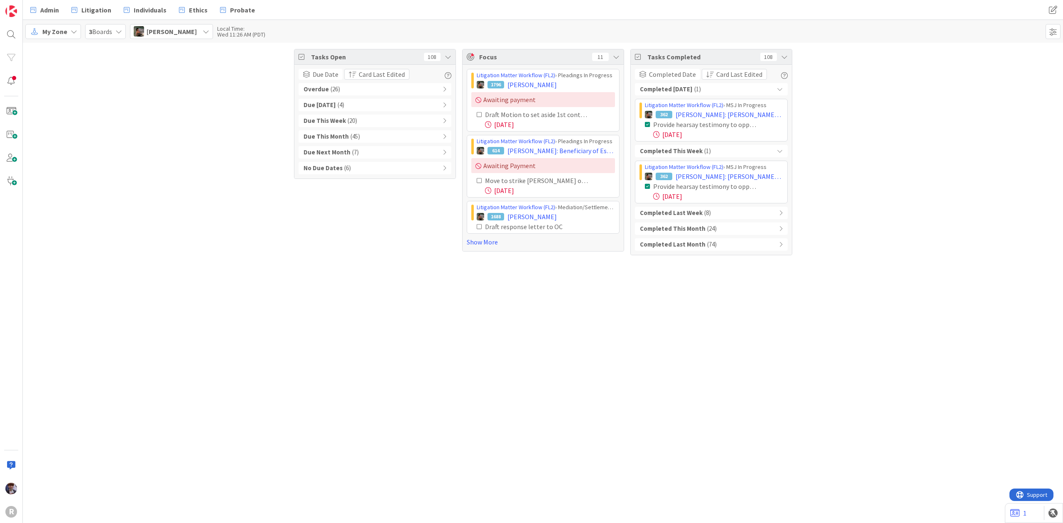
click at [153, 32] on span "[PERSON_NAME]" at bounding box center [172, 32] width 50 height 10
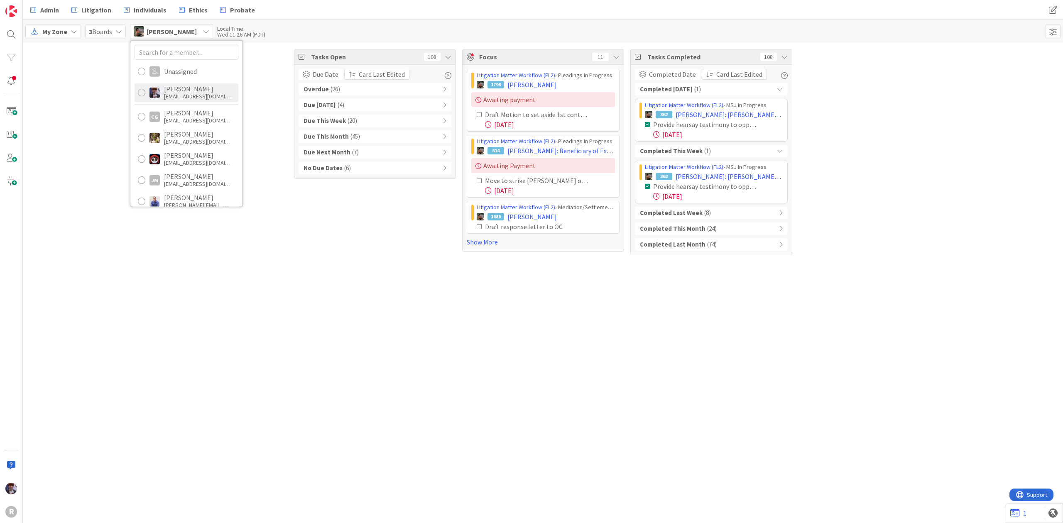
click at [178, 98] on div "[EMAIL_ADDRESS][DOMAIN_NAME]" at bounding box center [197, 96] width 66 height 7
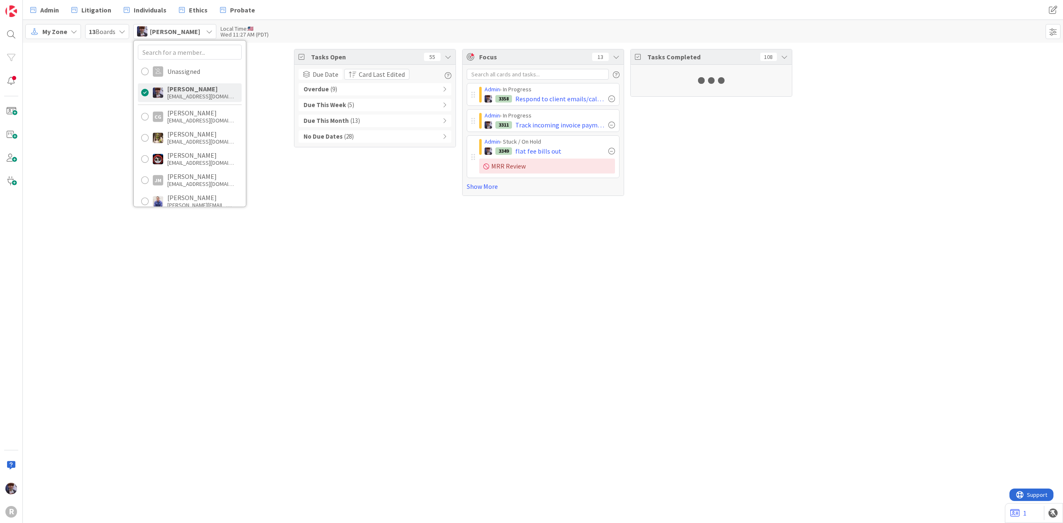
click at [844, 92] on div "Tasks Open 55 Due Date Card Last Edited Overdue ( 9 ) Due This Week ( 5 ) Due T…" at bounding box center [543, 122] width 1040 height 159
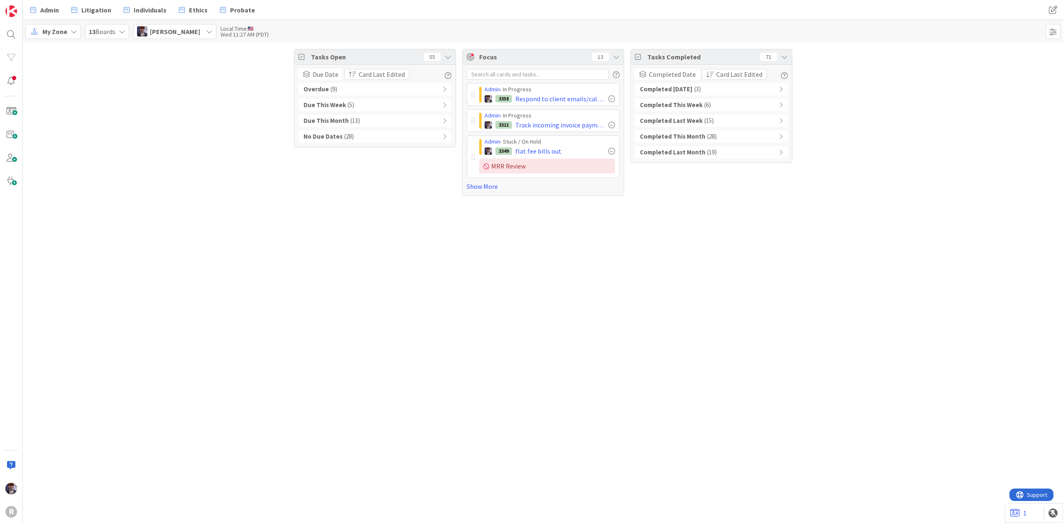
click at [620, 56] on div "Focus 13" at bounding box center [543, 56] width 161 height 15
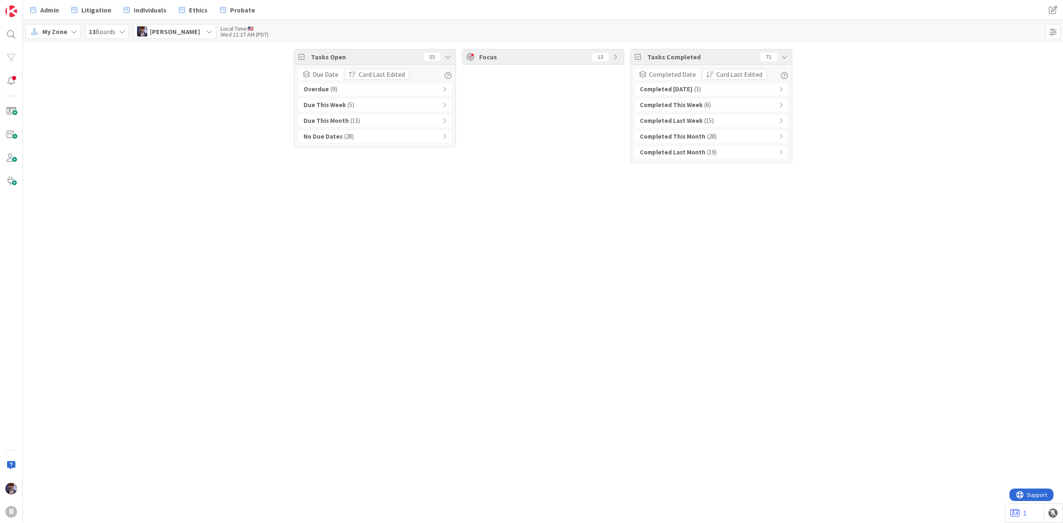
click at [688, 93] on div "Completed Today ( 3 )" at bounding box center [711, 89] width 153 height 12
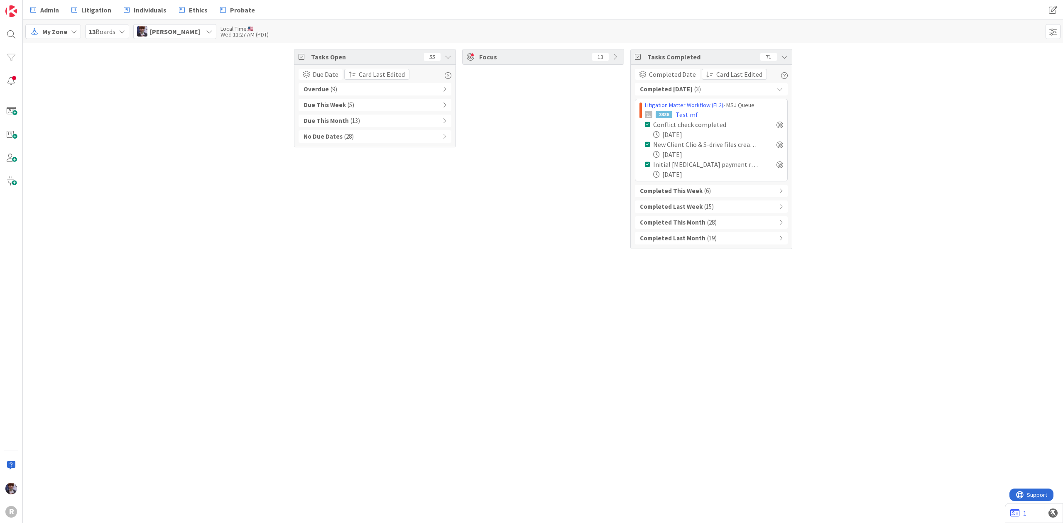
click at [684, 90] on b "Completed [DATE]" at bounding box center [666, 90] width 53 height 10
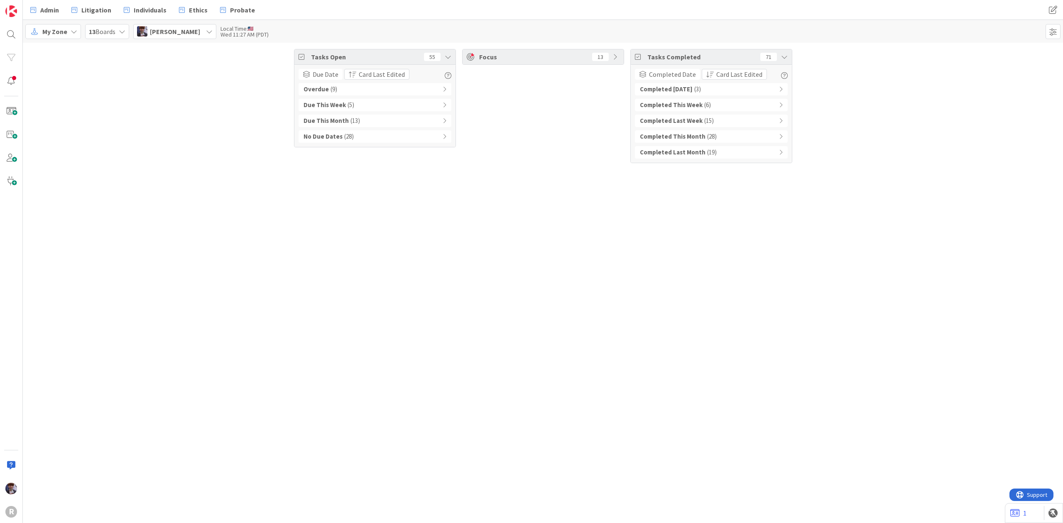
click at [712, 89] on div "Completed Today ( 3 )" at bounding box center [711, 89] width 153 height 12
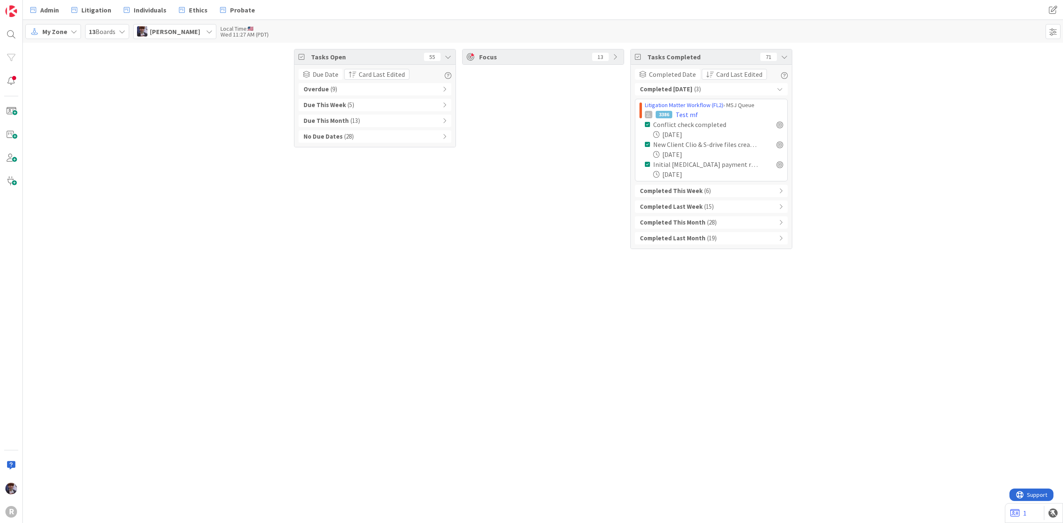
click at [562, 162] on div "Focus 13" at bounding box center [543, 149] width 162 height 200
click at [721, 103] on link "Litigation Matter Workflow (FL2)" at bounding box center [684, 104] width 78 height 7
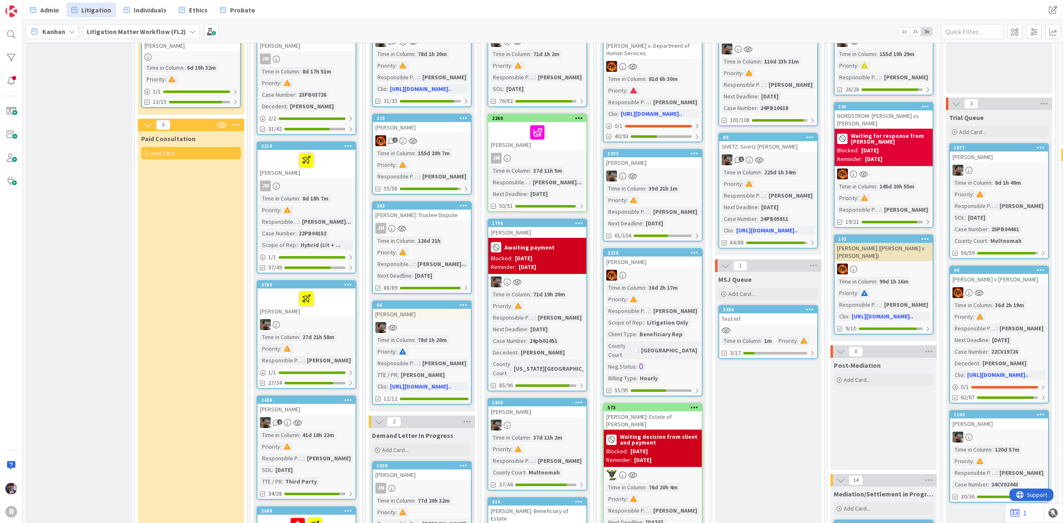
scroll to position [166, 0]
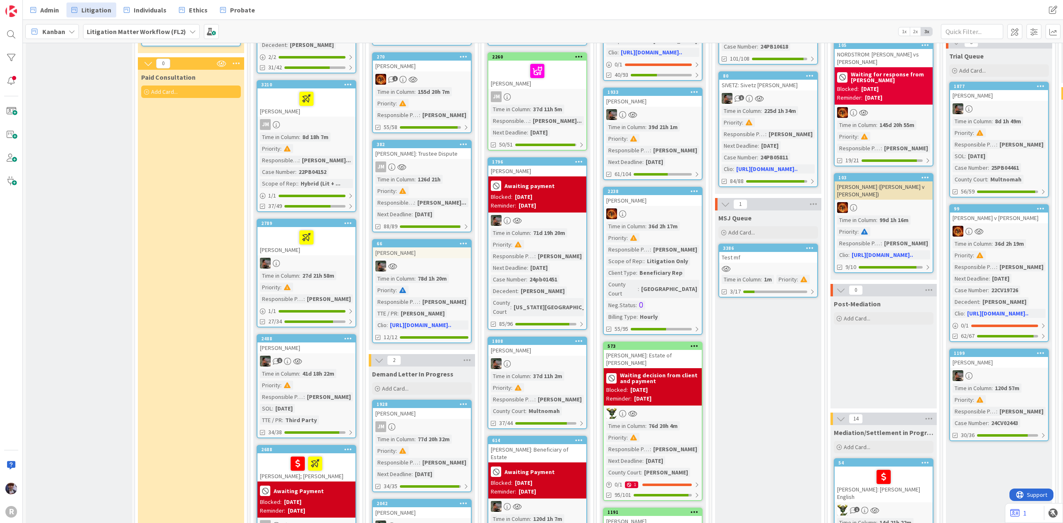
click at [811, 245] on icon at bounding box center [810, 248] width 8 height 6
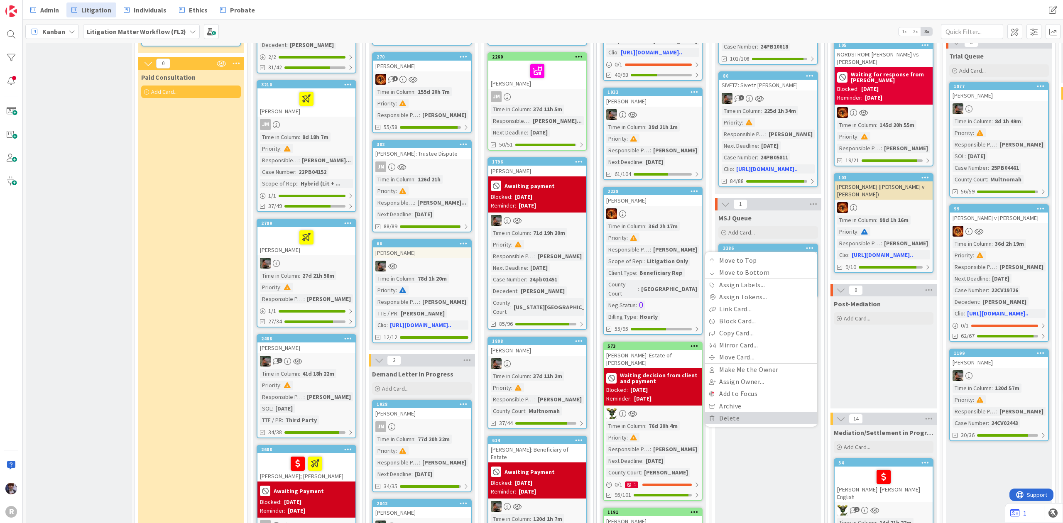
click at [760, 412] on link "Delete" at bounding box center [761, 418] width 112 height 12
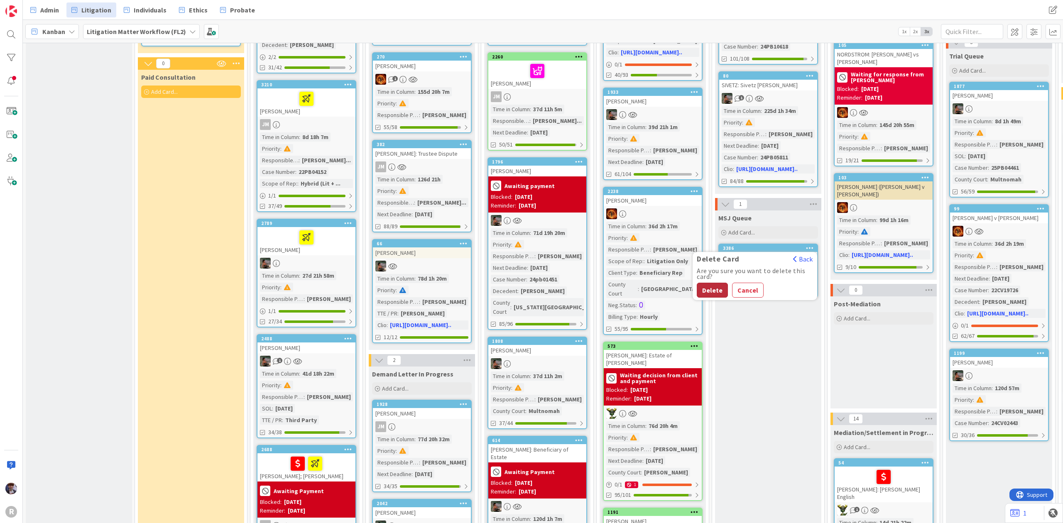
click at [716, 283] on button "Delete" at bounding box center [712, 290] width 31 height 15
click at [52, 14] on span "Admin" at bounding box center [49, 10] width 19 height 10
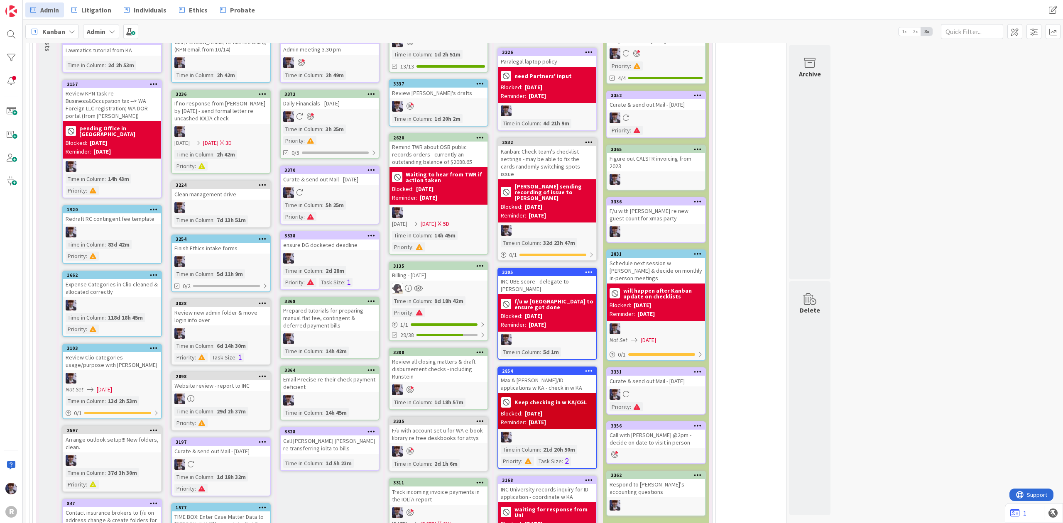
scroll to position [1589, 0]
